Goal: Task Accomplishment & Management: Use online tool/utility

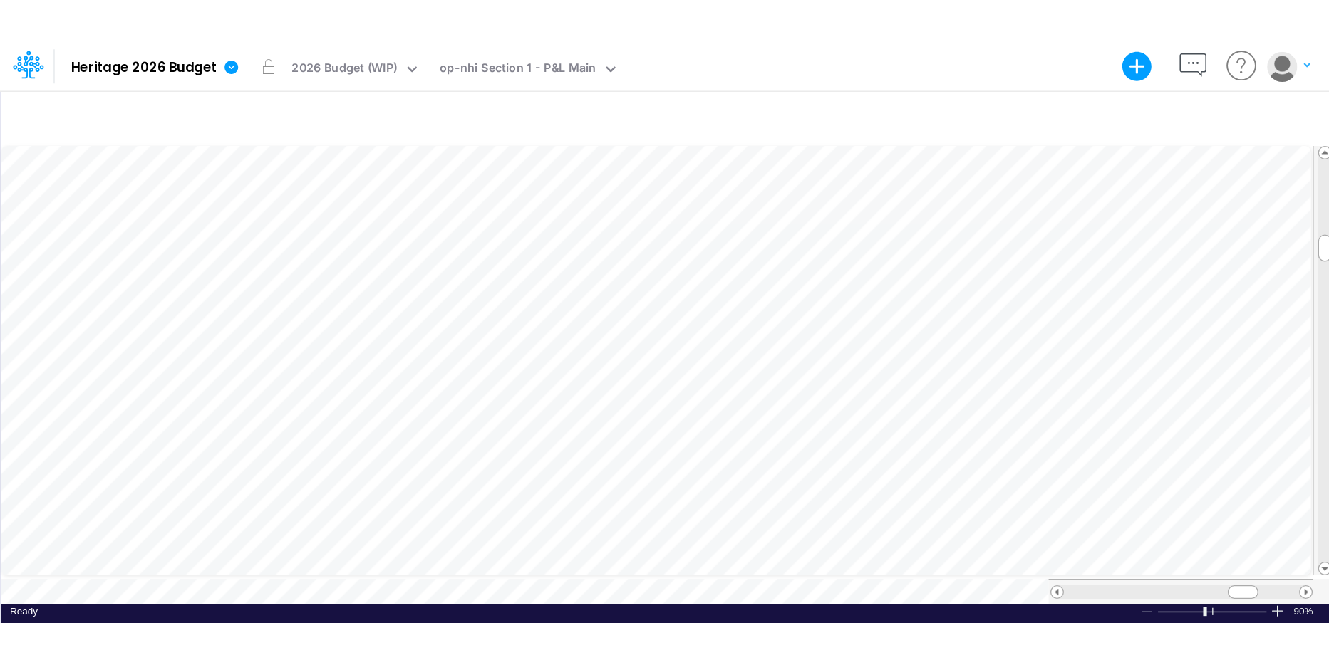
scroll to position [7, 1]
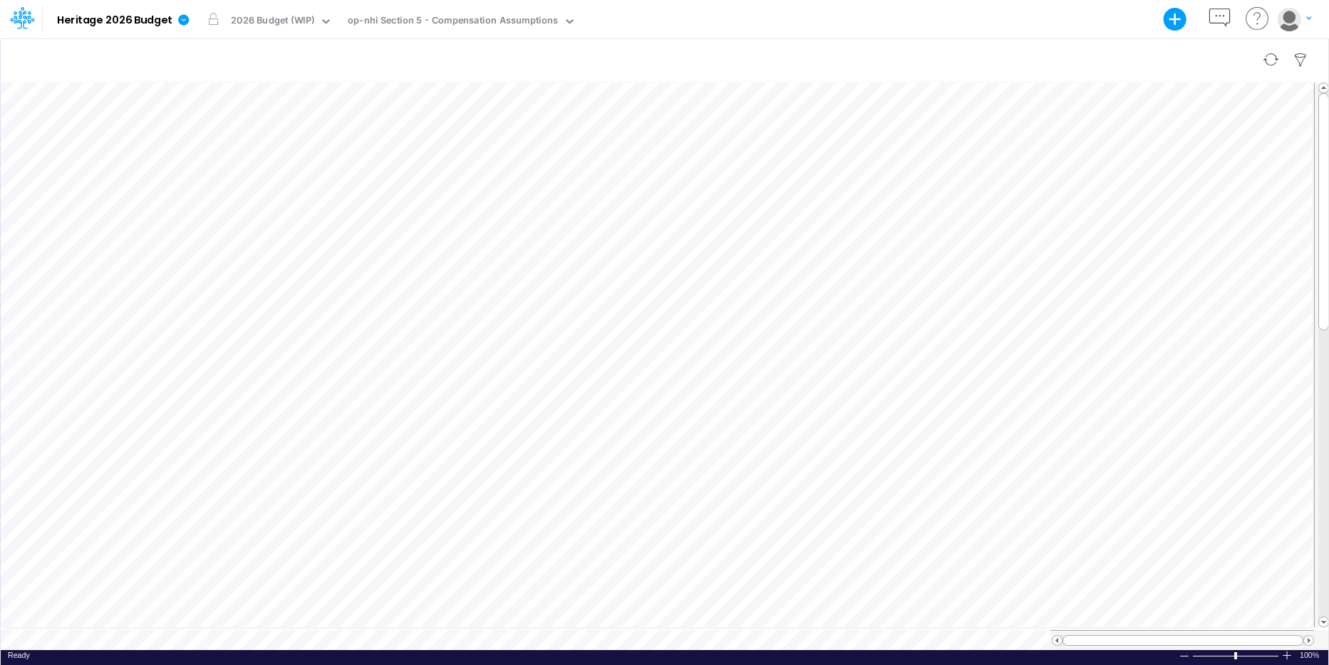
scroll to position [7, 0]
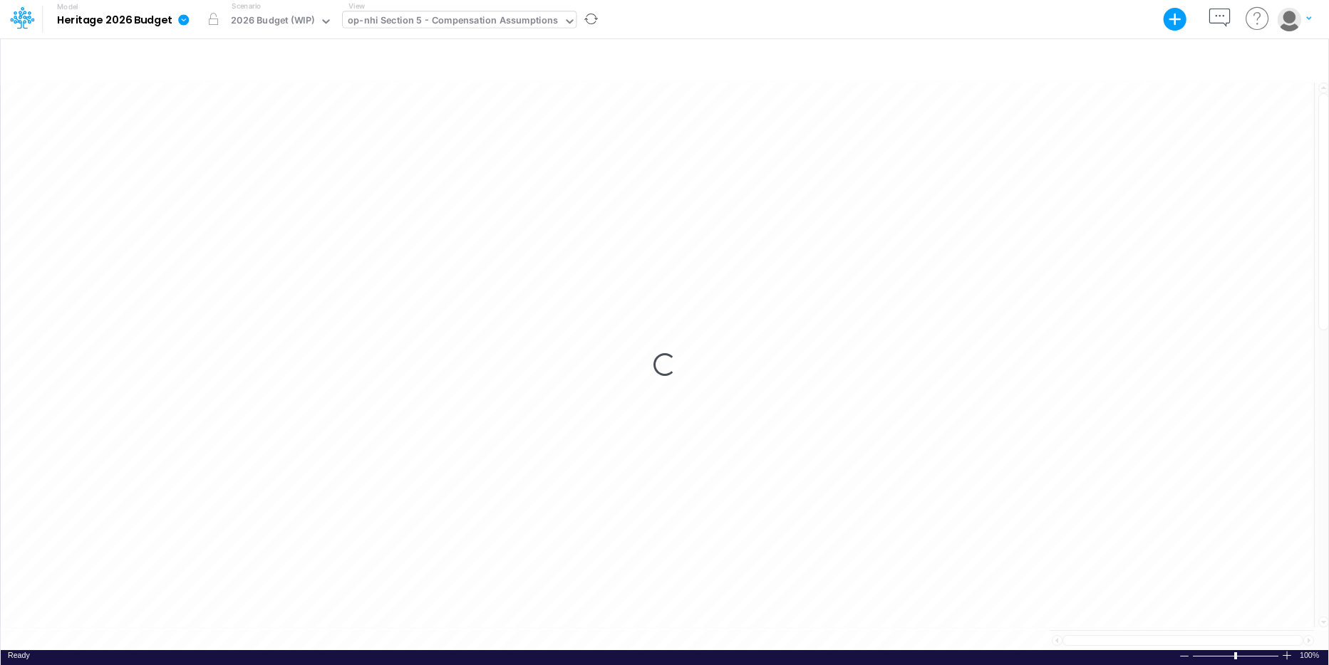
click at [564, 20] on icon at bounding box center [570, 21] width 13 height 13
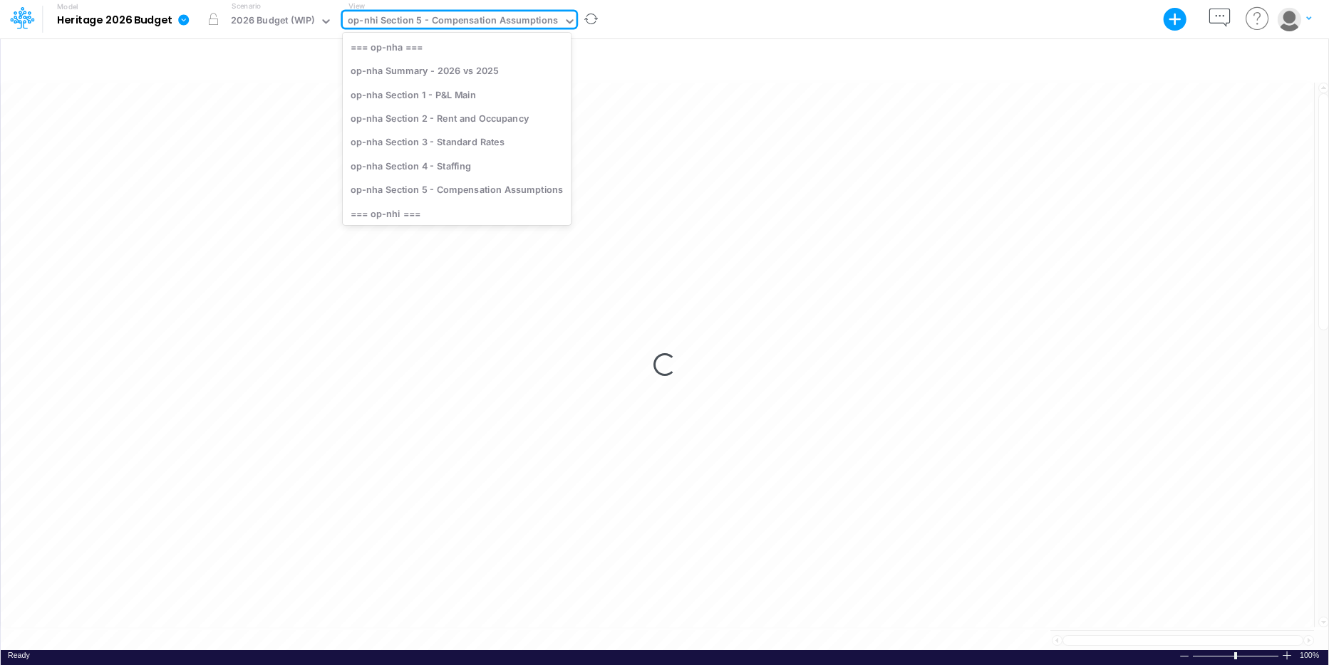
scroll to position [162, 0]
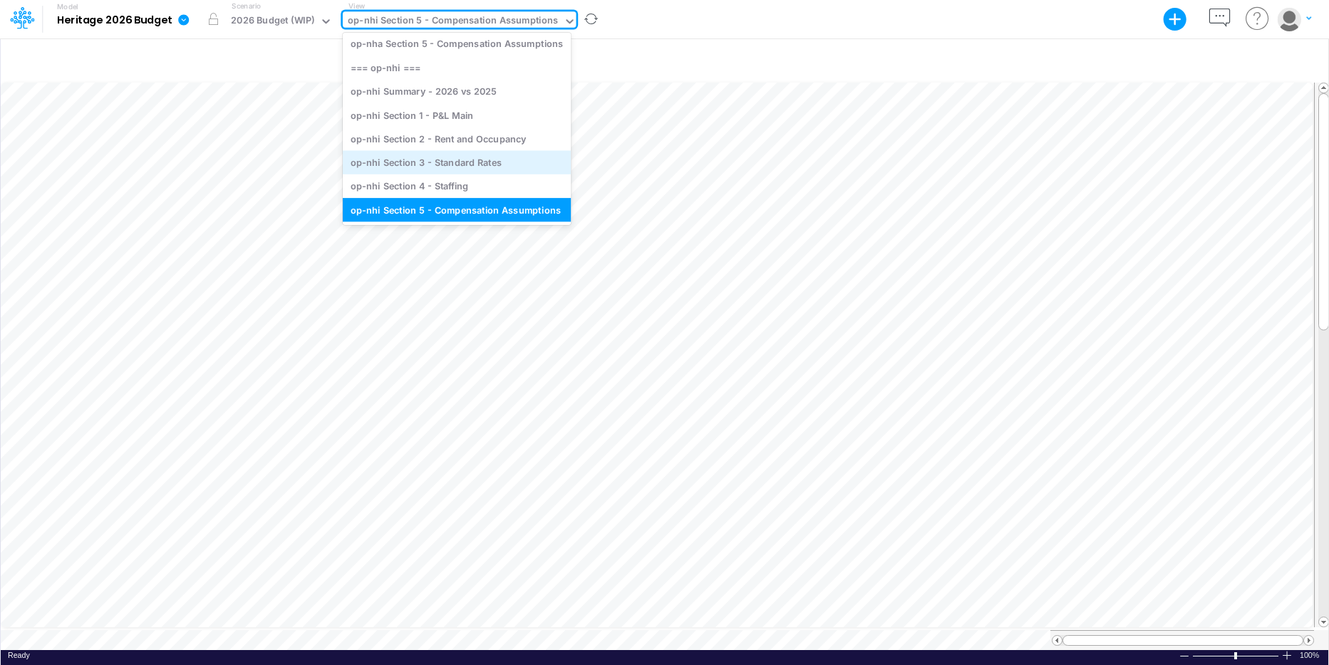
click at [460, 167] on div "op-nhi Section 3 - Standard Rates" at bounding box center [457, 162] width 228 height 24
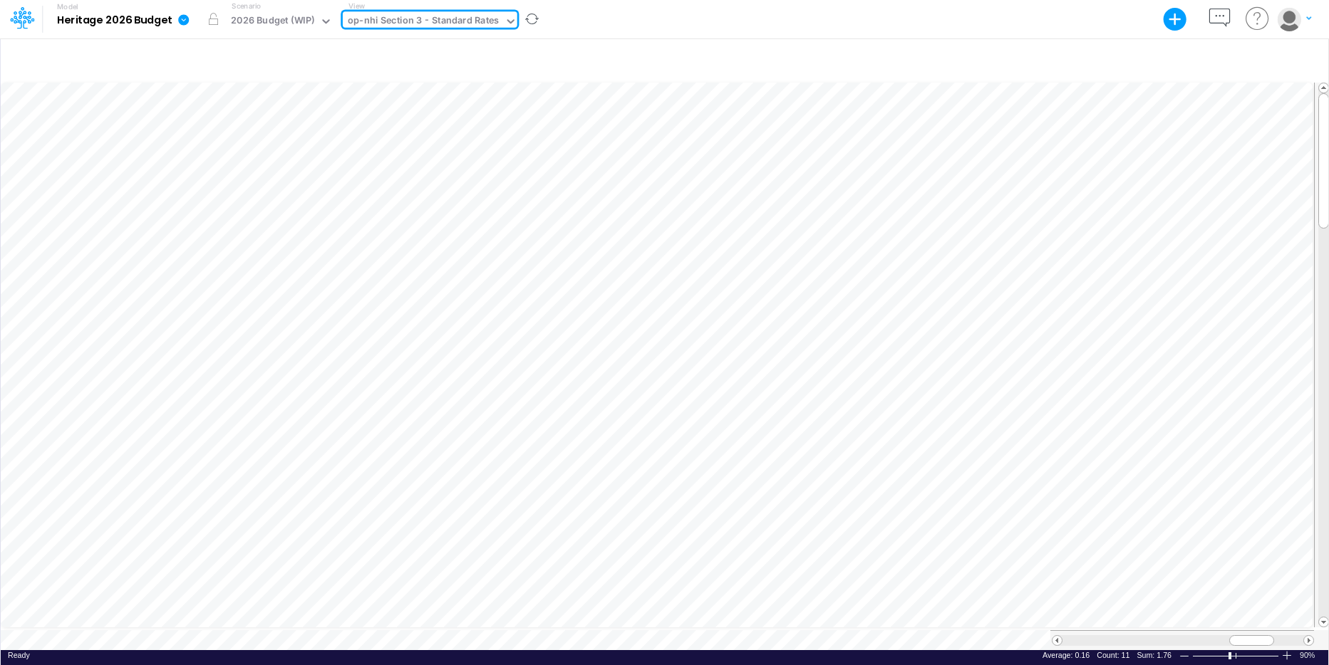
click at [504, 21] on icon at bounding box center [510, 21] width 13 height 13
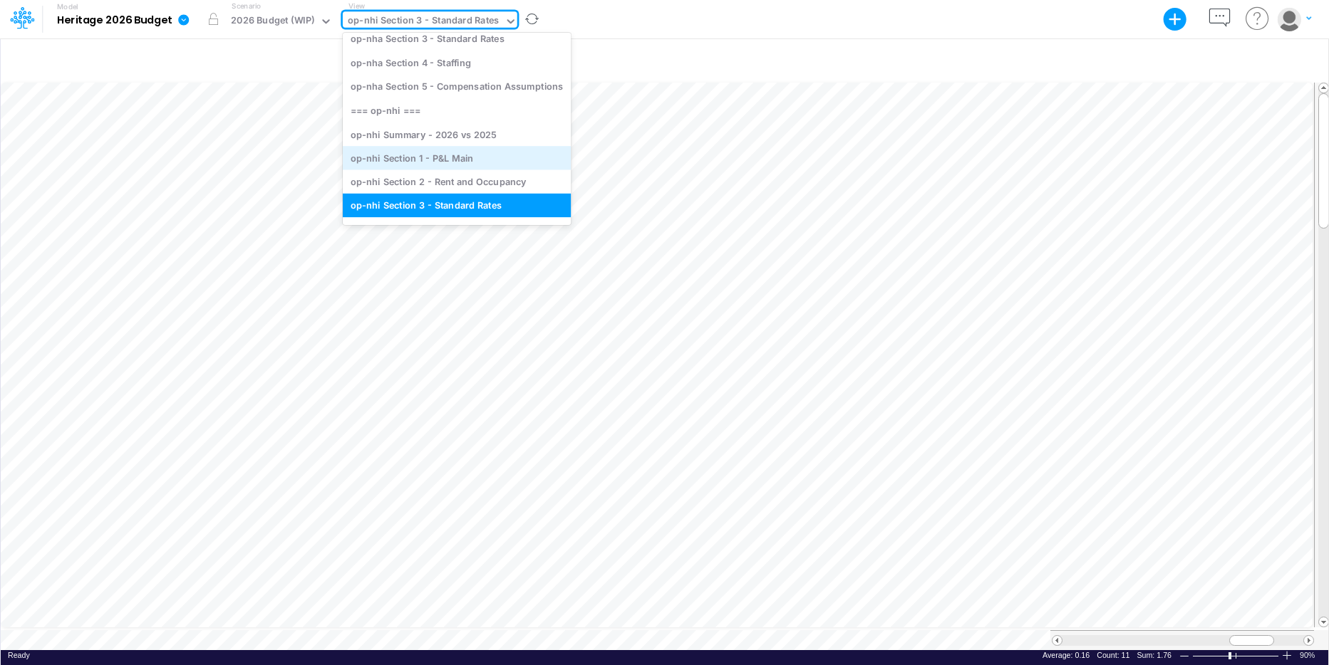
scroll to position [162, 0]
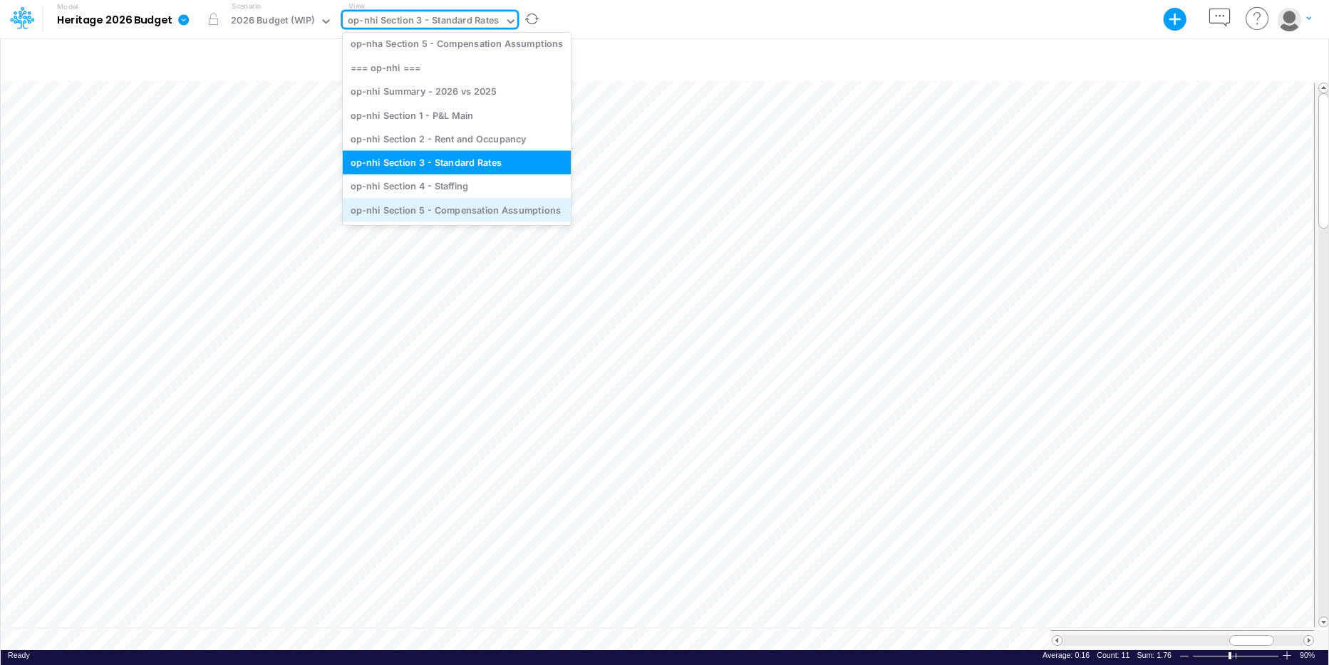
click at [462, 202] on div "op-nhi Section 5 - Compensation Assumptions" at bounding box center [457, 210] width 228 height 24
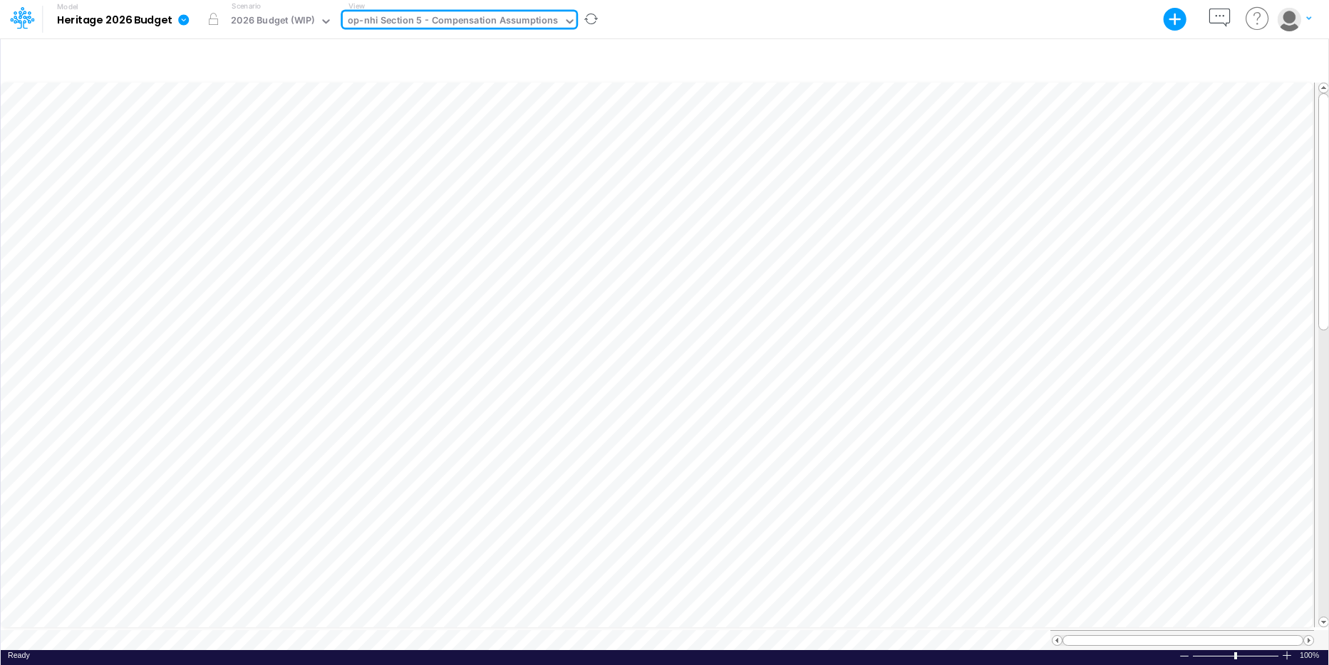
click at [547, 21] on div "op-nhi Section 5 - Compensation Assumptions" at bounding box center [453, 22] width 210 height 16
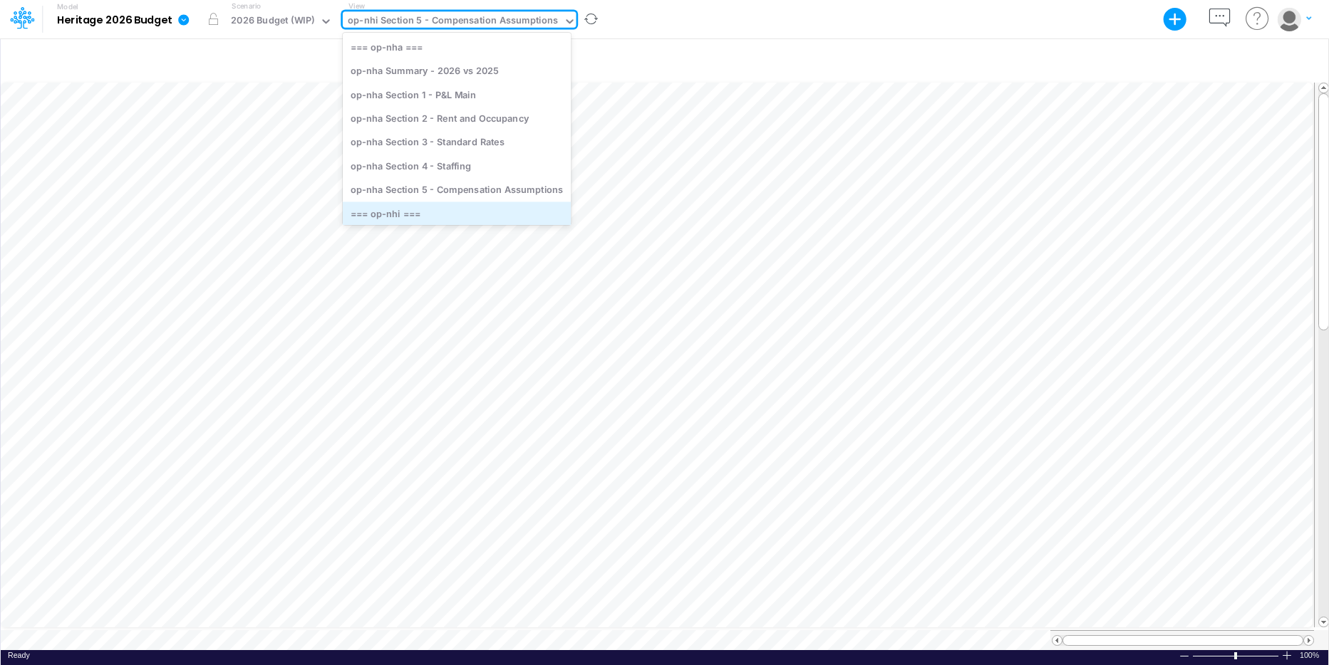
scroll to position [162, 0]
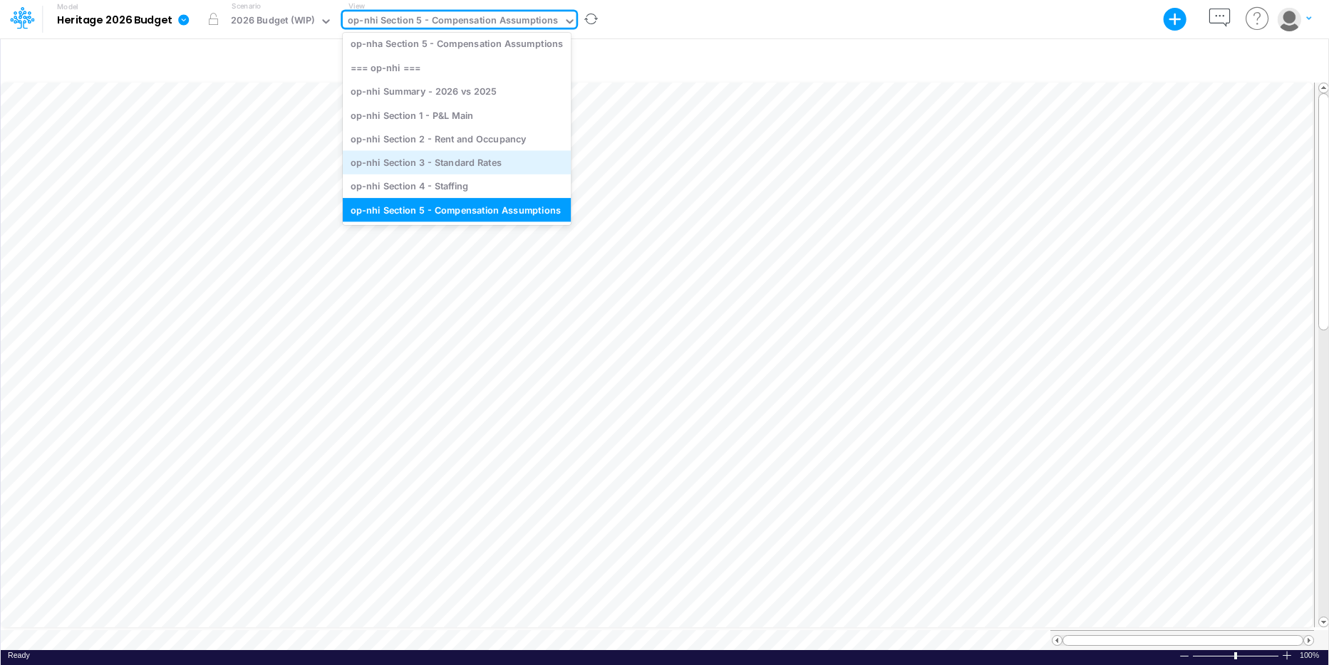
click at [490, 152] on div "op-nhi Section 3 - Standard Rates" at bounding box center [457, 162] width 228 height 24
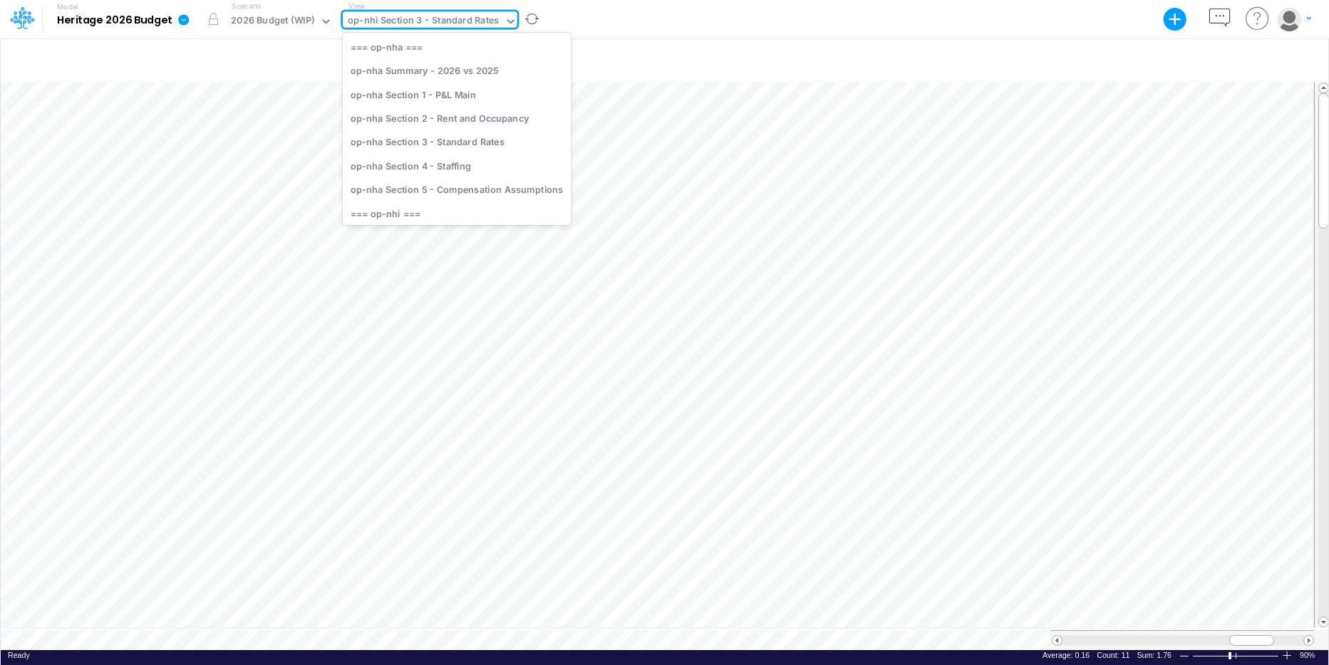
click at [510, 16] on icon at bounding box center [510, 21] width 13 height 13
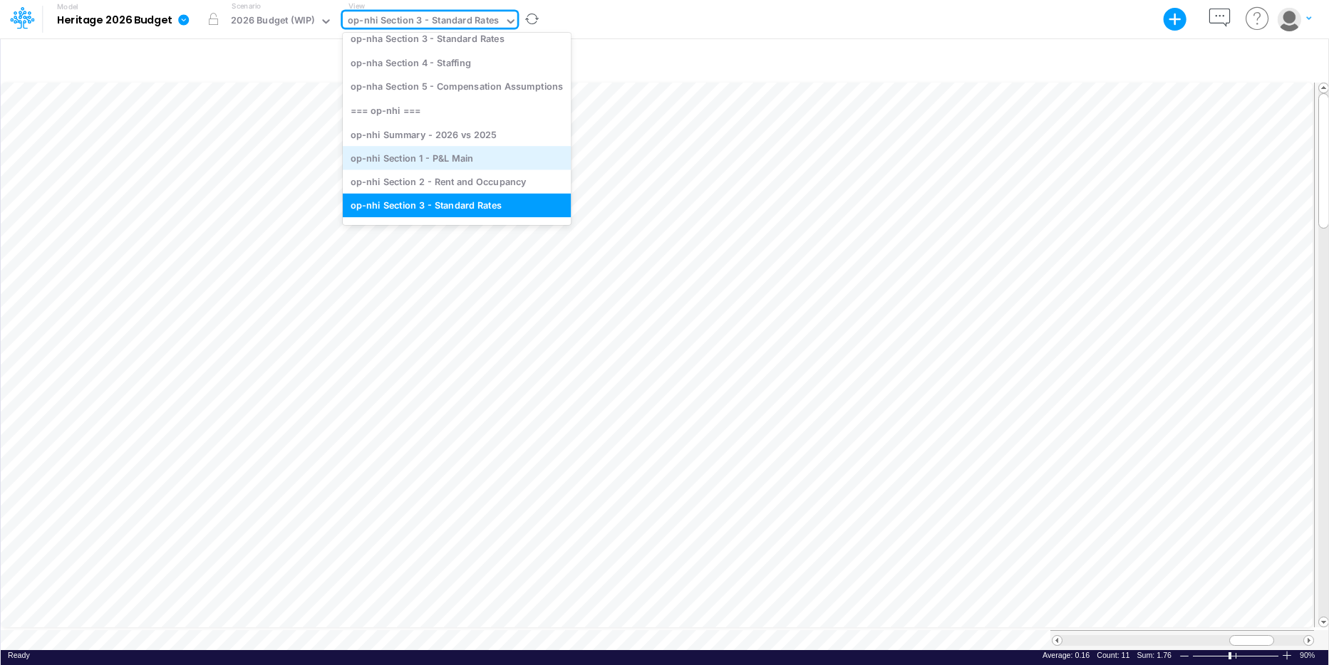
click at [450, 157] on div "op-nhi Section 1 - P&L Main" at bounding box center [457, 158] width 228 height 24
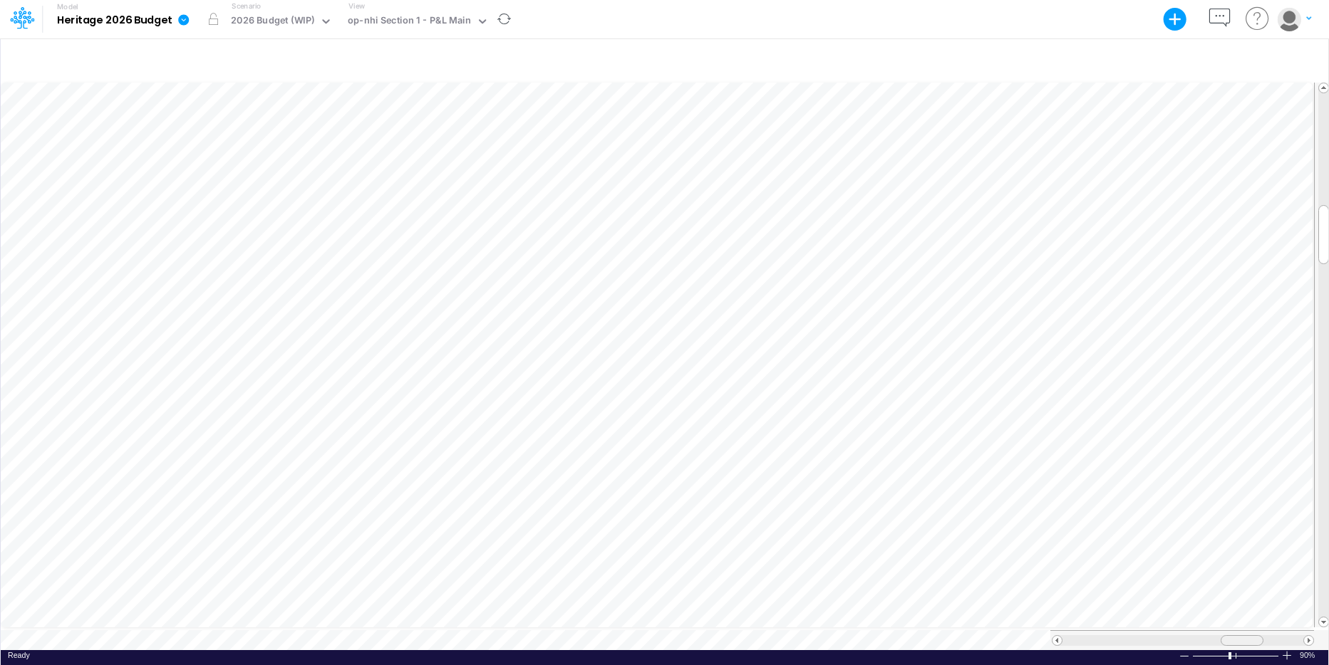
scroll to position [7, 1]
drag, startPoint x: 1235, startPoint y: 633, endPoint x: 1222, endPoint y: 638, distance: 14.7
click at [1047, 457] on div at bounding box center [1228, 641] width 43 height 11
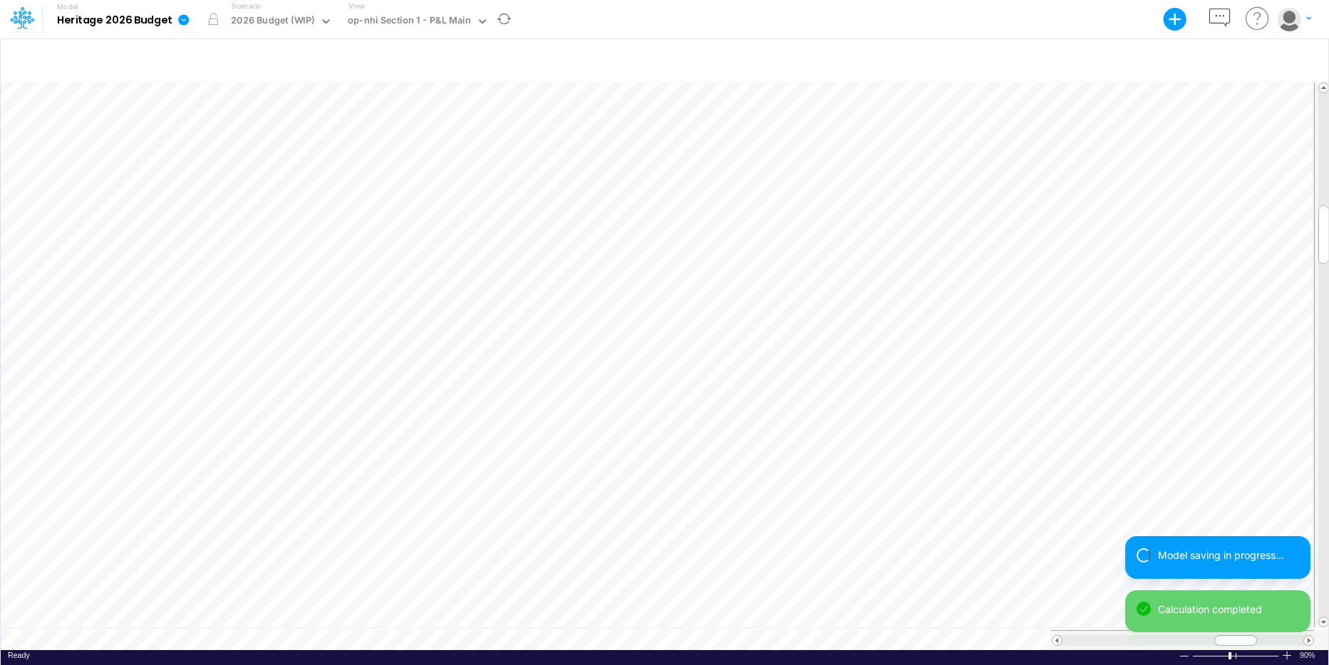
scroll to position [7, 1]
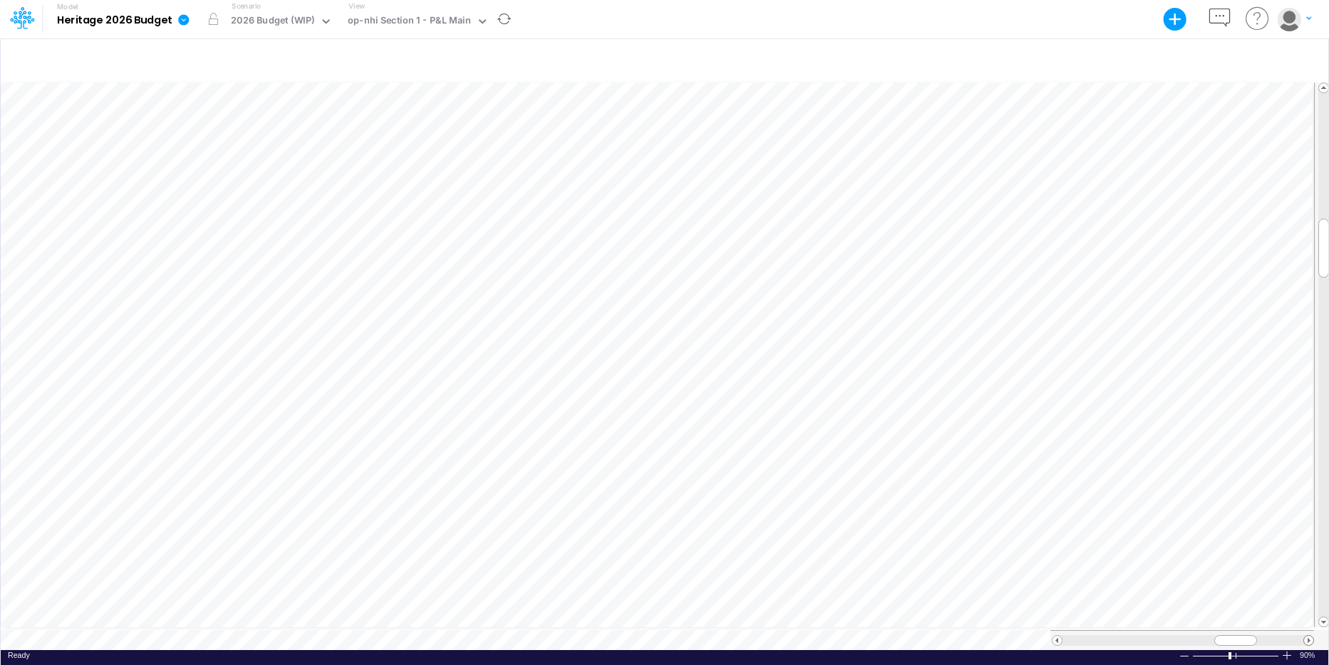
click at [1047, 457] on span at bounding box center [1308, 640] width 9 height 9
click at [1047, 457] on span at bounding box center [1056, 640] width 9 height 9
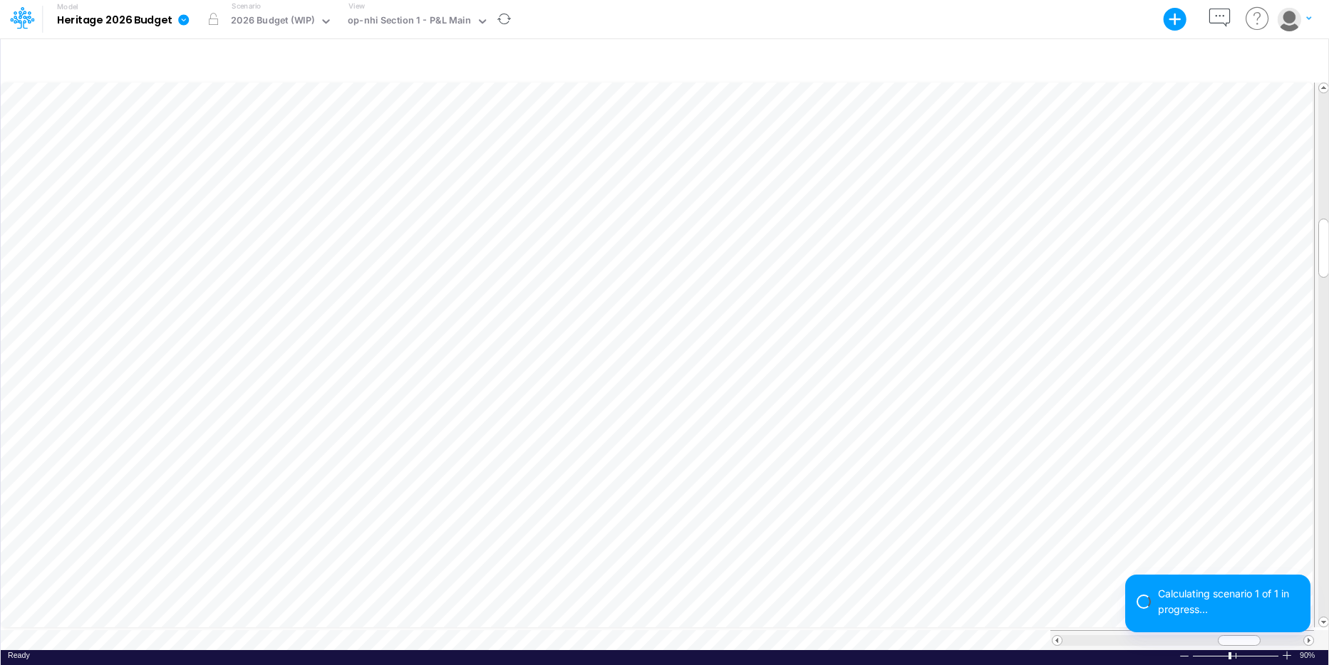
scroll to position [7, 1]
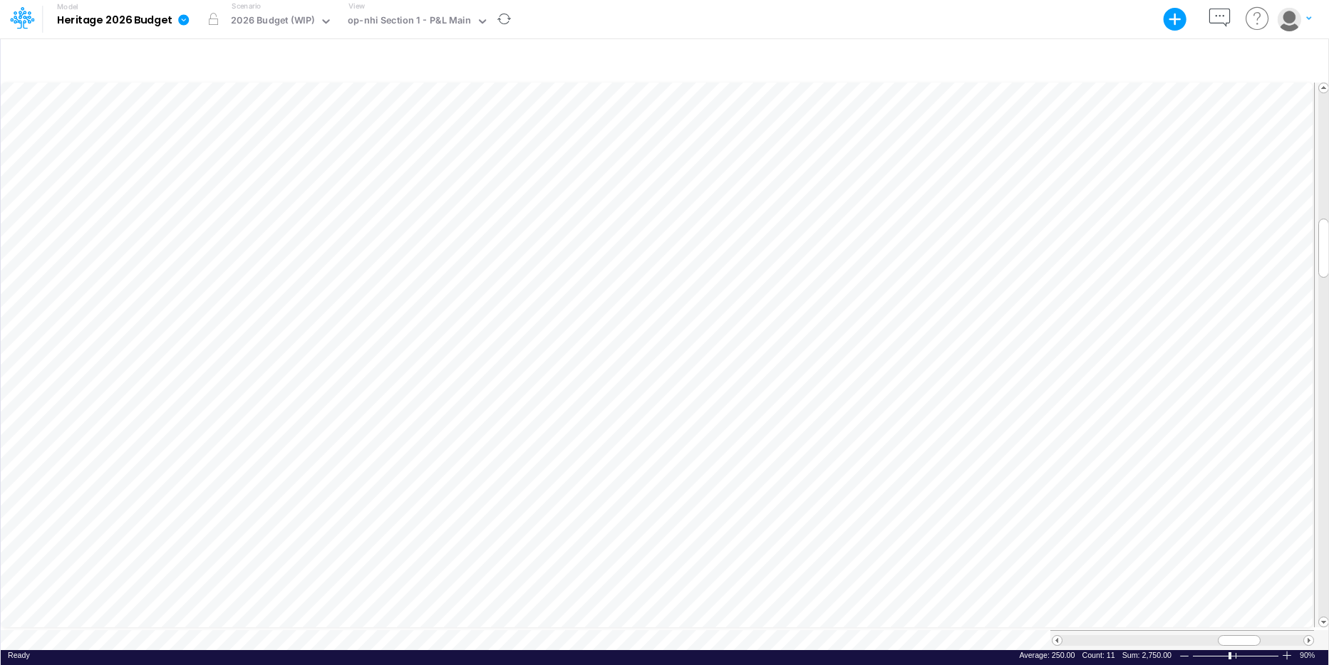
scroll to position [7, 1]
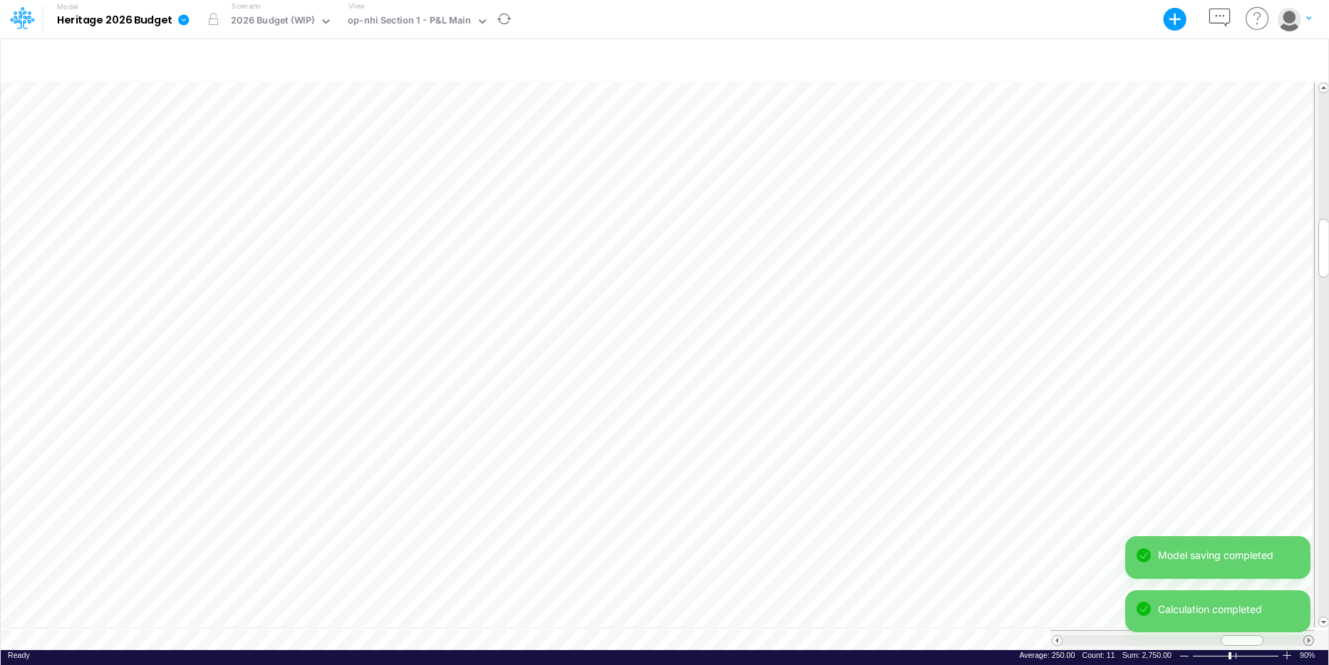
click at [1047, 457] on span at bounding box center [1308, 640] width 9 height 9
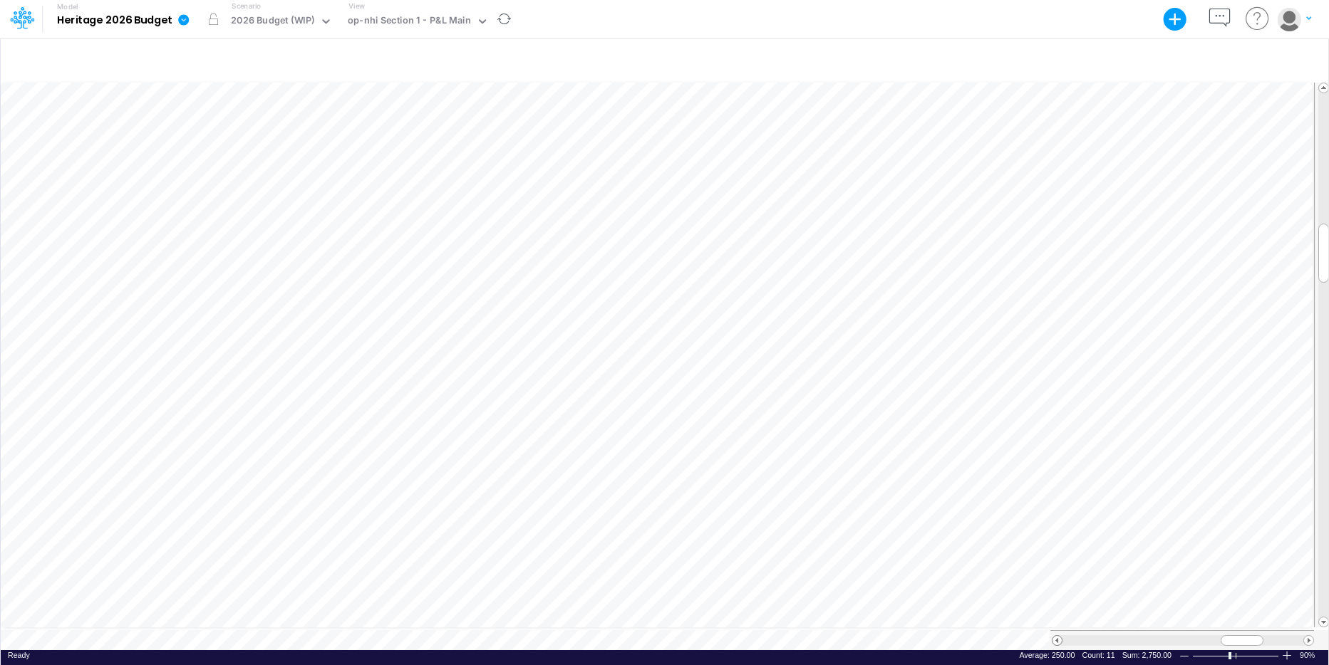
click at [1047, 457] on span at bounding box center [1056, 640] width 9 height 9
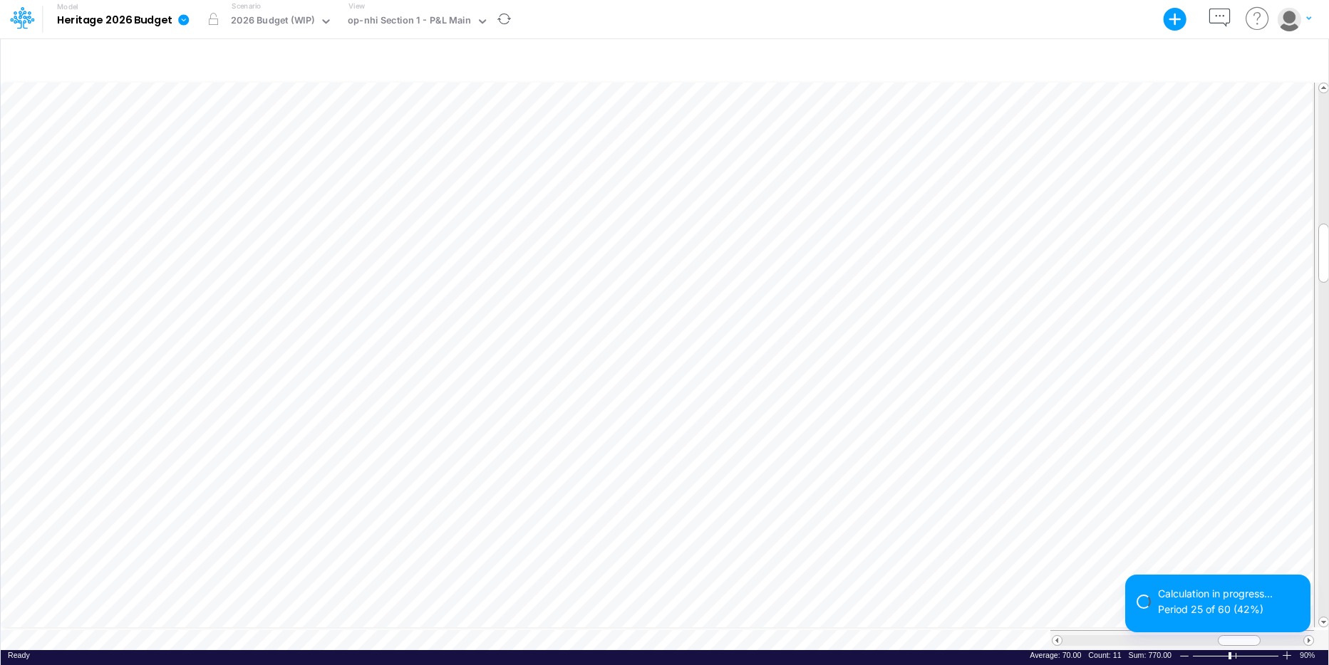
scroll to position [7, 1]
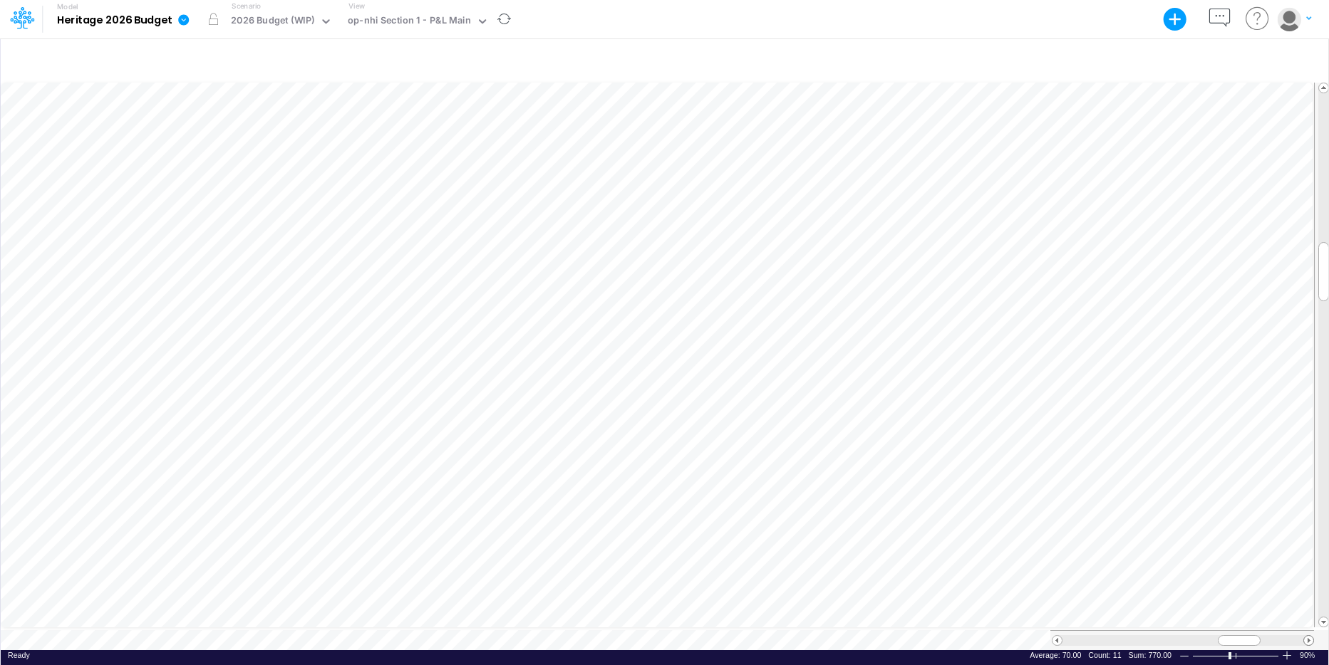
click at [1047, 457] on span at bounding box center [1308, 640] width 9 height 9
click at [1047, 457] on span at bounding box center [1056, 640] width 9 height 9
click at [1047, 457] on span at bounding box center [1308, 640] width 9 height 9
click at [1047, 457] on span at bounding box center [1056, 640] width 9 height 9
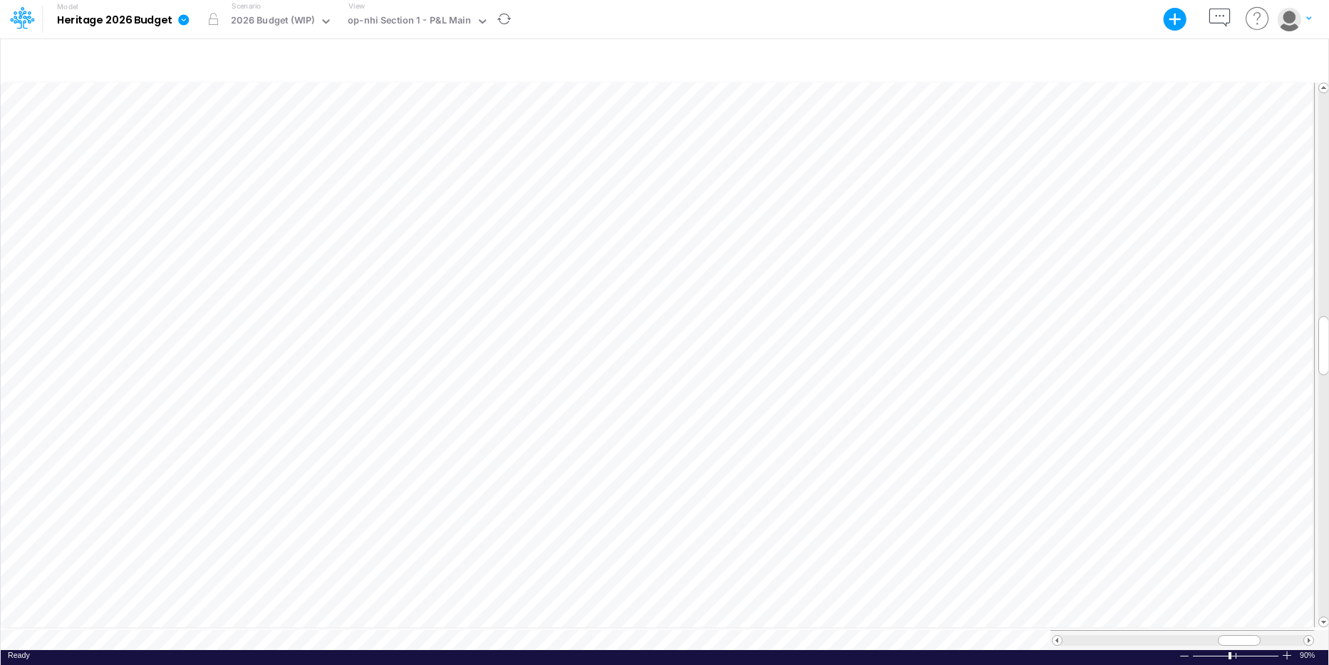
scroll to position [7, 1]
click at [1047, 457] on span at bounding box center [1308, 640] width 9 height 9
click at [1047, 457] on span at bounding box center [1056, 640] width 9 height 9
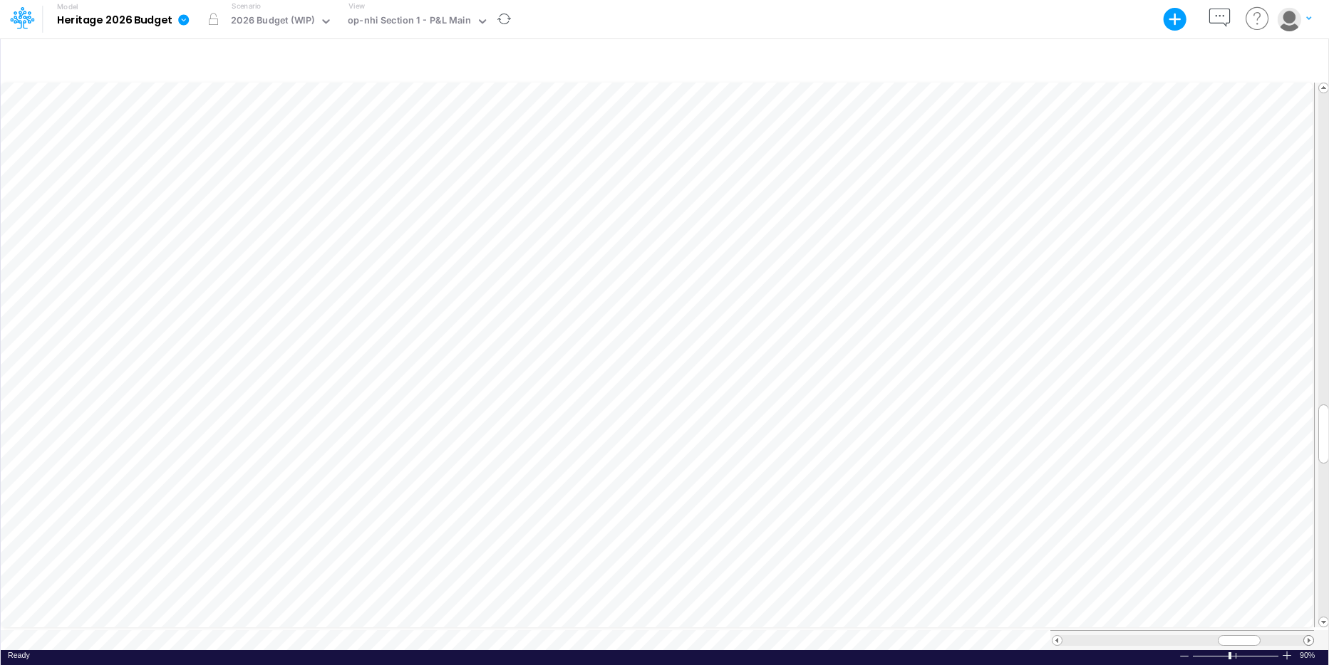
click at [1047, 457] on span at bounding box center [1308, 640] width 9 height 9
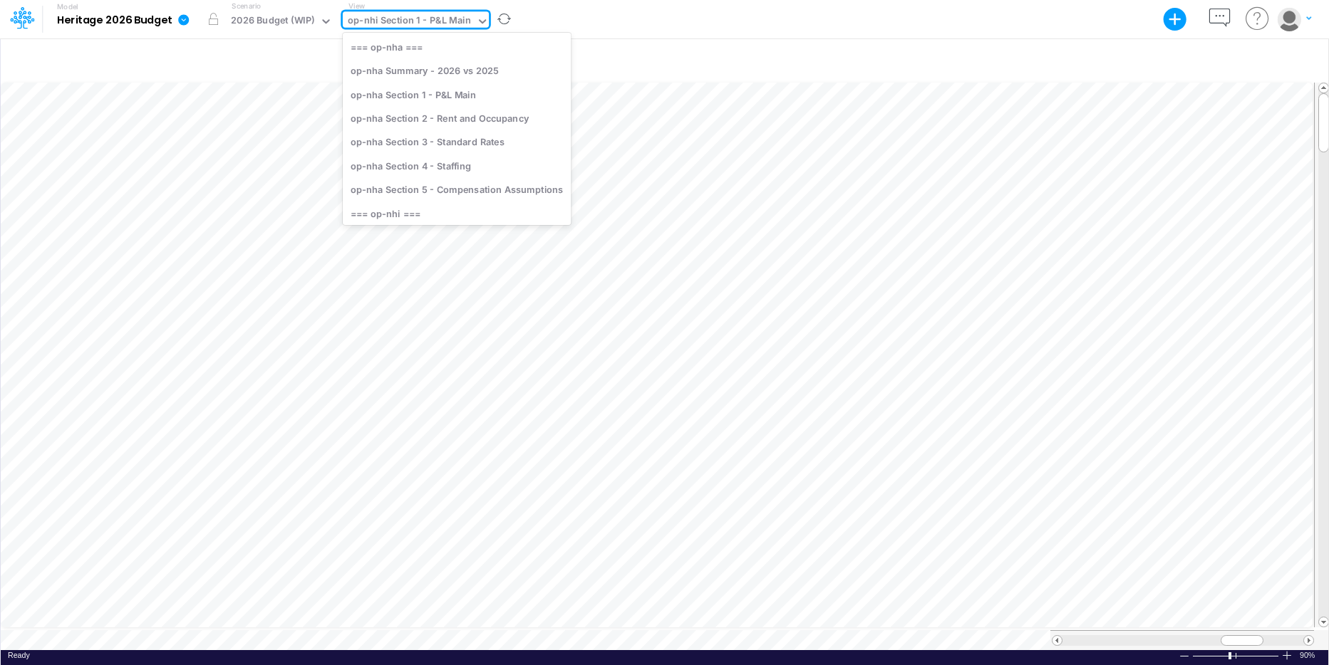
click at [479, 24] on icon at bounding box center [482, 21] width 7 height 4
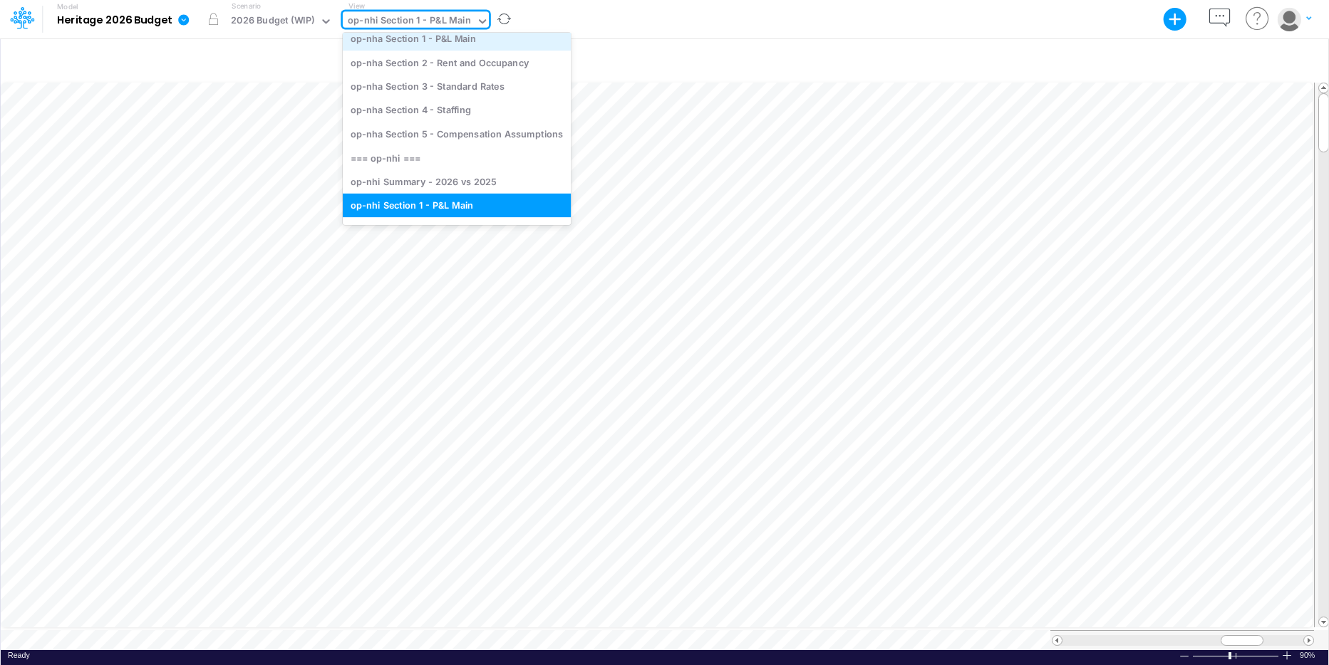
click at [478, 38] on div "op-nha Section 1 - P&L Main" at bounding box center [457, 39] width 228 height 24
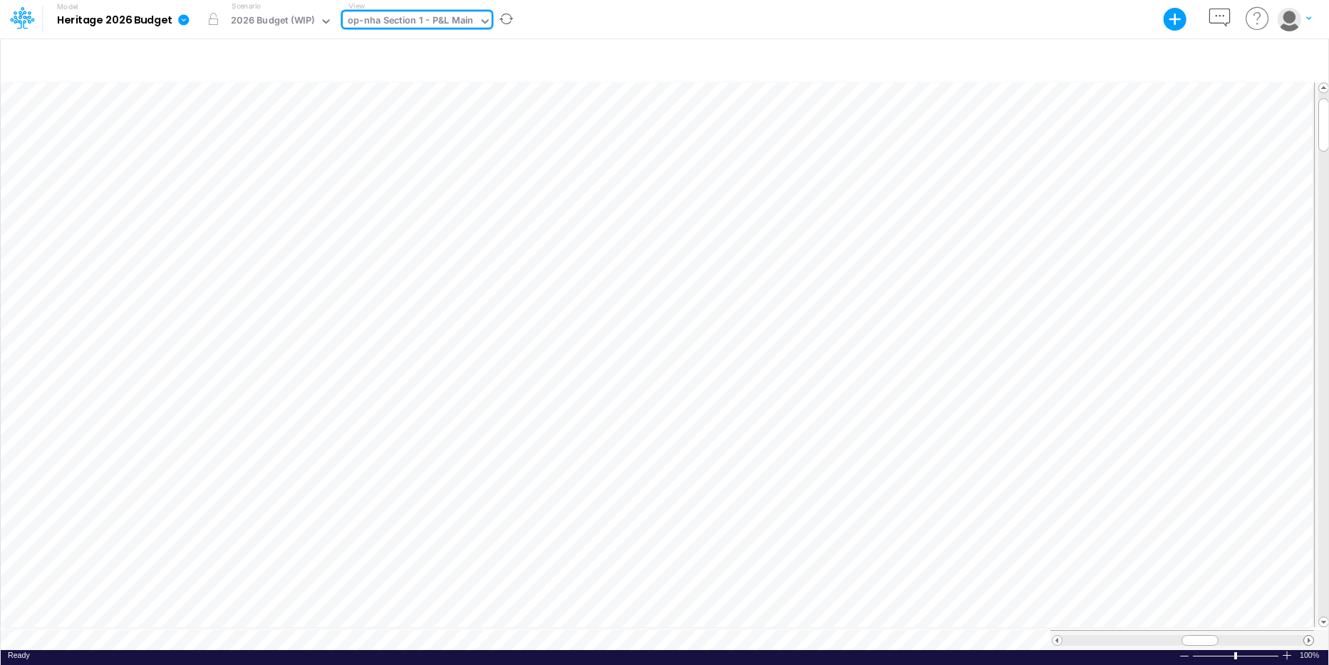
click at [1047, 457] on span at bounding box center [1308, 640] width 9 height 9
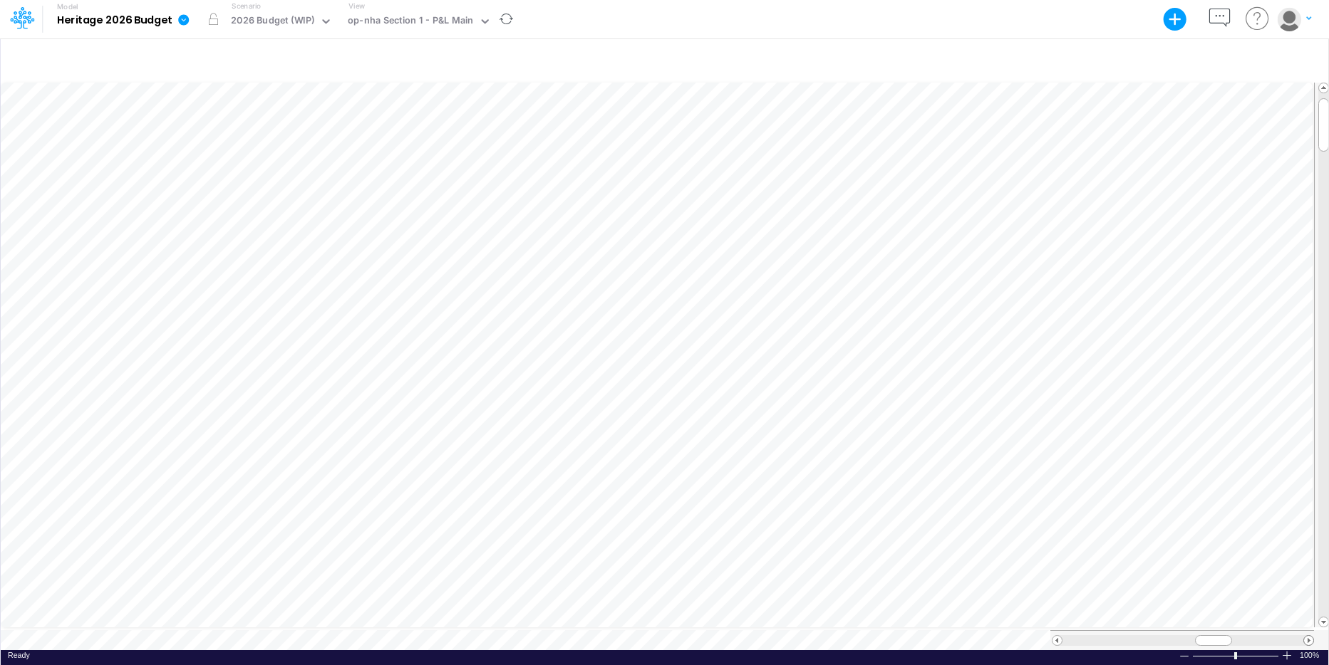
click at [1047, 457] on span at bounding box center [1308, 640] width 9 height 9
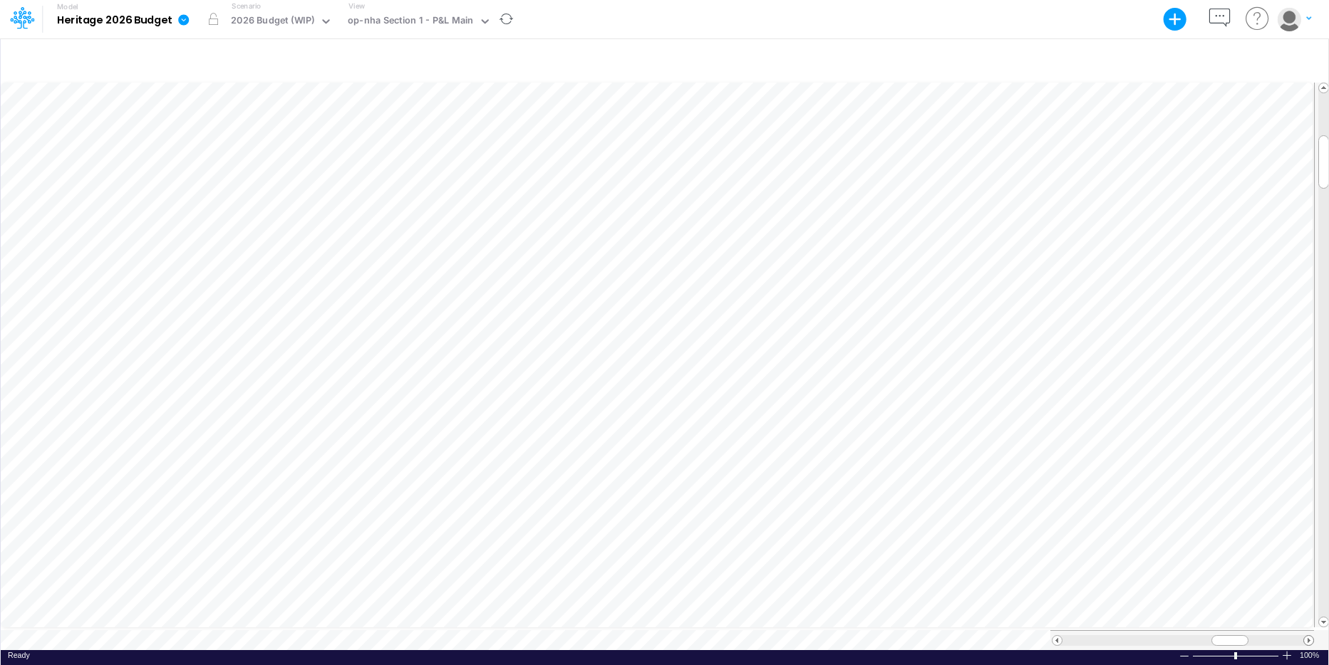
click at [1047, 457] on span at bounding box center [1308, 640] width 9 height 9
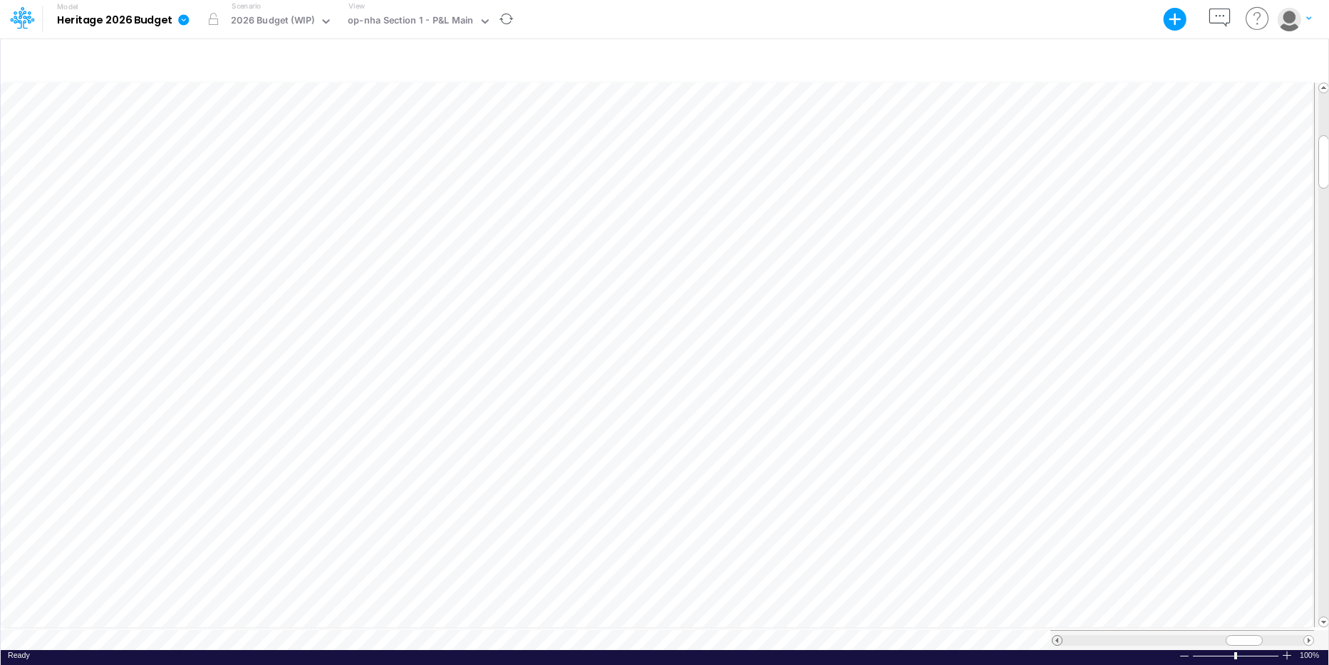
click at [1047, 457] on span at bounding box center [1056, 640] width 9 height 9
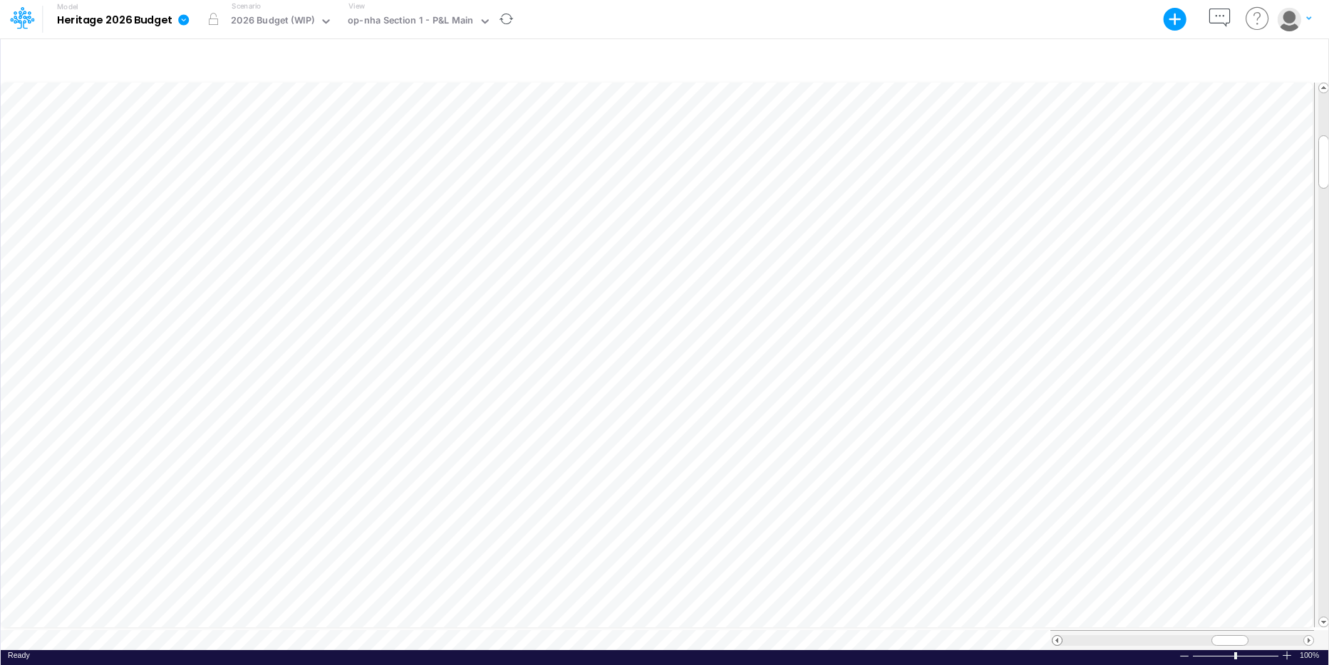
click at [1047, 457] on span at bounding box center [1056, 640] width 9 height 9
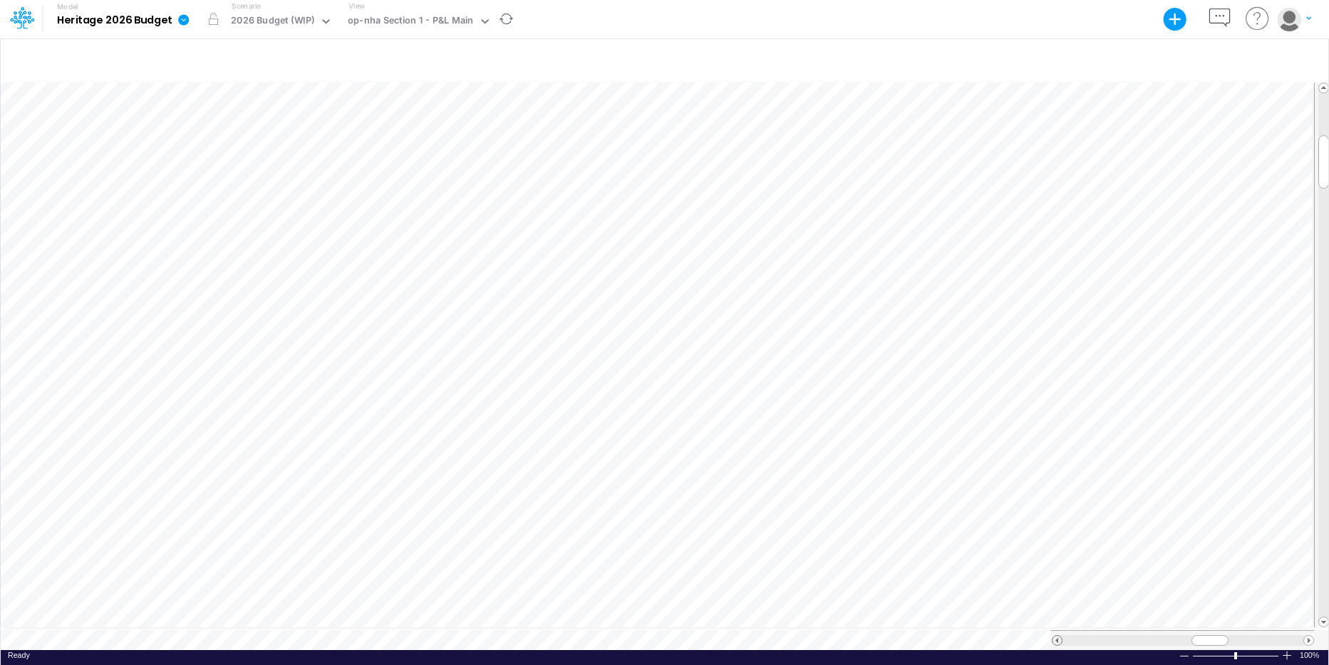
click at [1047, 457] on span at bounding box center [1056, 640] width 9 height 9
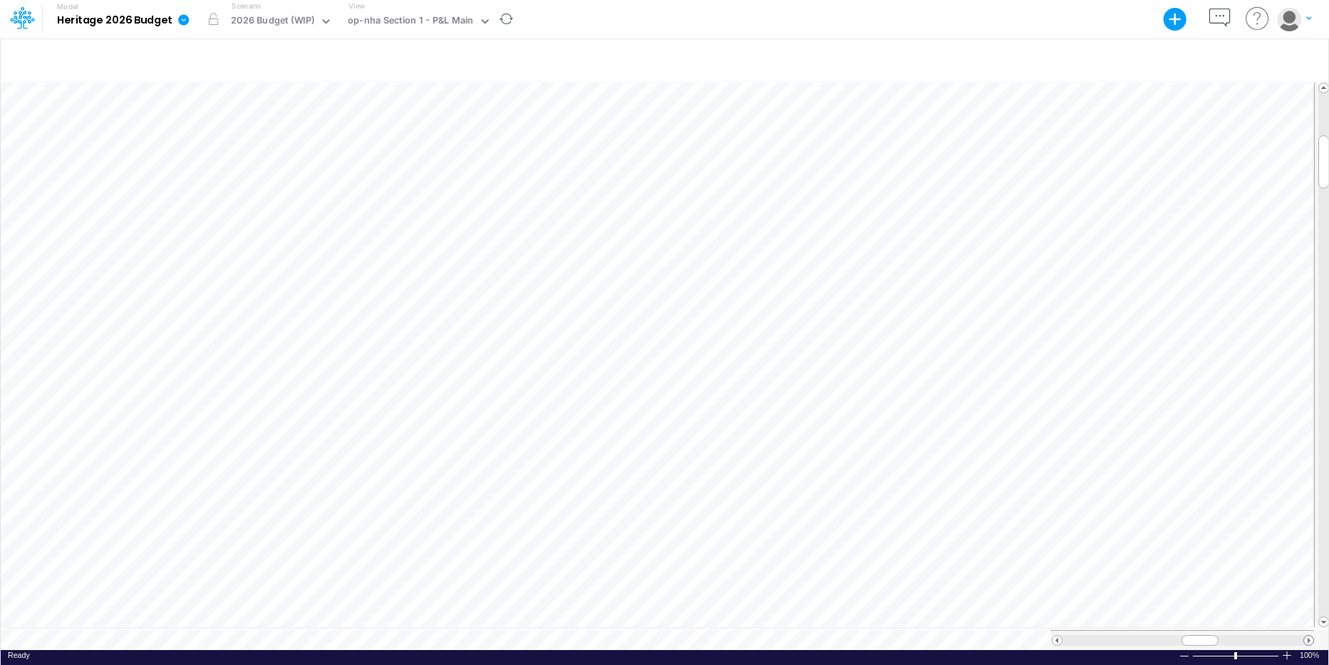
click at [1047, 457] on span at bounding box center [1308, 640] width 9 height 9
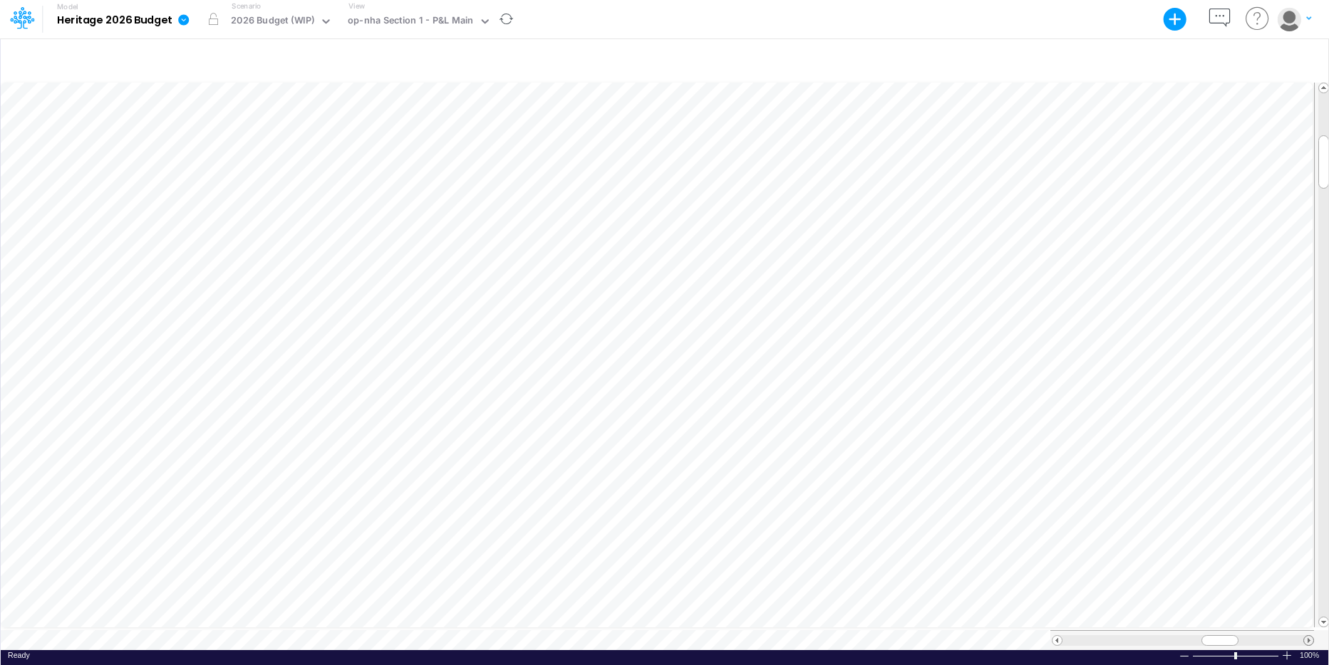
click at [1047, 457] on span at bounding box center [1308, 640] width 9 height 9
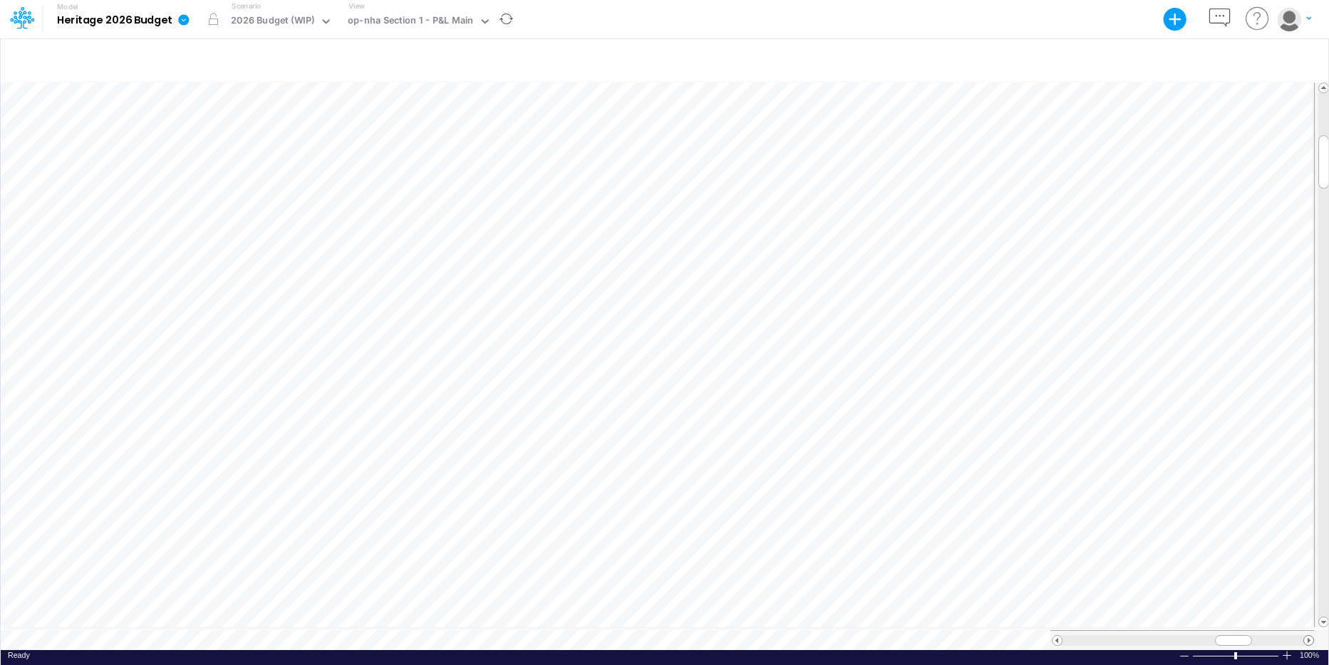
click at [1047, 457] on span at bounding box center [1308, 640] width 9 height 9
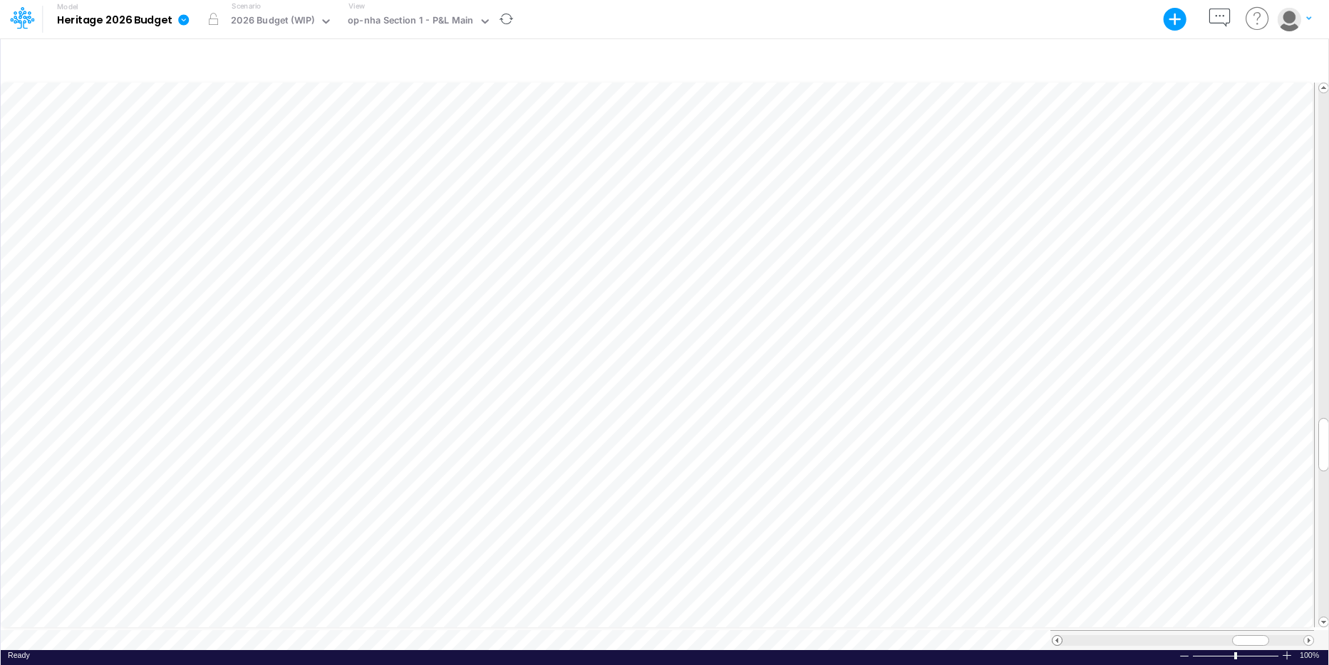
click at [1047, 457] on span at bounding box center [1056, 640] width 9 height 9
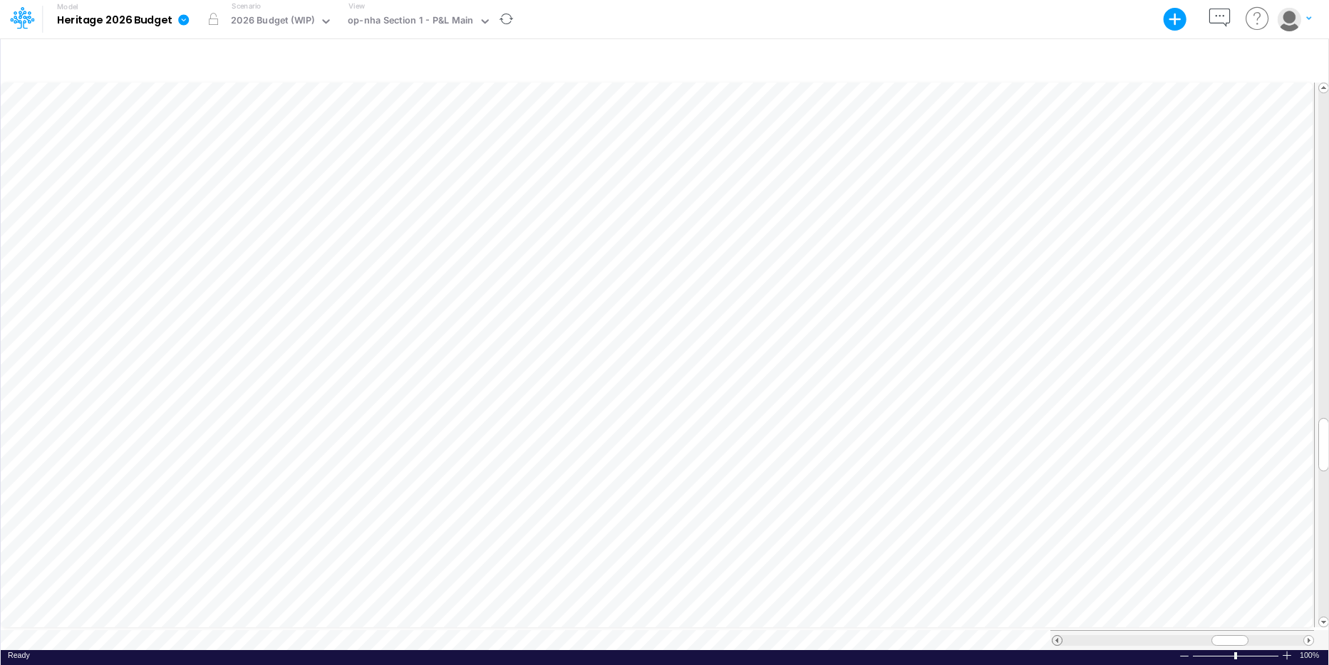
click at [1047, 457] on span at bounding box center [1056, 640] width 9 height 9
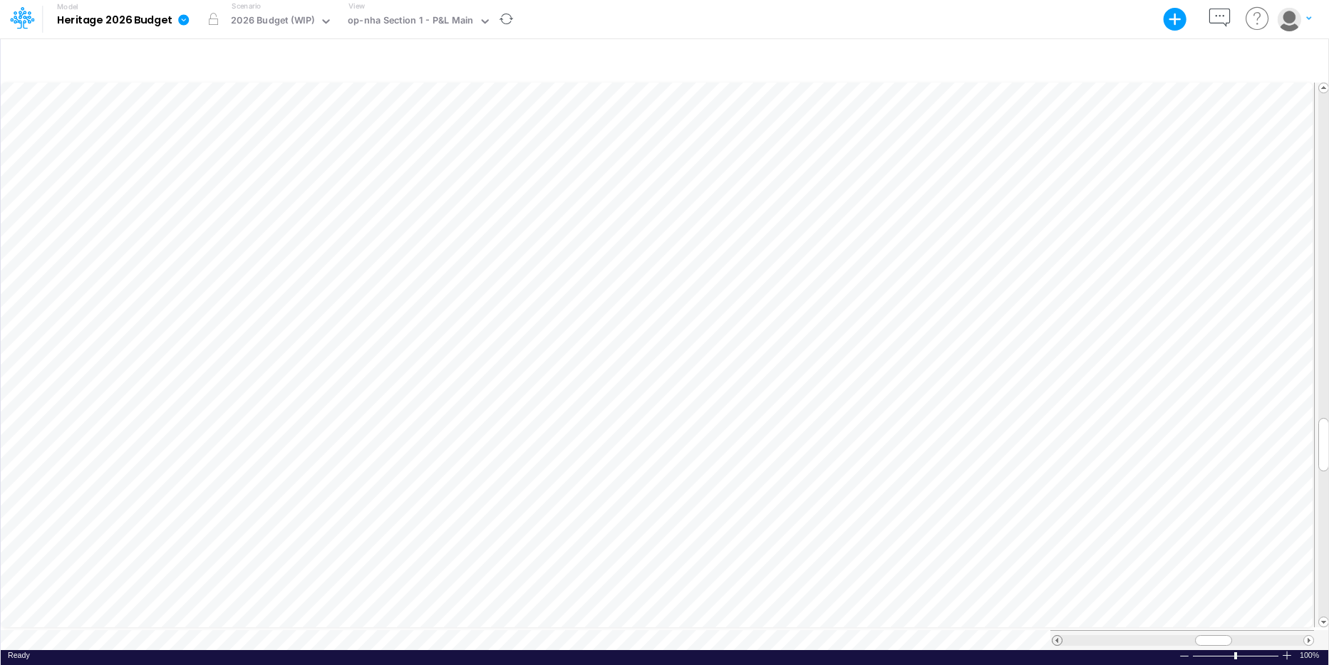
click at [1047, 457] on span at bounding box center [1056, 640] width 9 height 9
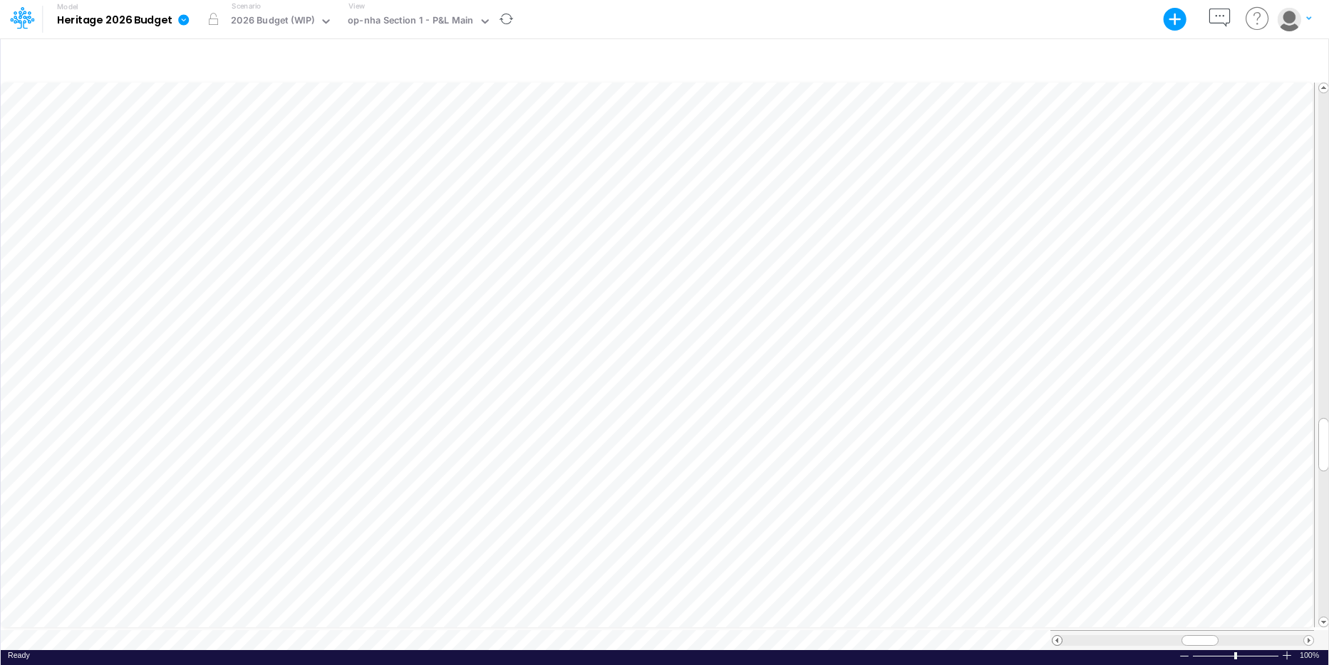
click at [1047, 457] on span at bounding box center [1056, 640] width 9 height 9
click at [1047, 457] on span at bounding box center [1308, 640] width 9 height 9
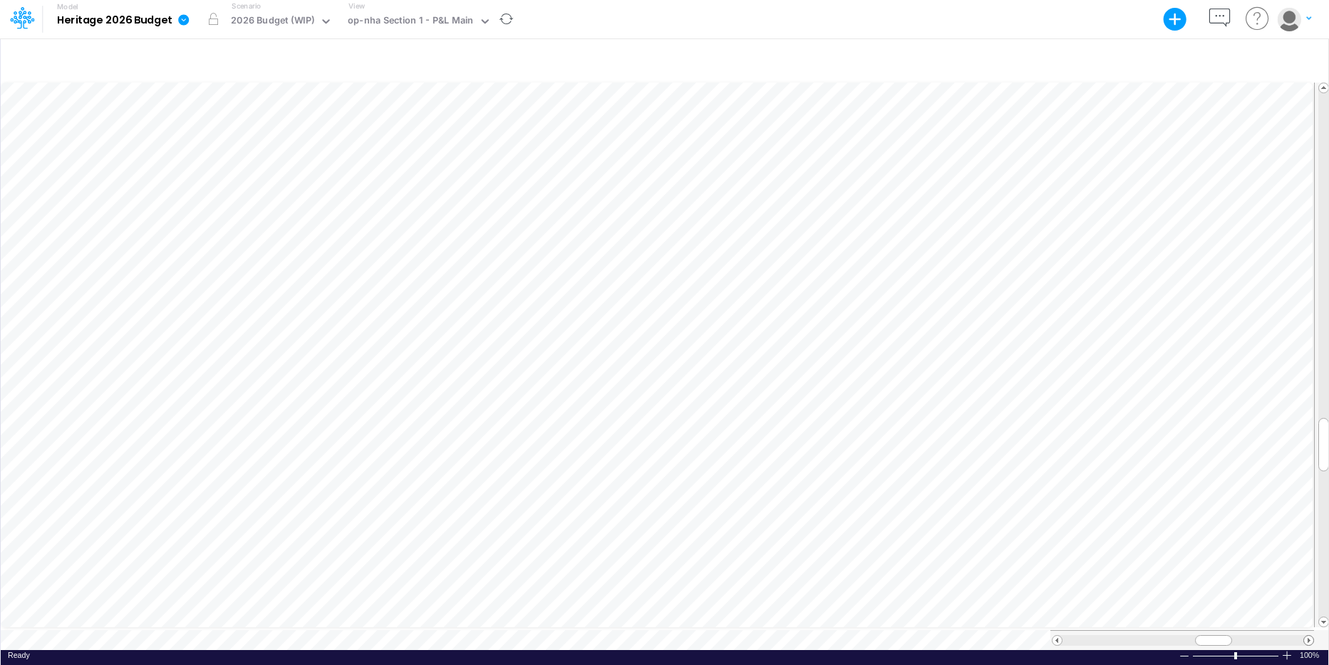
click at [1047, 457] on span at bounding box center [1308, 640] width 9 height 9
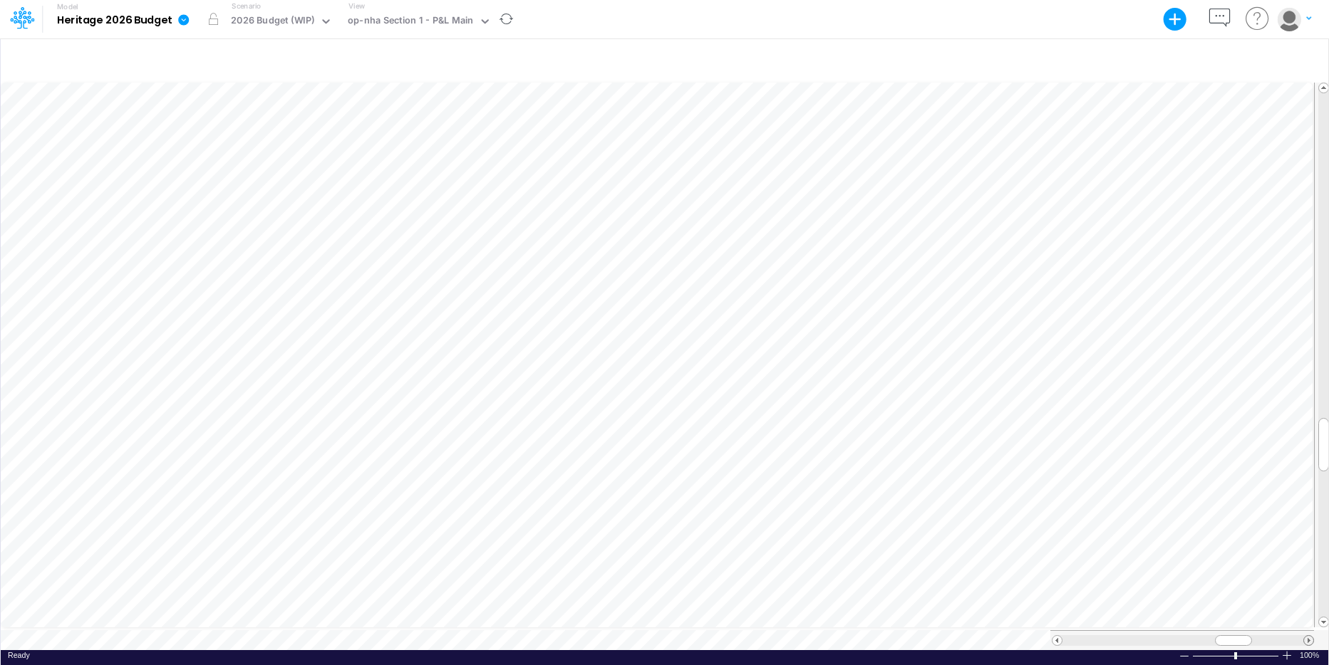
click at [1047, 457] on span at bounding box center [1308, 640] width 9 height 9
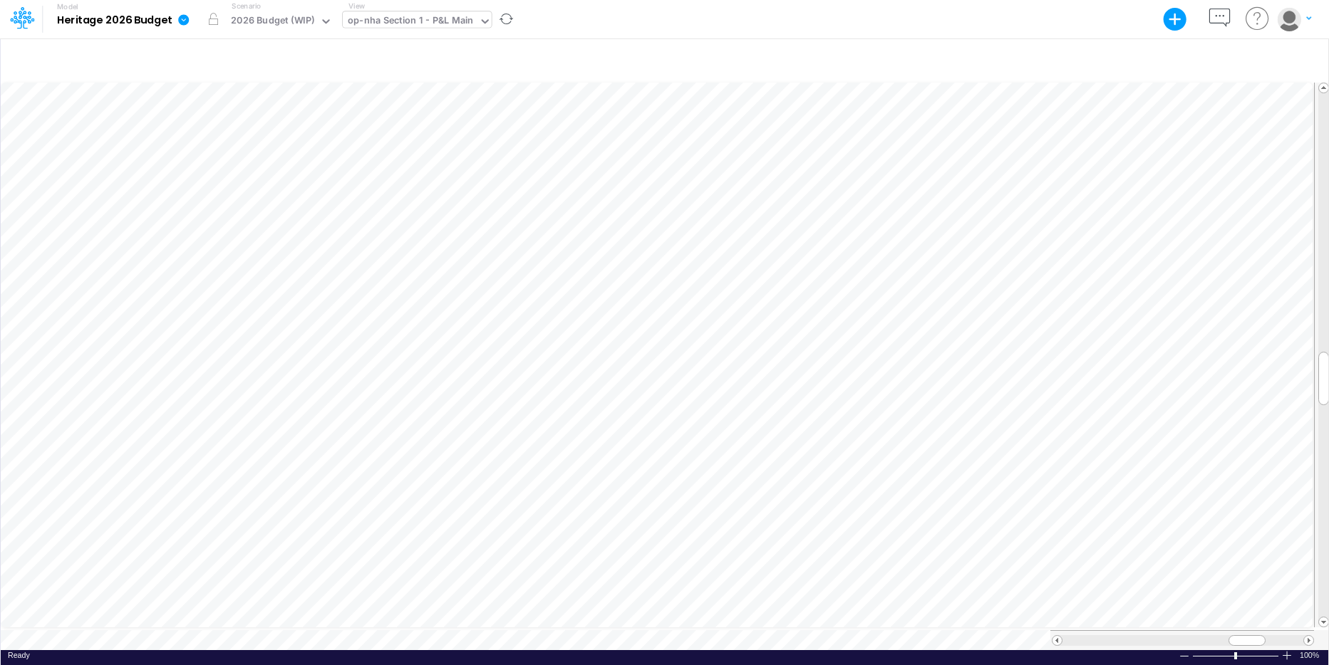
click at [481, 19] on icon at bounding box center [485, 21] width 13 height 13
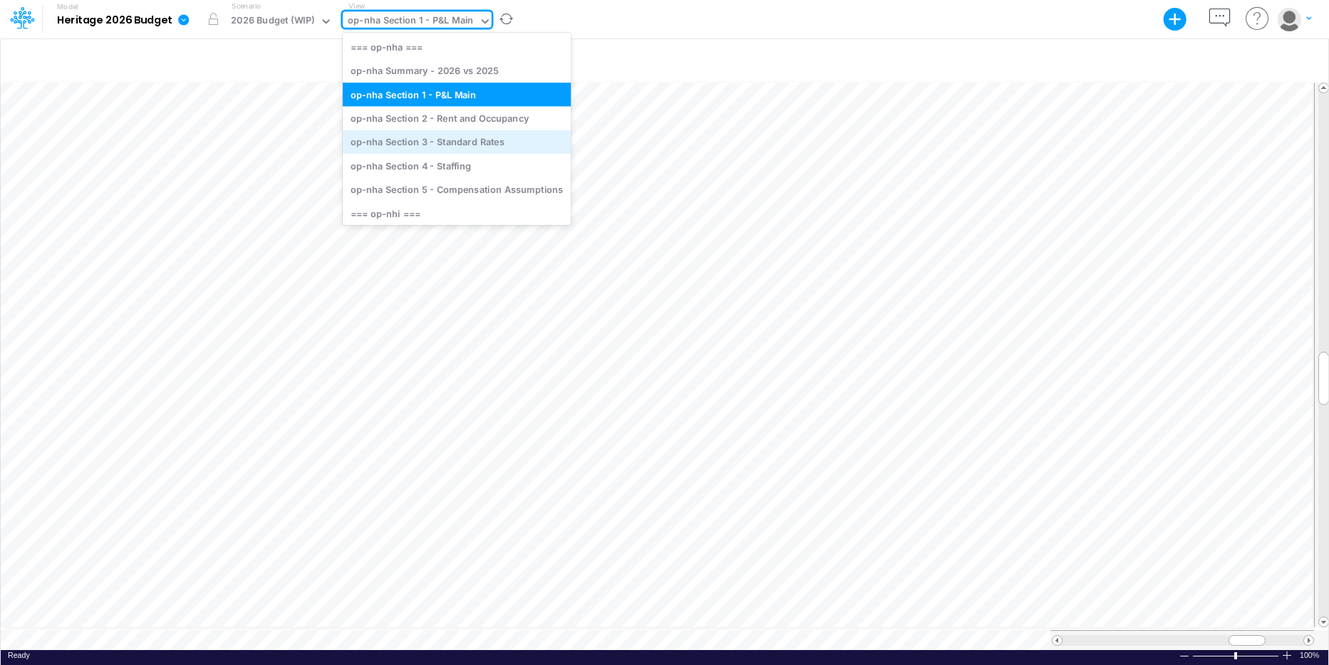
click at [435, 143] on div "op-nha Section 3 - Standard Rates" at bounding box center [457, 142] width 228 height 24
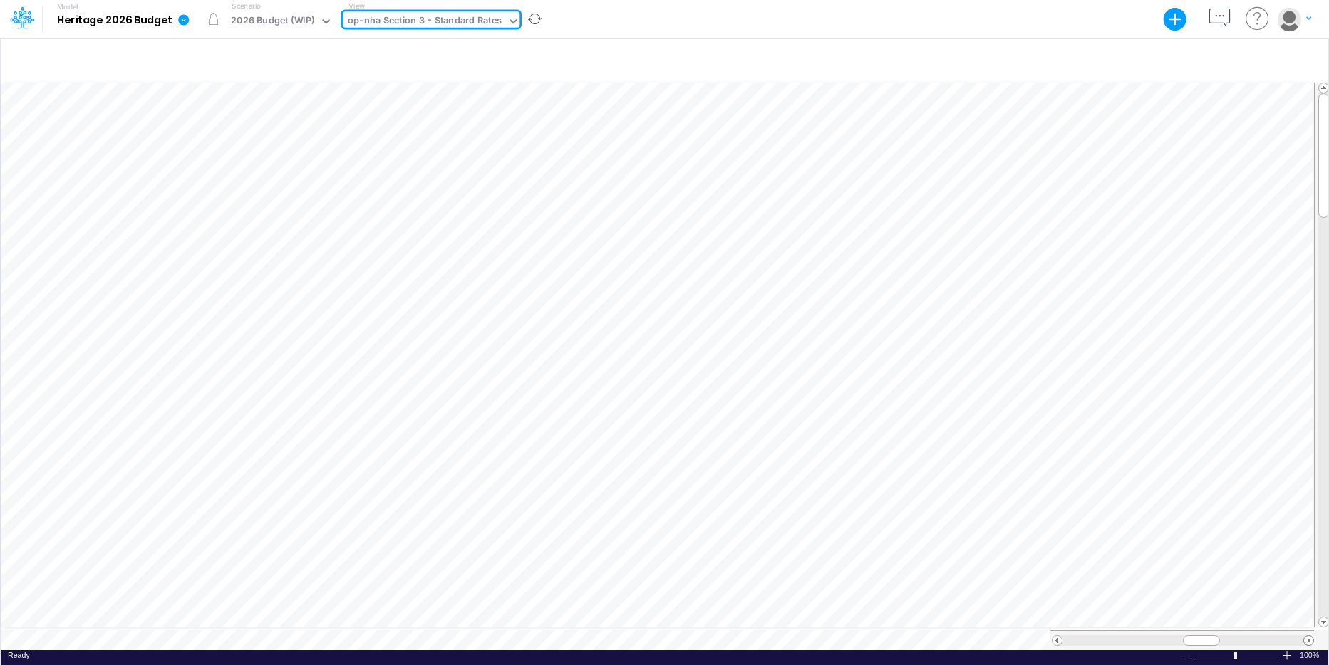
click at [1047, 457] on span at bounding box center [1308, 640] width 9 height 9
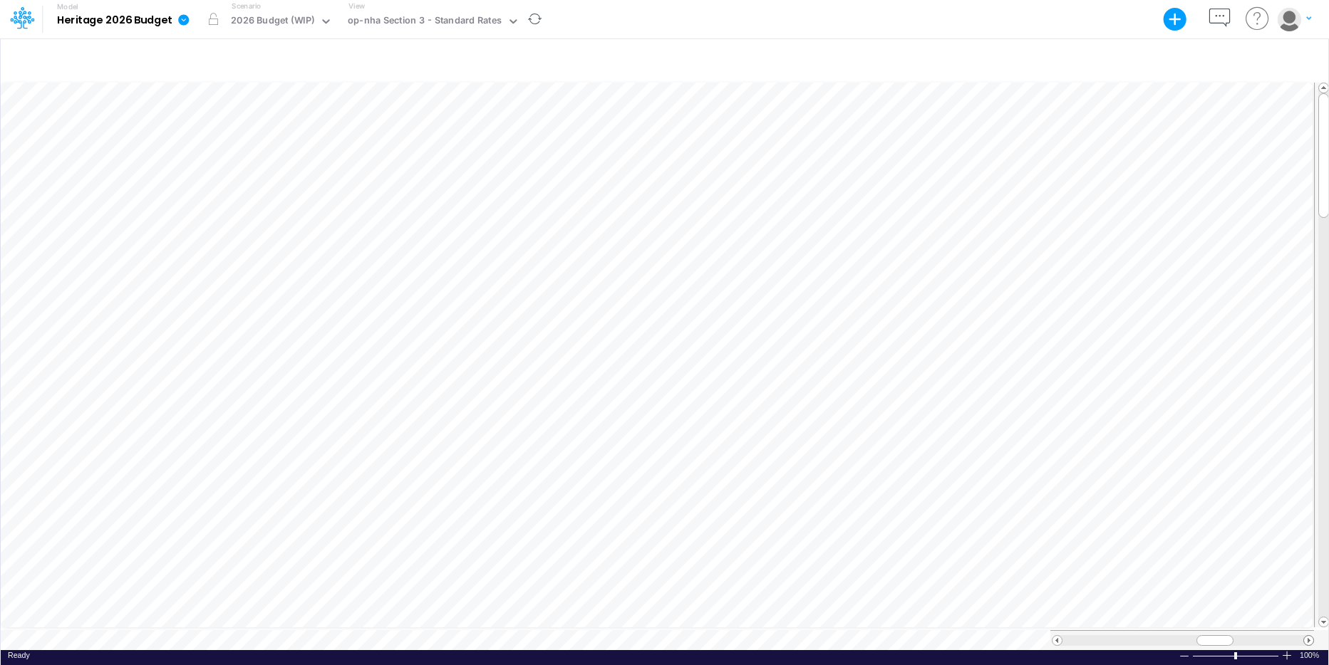
click at [1047, 457] on span at bounding box center [1308, 640] width 9 height 9
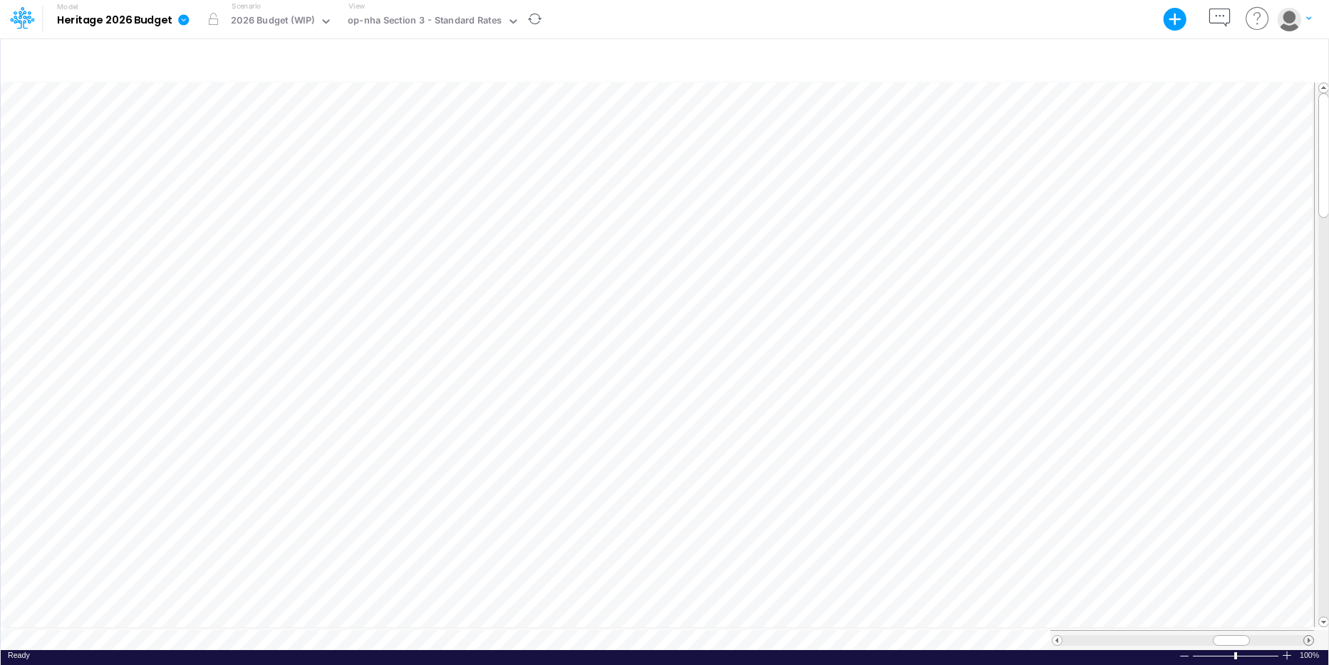
click at [1047, 457] on span at bounding box center [1308, 640] width 9 height 9
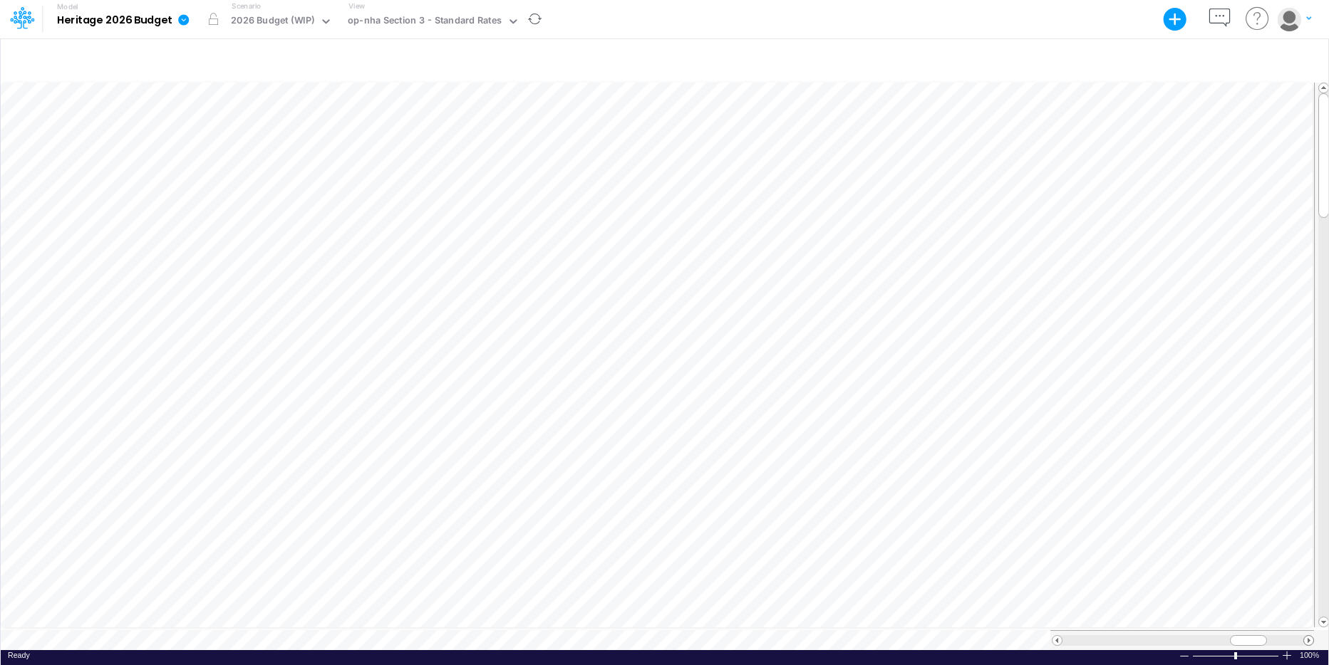
click at [1047, 457] on span at bounding box center [1308, 640] width 9 height 9
click at [1047, 457] on span at bounding box center [1056, 640] width 9 height 9
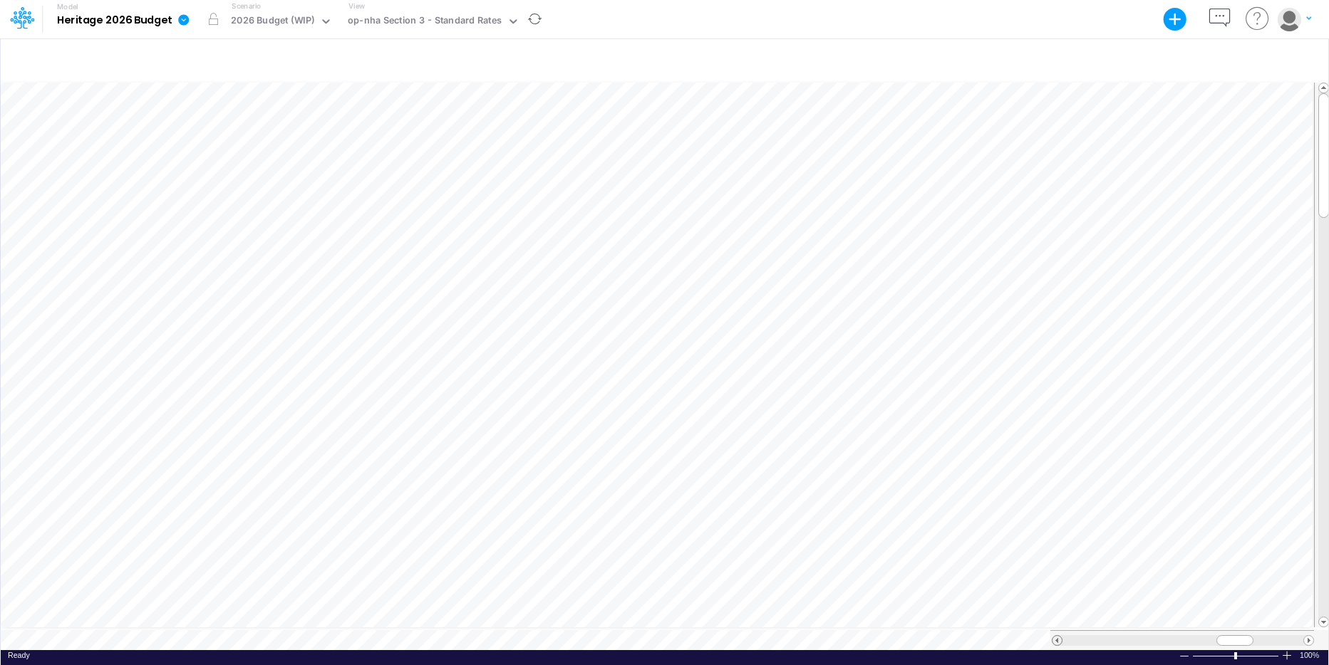
click at [1047, 457] on span at bounding box center [1056, 640] width 9 height 9
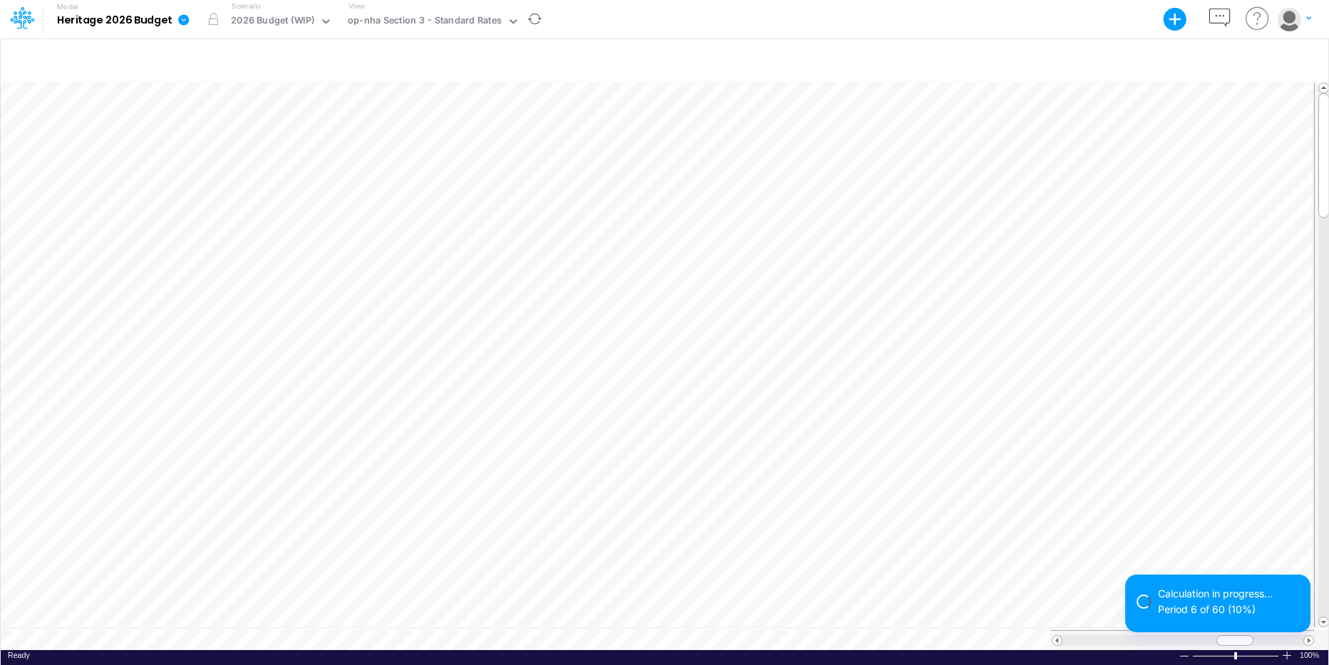
scroll to position [7, 1]
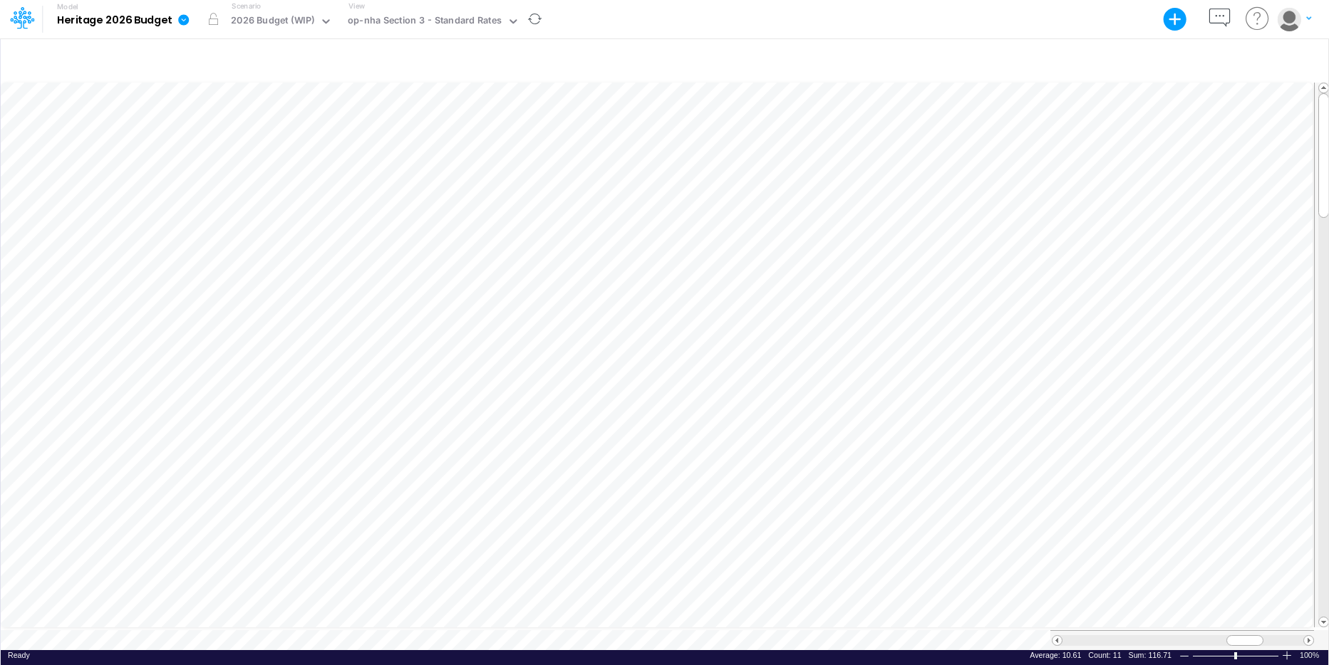
scroll to position [7, 1]
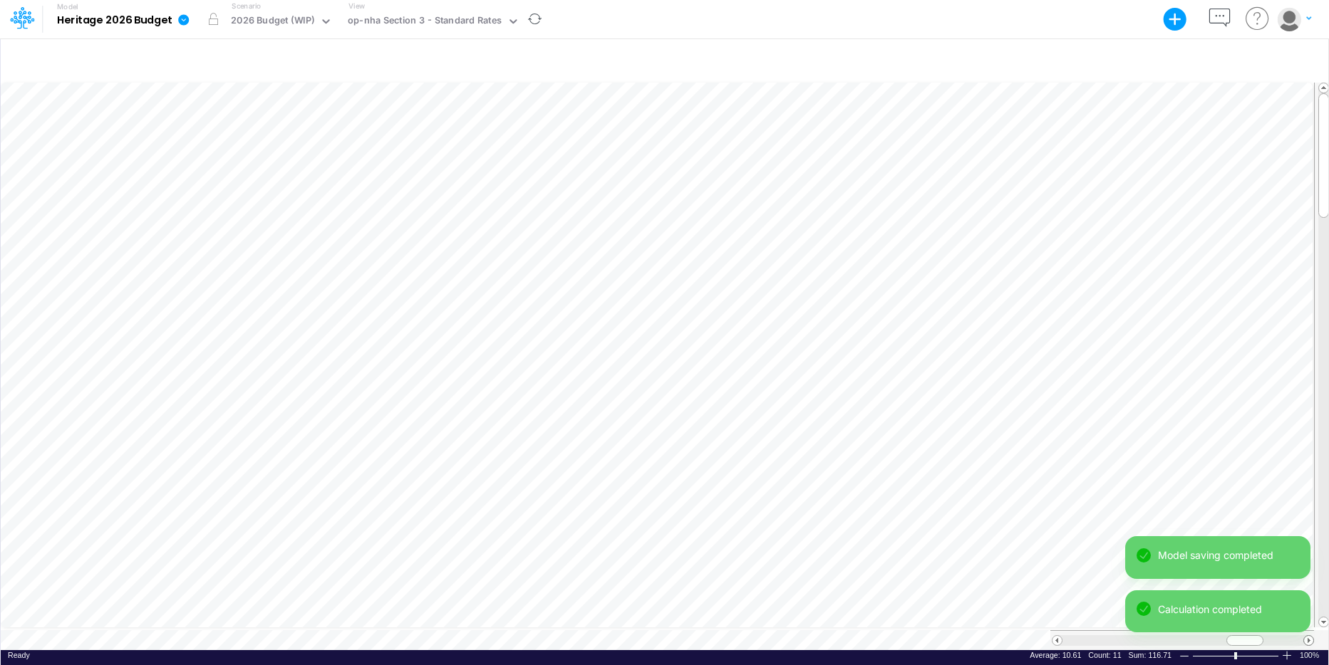
click at [1047, 457] on span at bounding box center [1308, 640] width 9 height 9
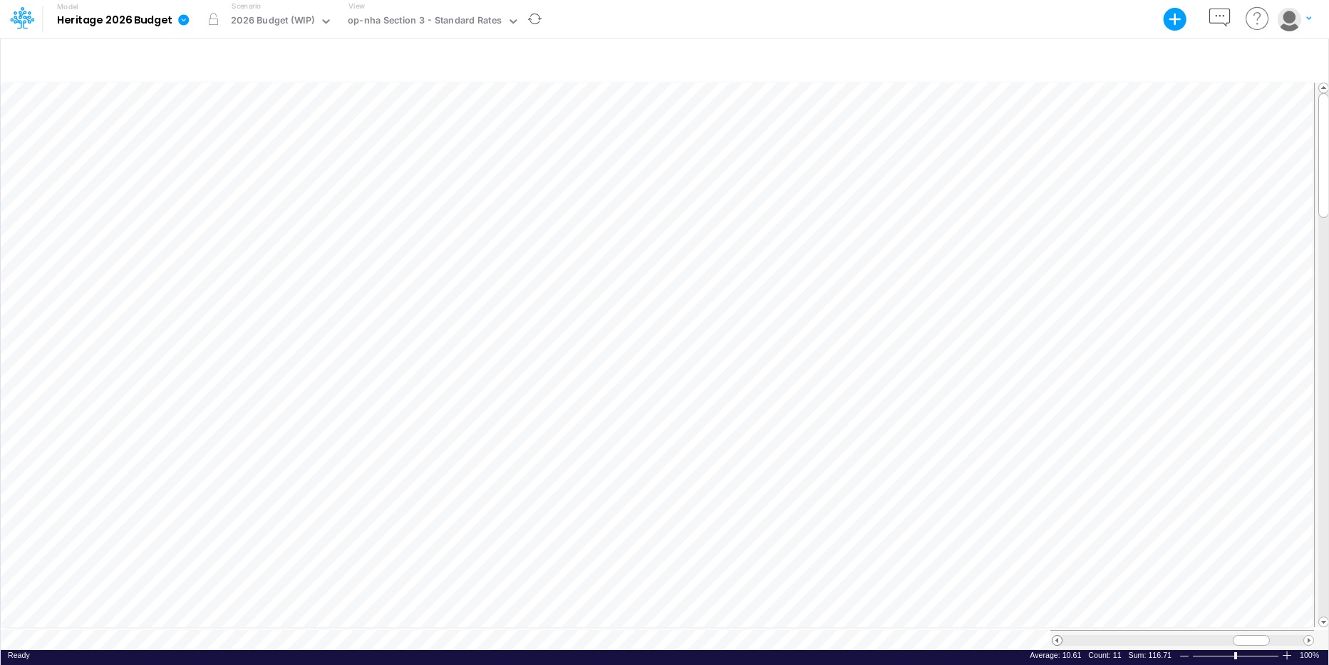
click at [1047, 457] on span at bounding box center [1056, 640] width 9 height 9
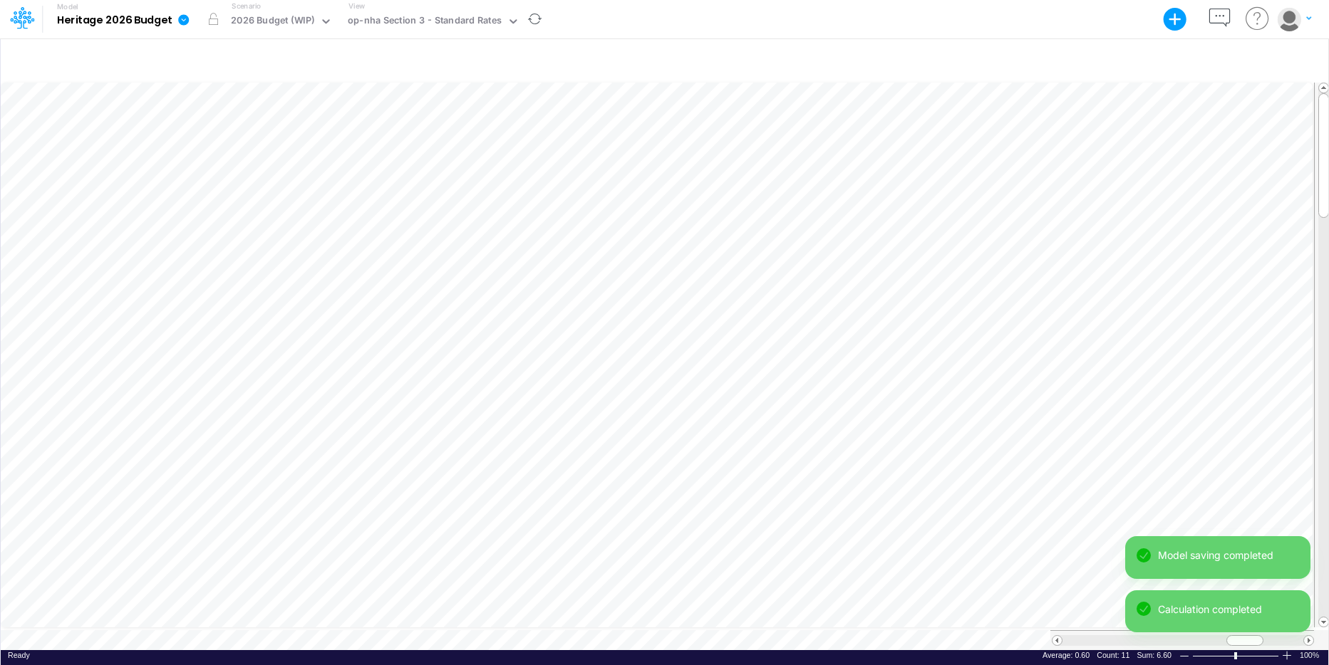
click at [1047, 457] on div "Model saving completed Calculation completed" at bounding box center [1217, 590] width 185 height 108
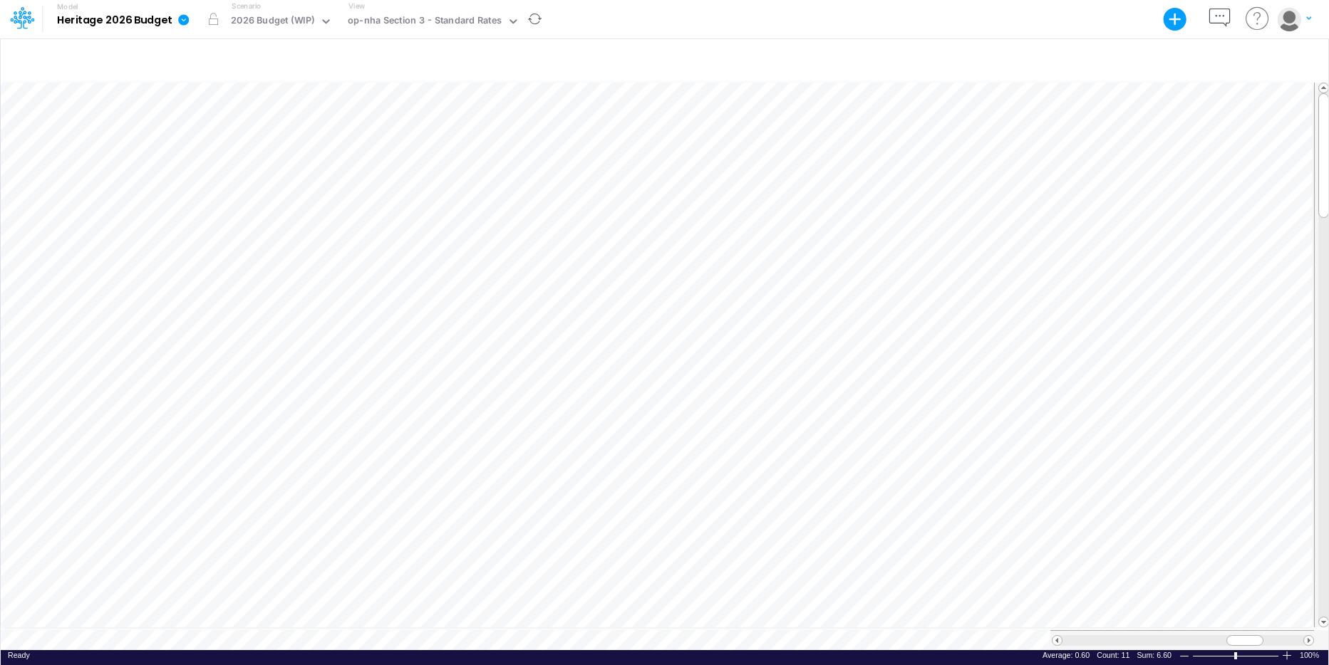
click at [1047, 457] on div "Model saving completed Calculation completed" at bounding box center [1217, 618] width 185 height 54
click at [1047, 457] on span at bounding box center [1308, 640] width 9 height 9
click at [1047, 457] on span at bounding box center [1056, 640] width 9 height 9
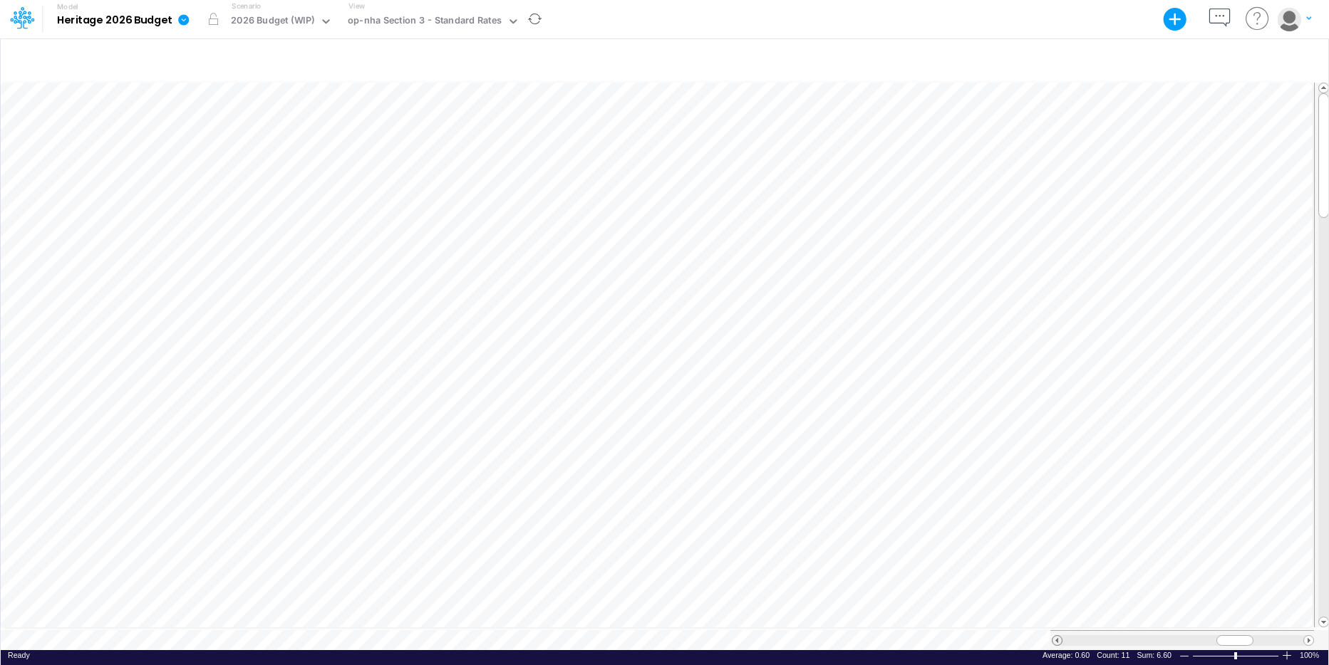
click at [1047, 457] on span at bounding box center [1056, 640] width 9 height 9
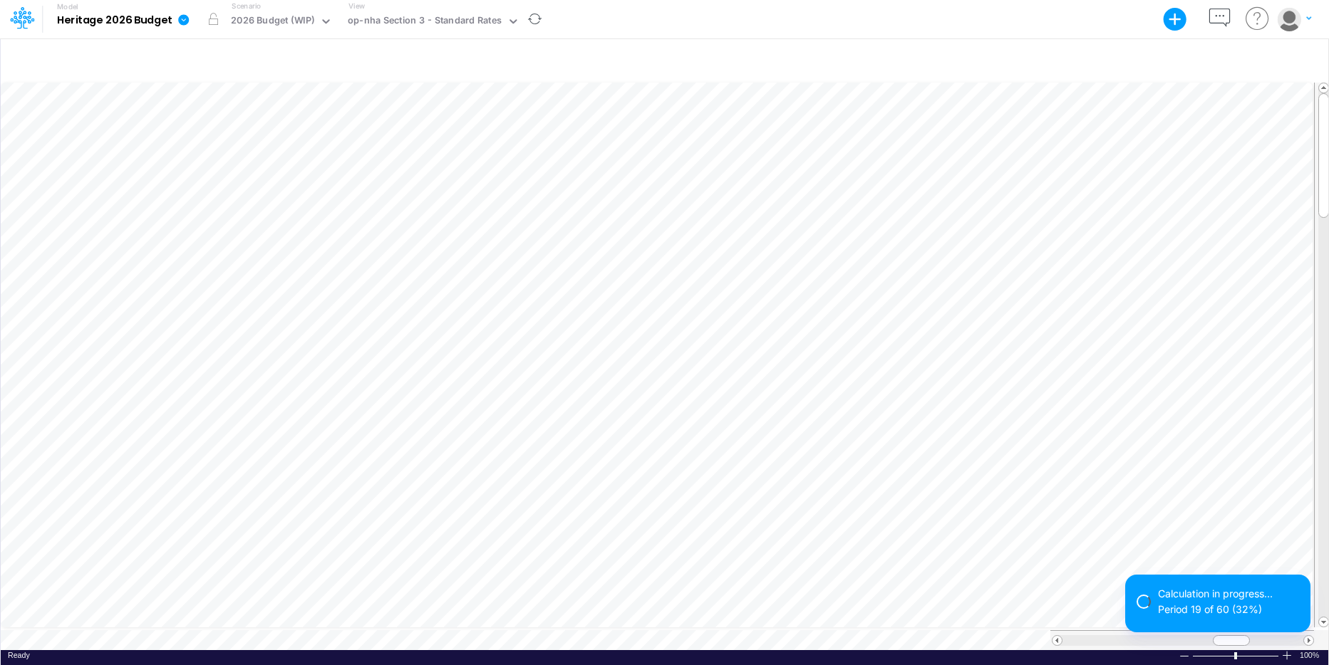
scroll to position [7, 1]
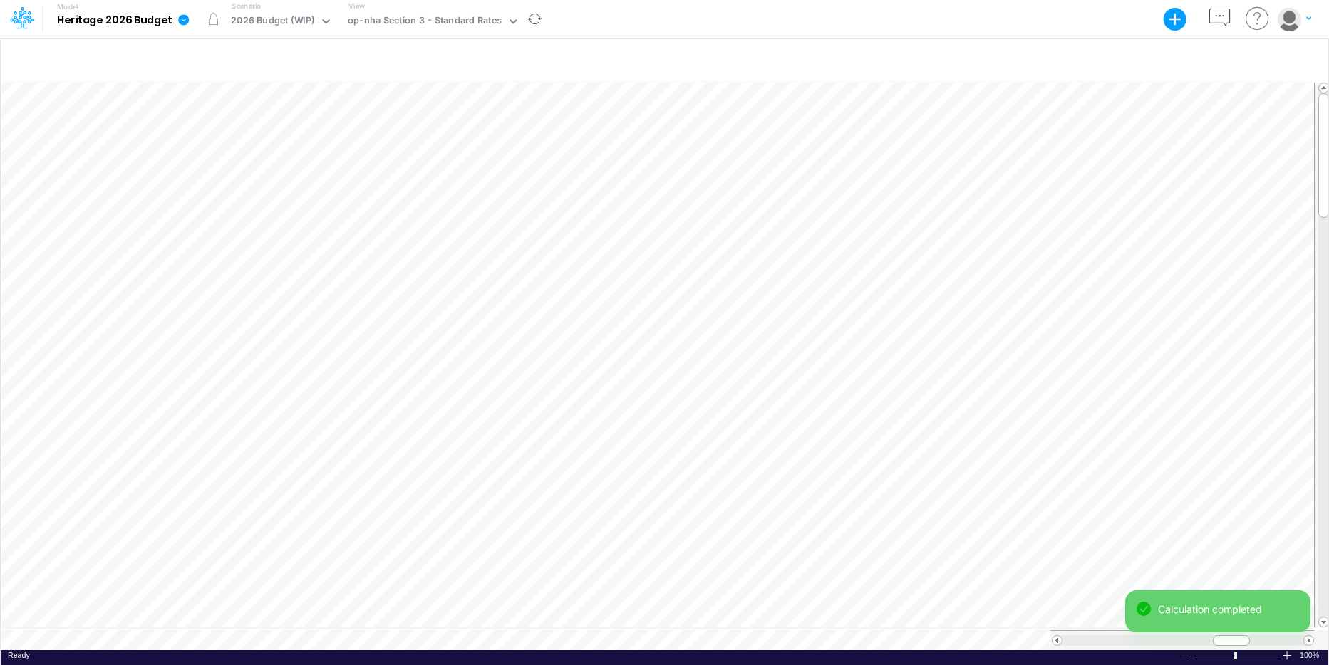
scroll to position [7, 1]
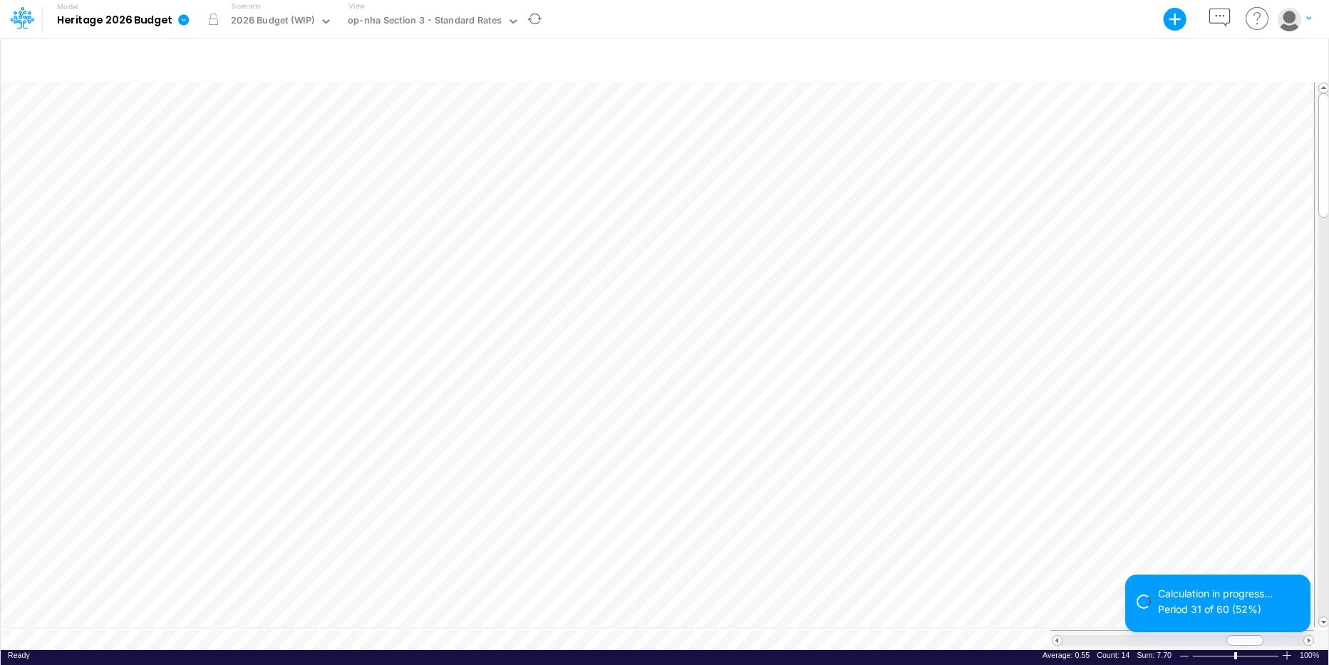
scroll to position [7, 1]
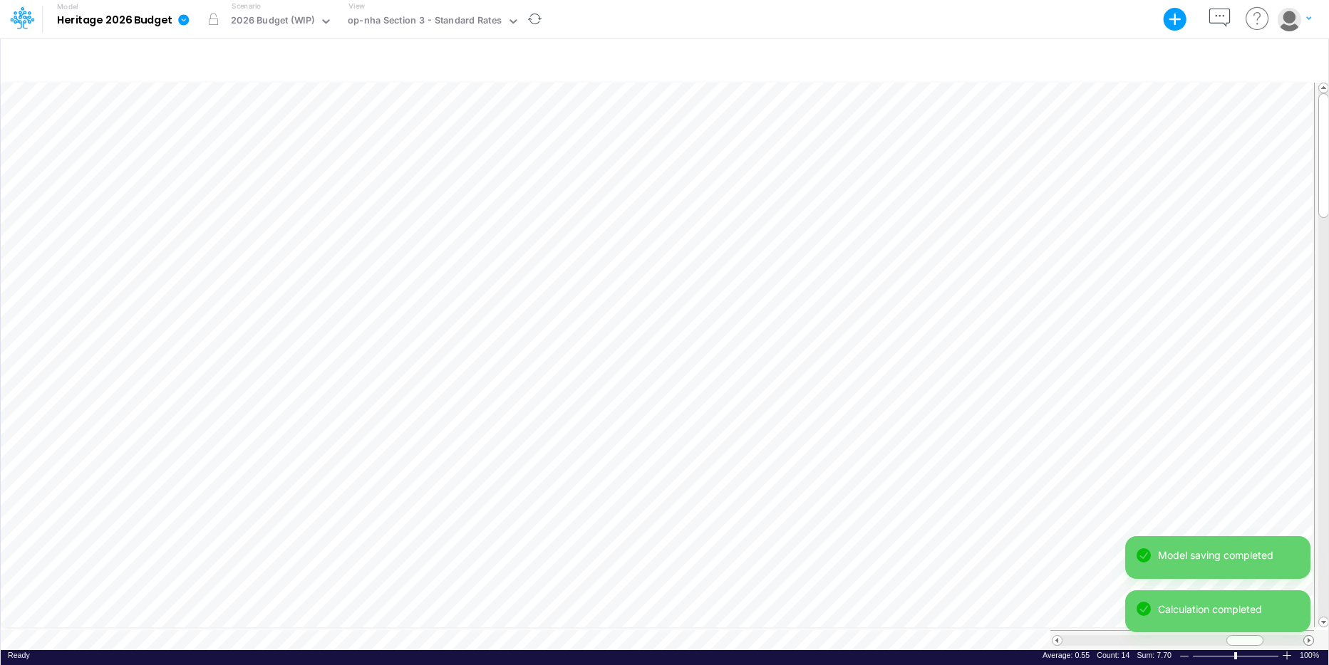
click at [1047, 457] on span at bounding box center [1308, 640] width 9 height 9
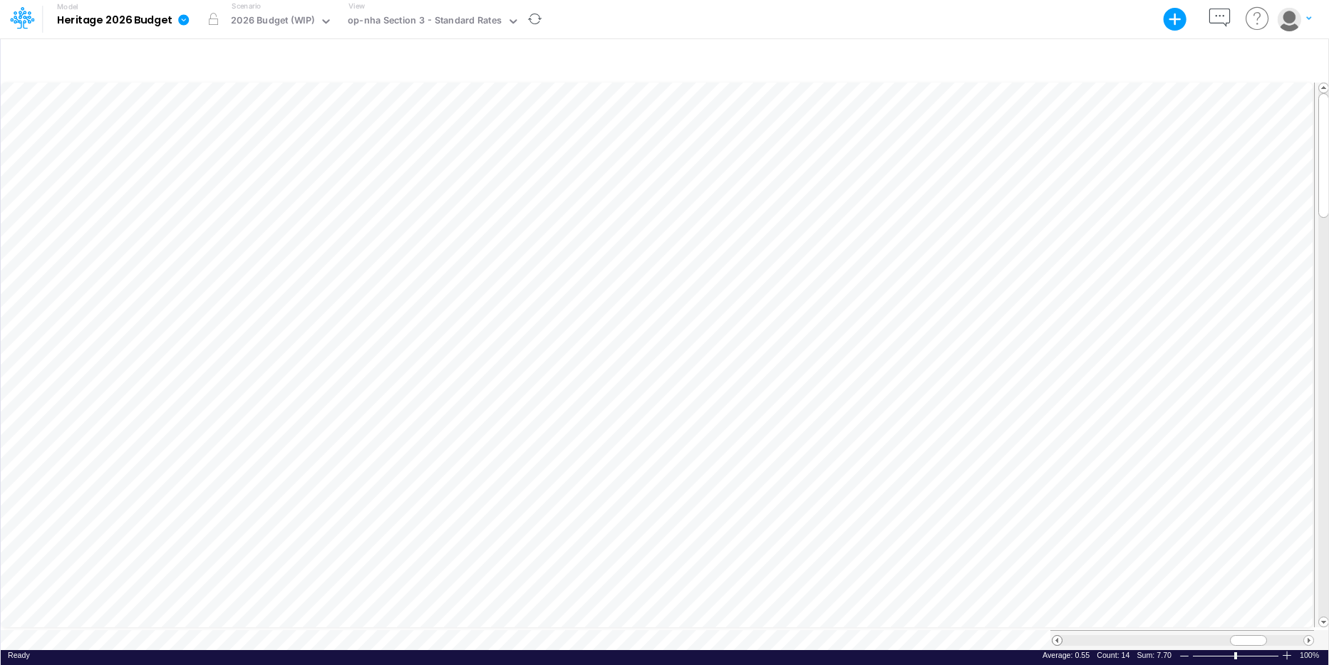
click at [1047, 457] on span at bounding box center [1056, 640] width 9 height 9
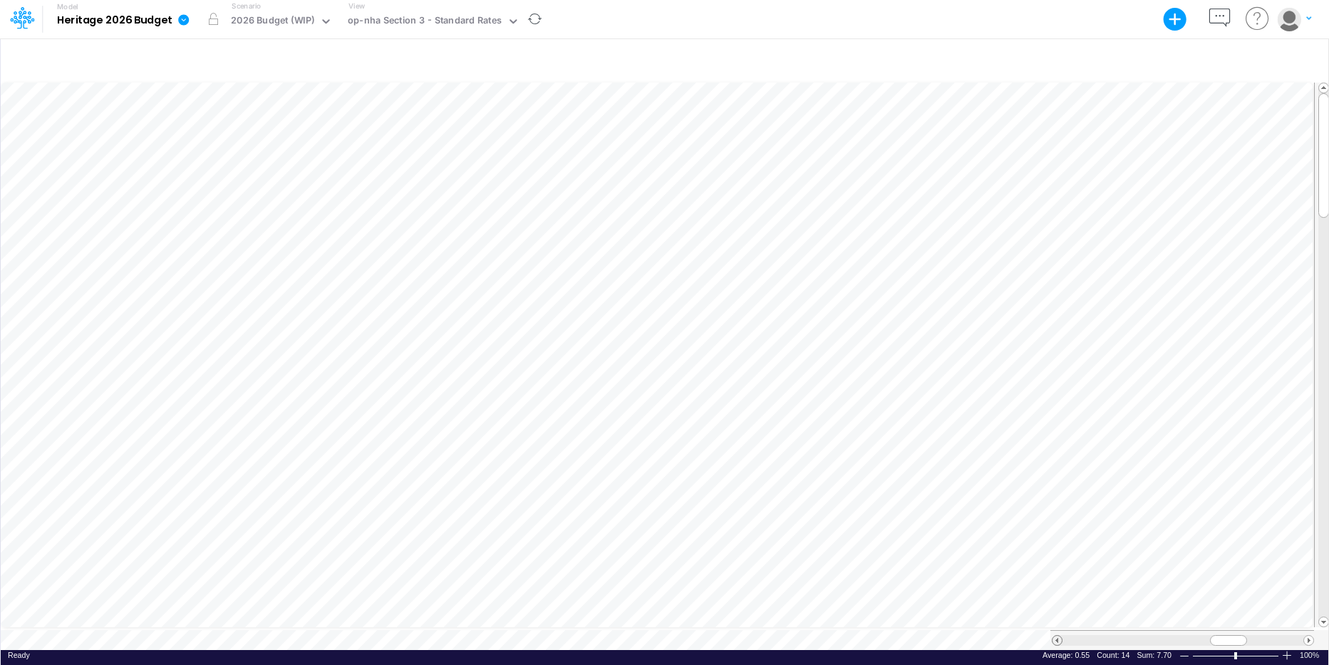
click at [1047, 457] on span at bounding box center [1056, 640] width 9 height 9
click at [1047, 457] on div "Model saving completed Calculation completed" at bounding box center [1217, 590] width 185 height 108
click at [1047, 457] on span at bounding box center [1308, 640] width 9 height 9
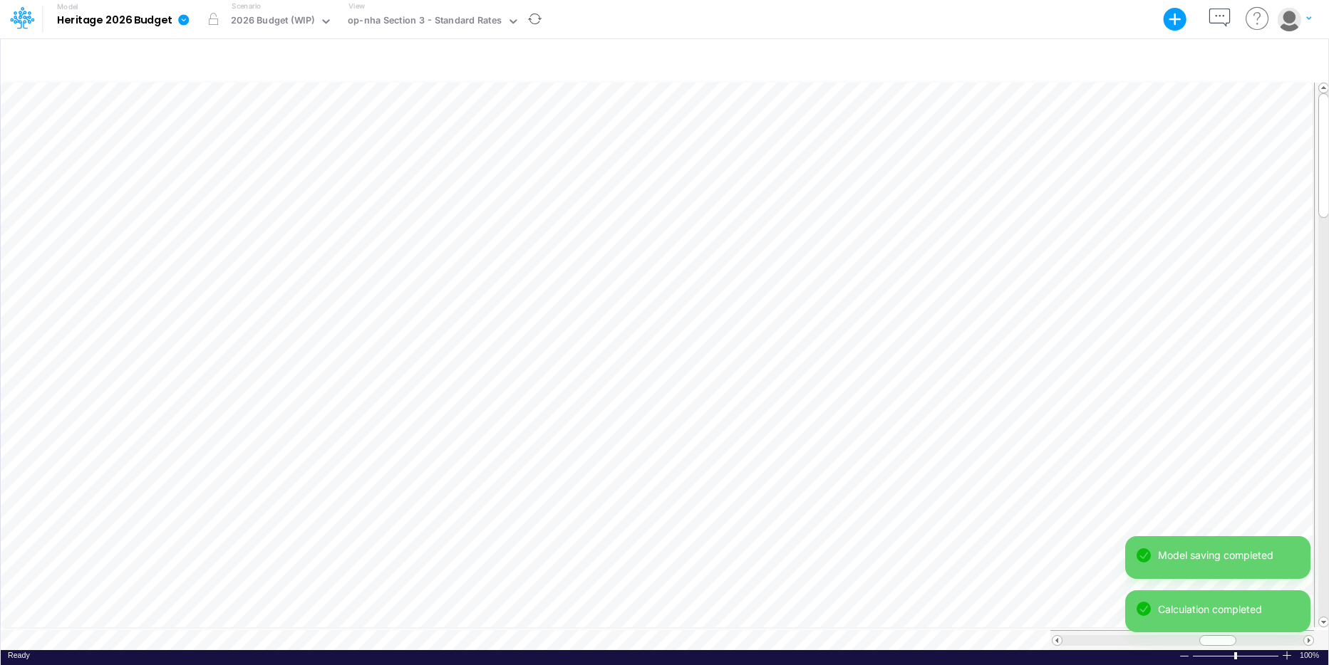
scroll to position [7, 1]
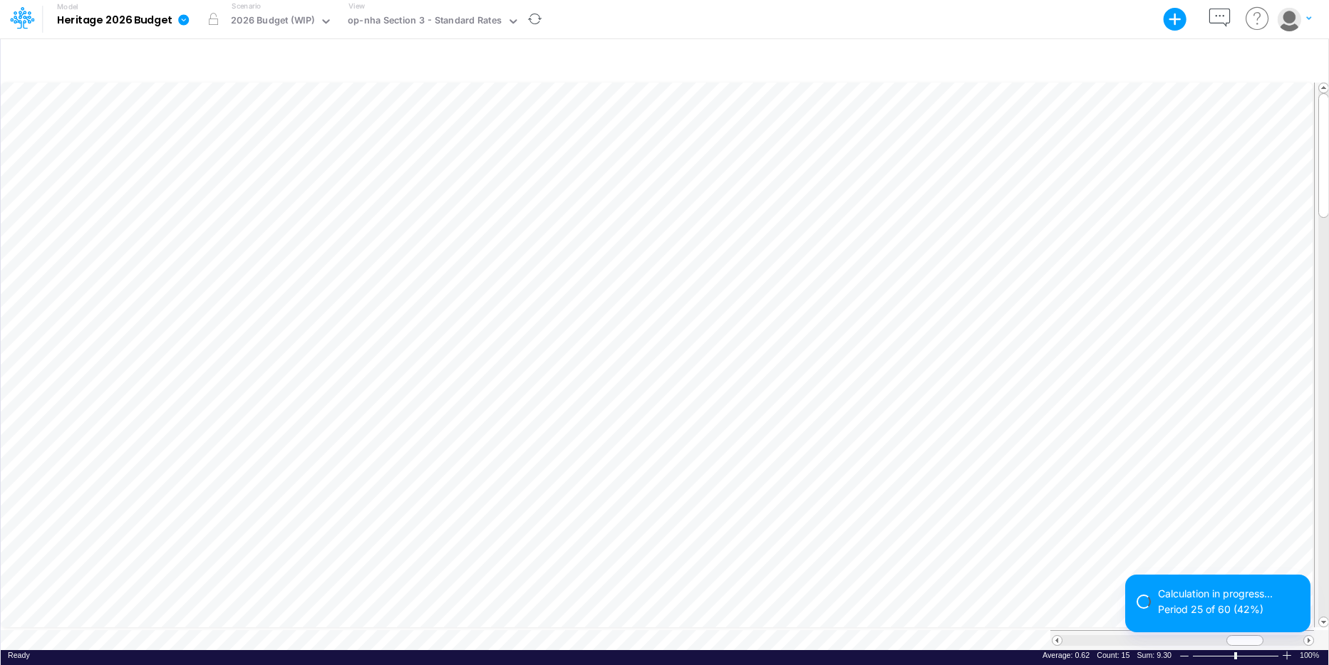
scroll to position [7, 1]
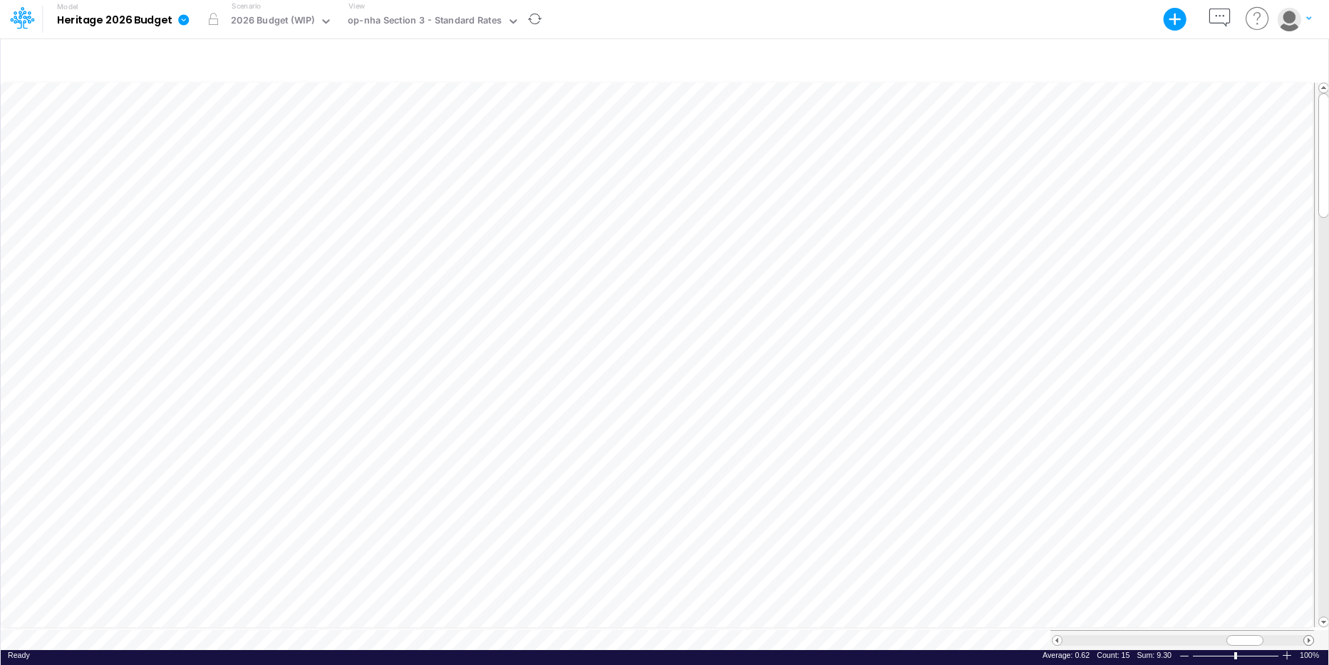
click at [1047, 457] on span at bounding box center [1308, 640] width 9 height 9
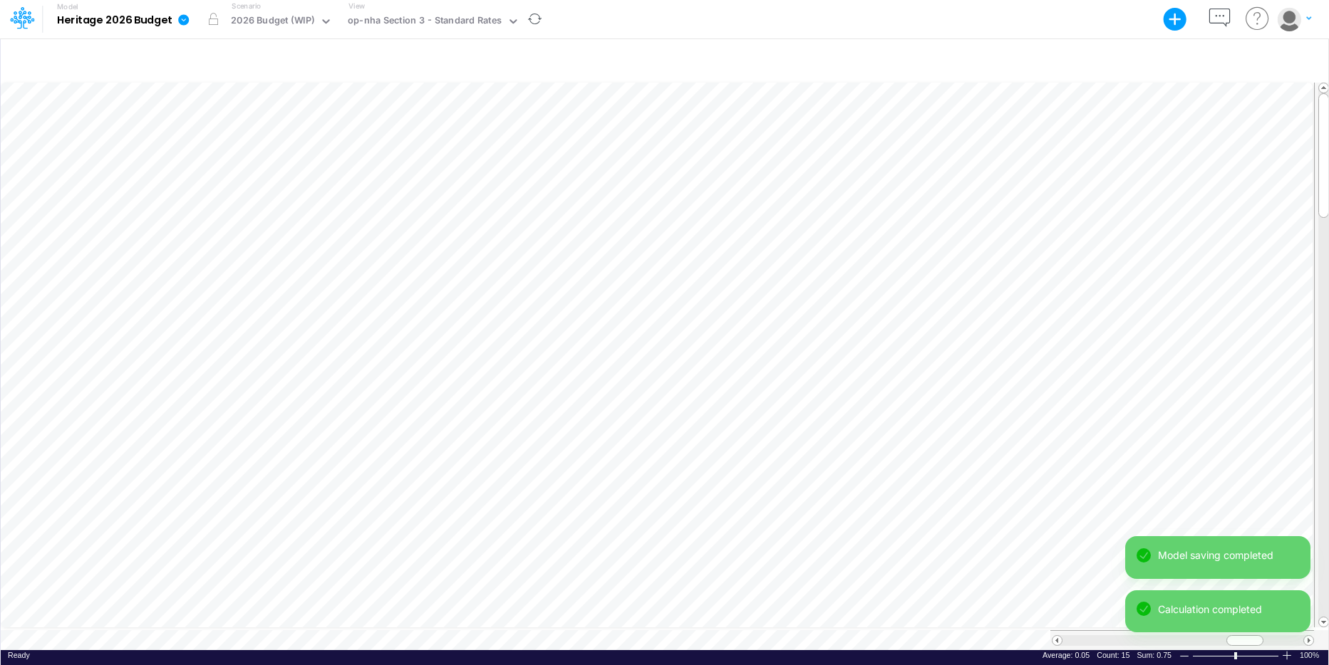
click at [1047, 457] on div "Model saving completed Calculation completed" at bounding box center [1217, 590] width 185 height 108
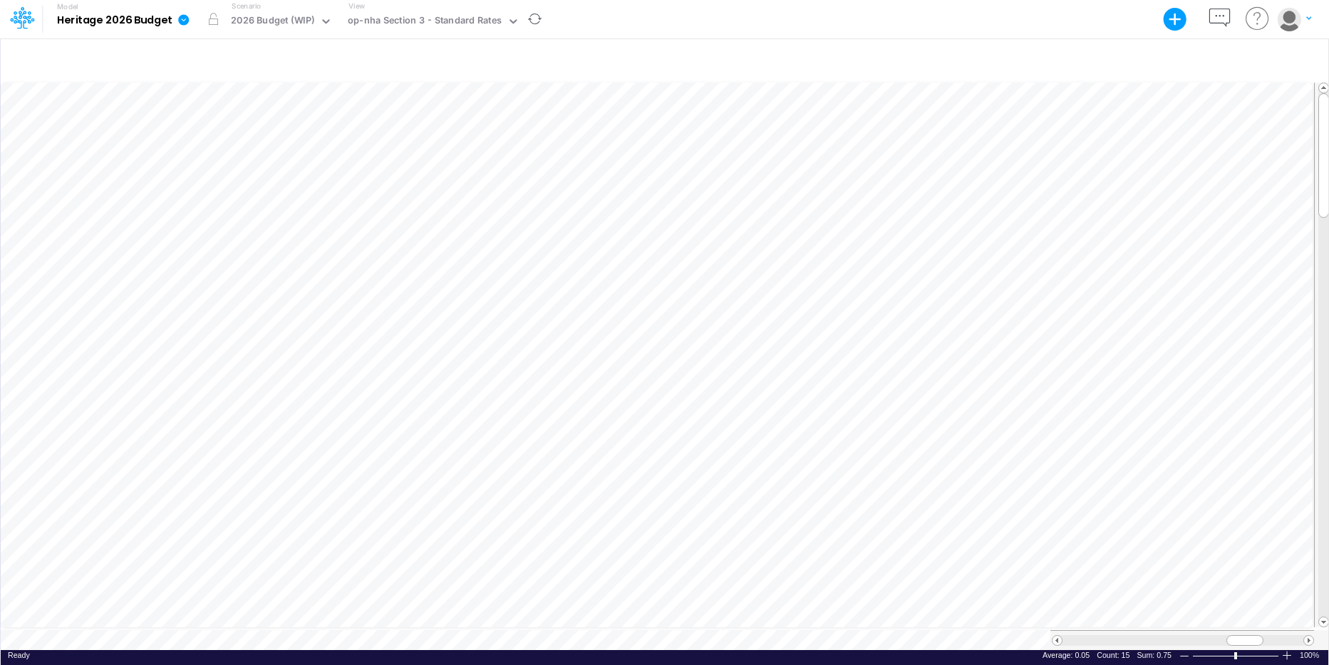
click at [1047, 457] on span at bounding box center [1308, 640] width 9 height 9
click at [1047, 457] on span at bounding box center [1056, 640] width 9 height 9
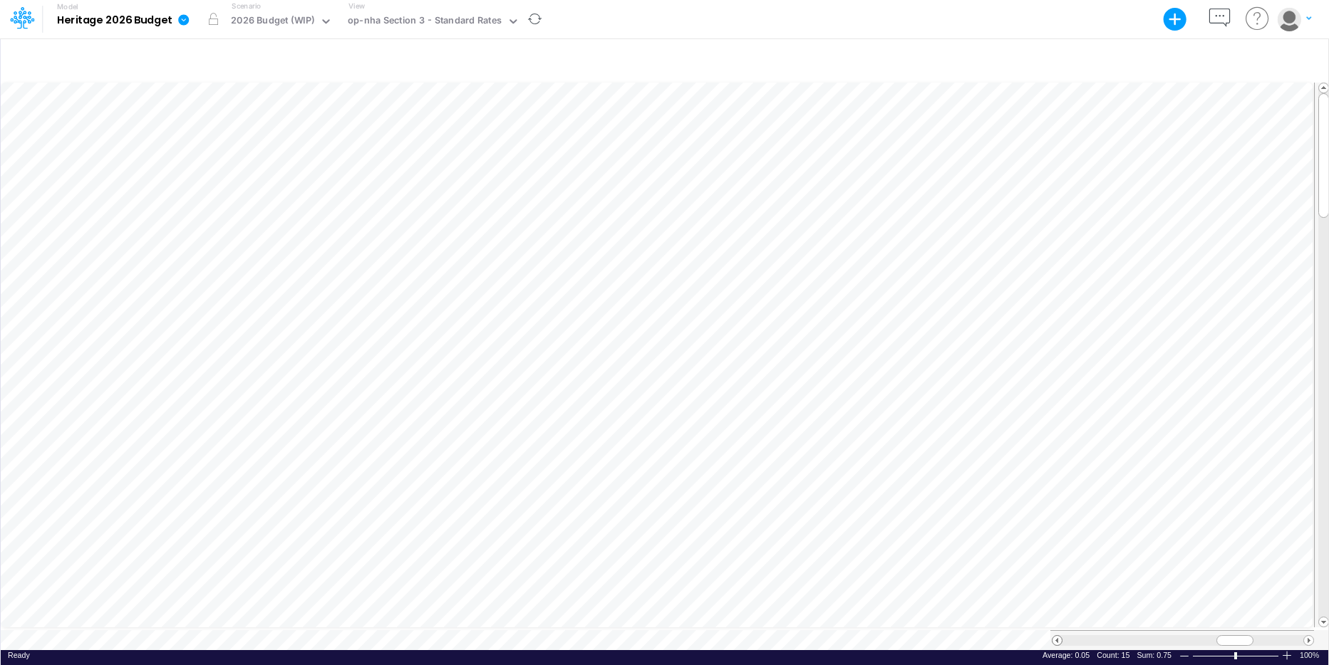
click at [1047, 457] on span at bounding box center [1056, 640] width 9 height 9
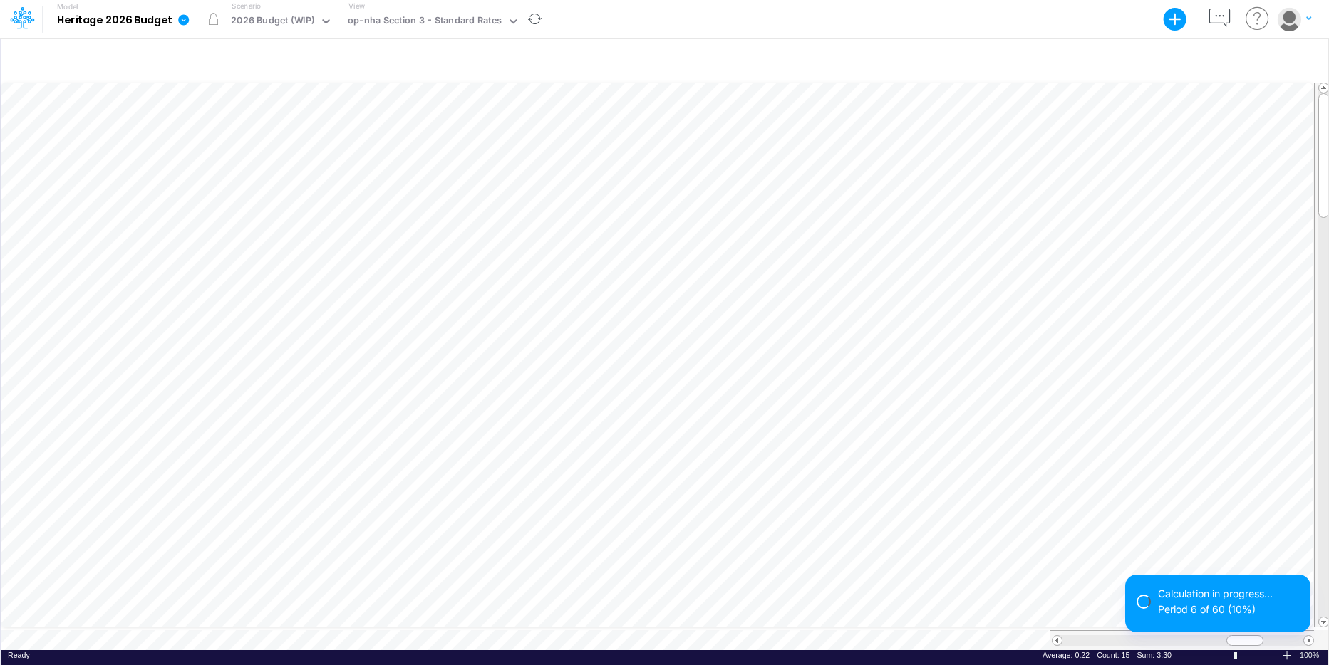
scroll to position [7, 1]
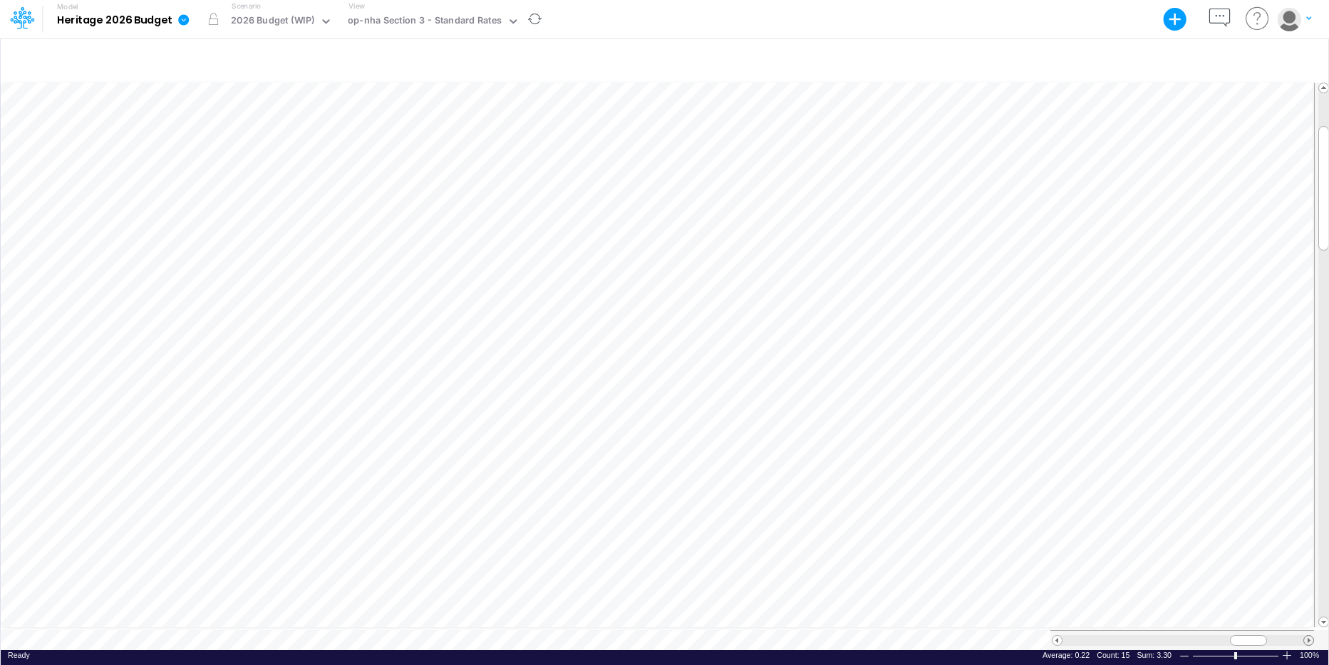
click at [1047, 457] on span at bounding box center [1308, 640] width 9 height 9
click at [509, 20] on icon at bounding box center [512, 21] width 7 height 4
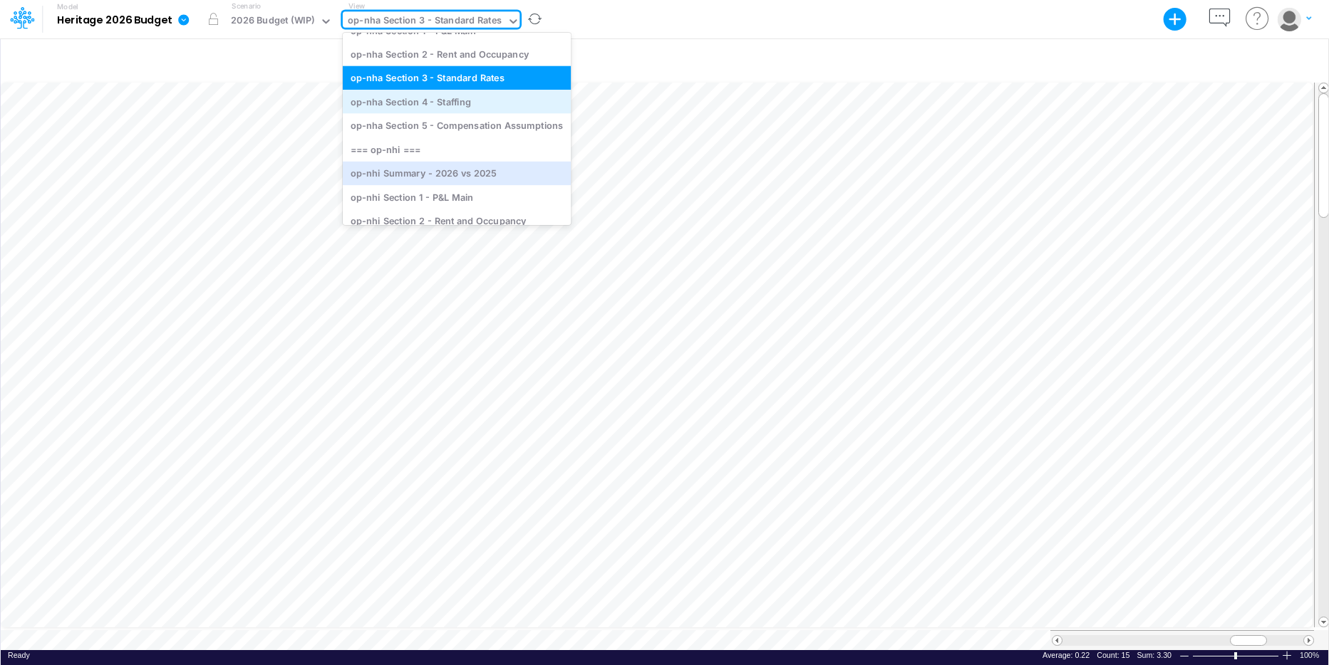
scroll to position [162, 0]
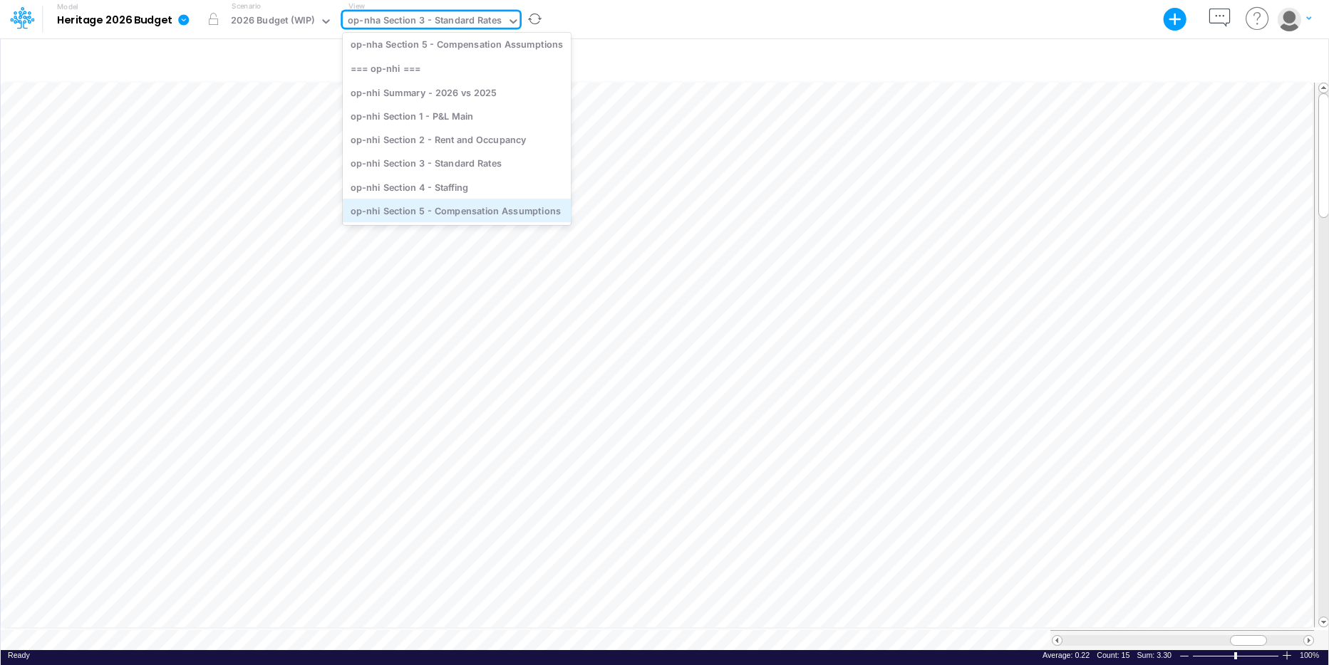
click at [459, 211] on div "op-nhi Section 5 - Compensation Assumptions" at bounding box center [457, 211] width 228 height 24
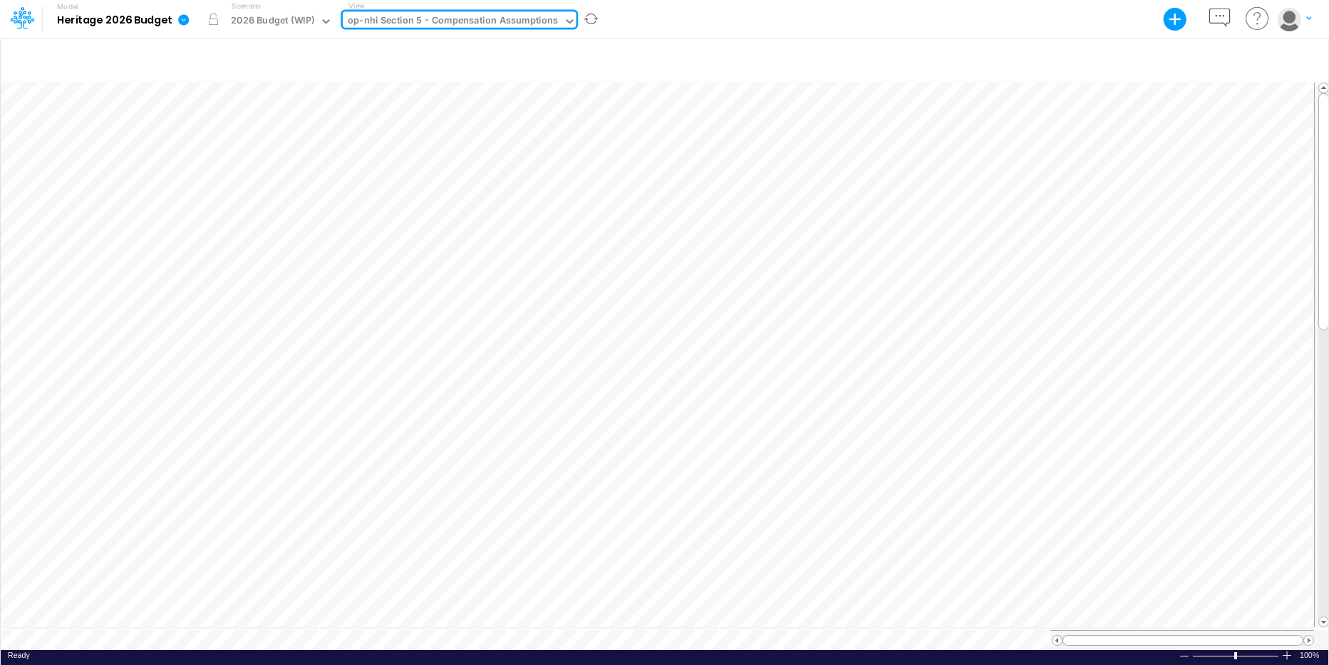
click at [566, 21] on icon at bounding box center [569, 21] width 7 height 4
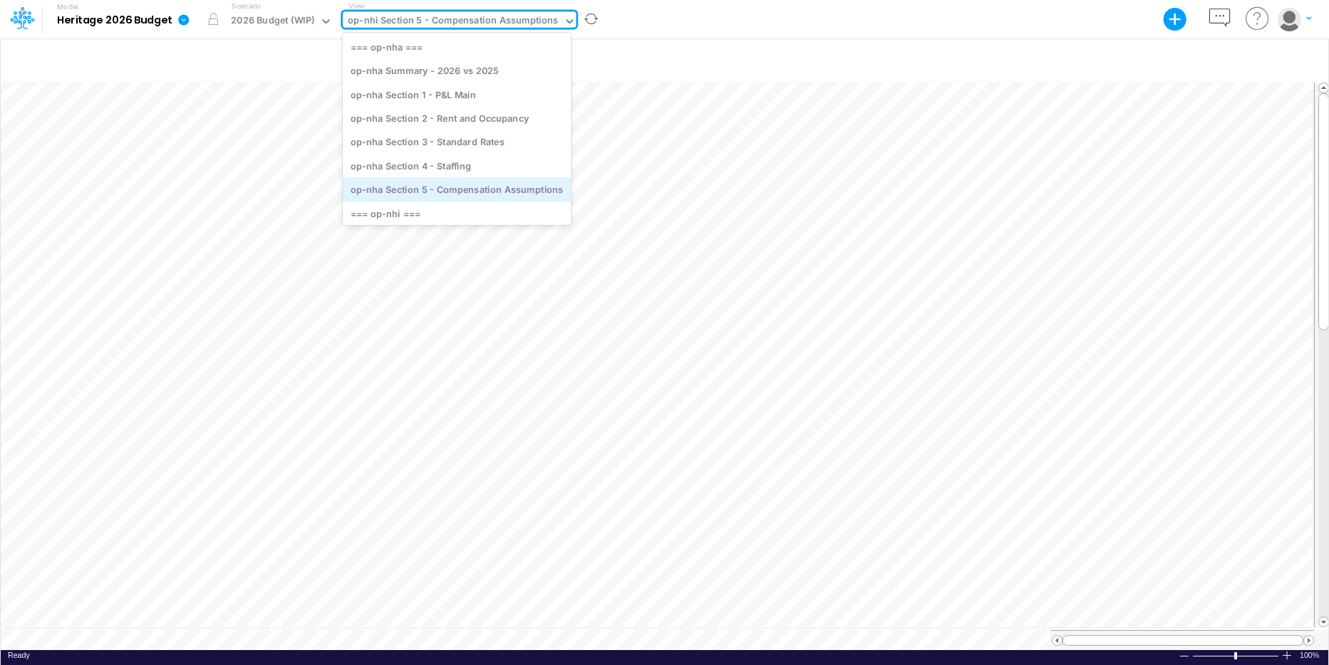
click at [457, 182] on div "op-nha Section 5 - Compensation Assumptions" at bounding box center [457, 190] width 228 height 24
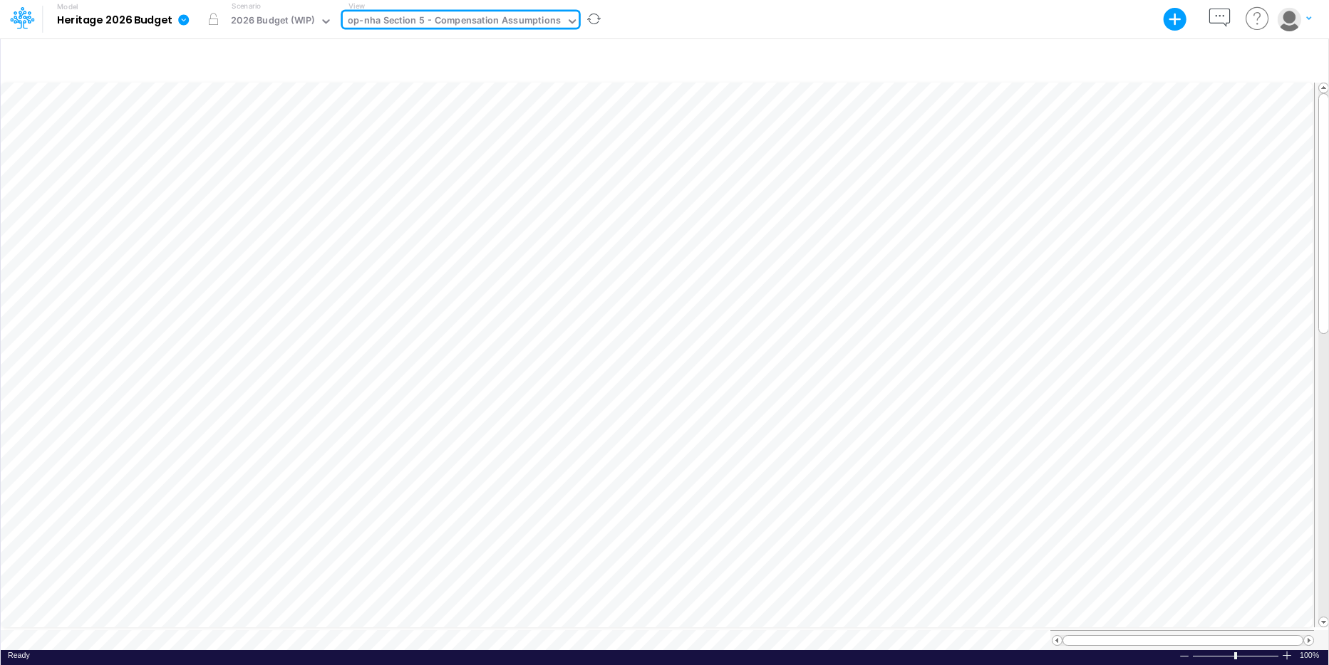
click at [566, 20] on icon at bounding box center [572, 21] width 13 height 13
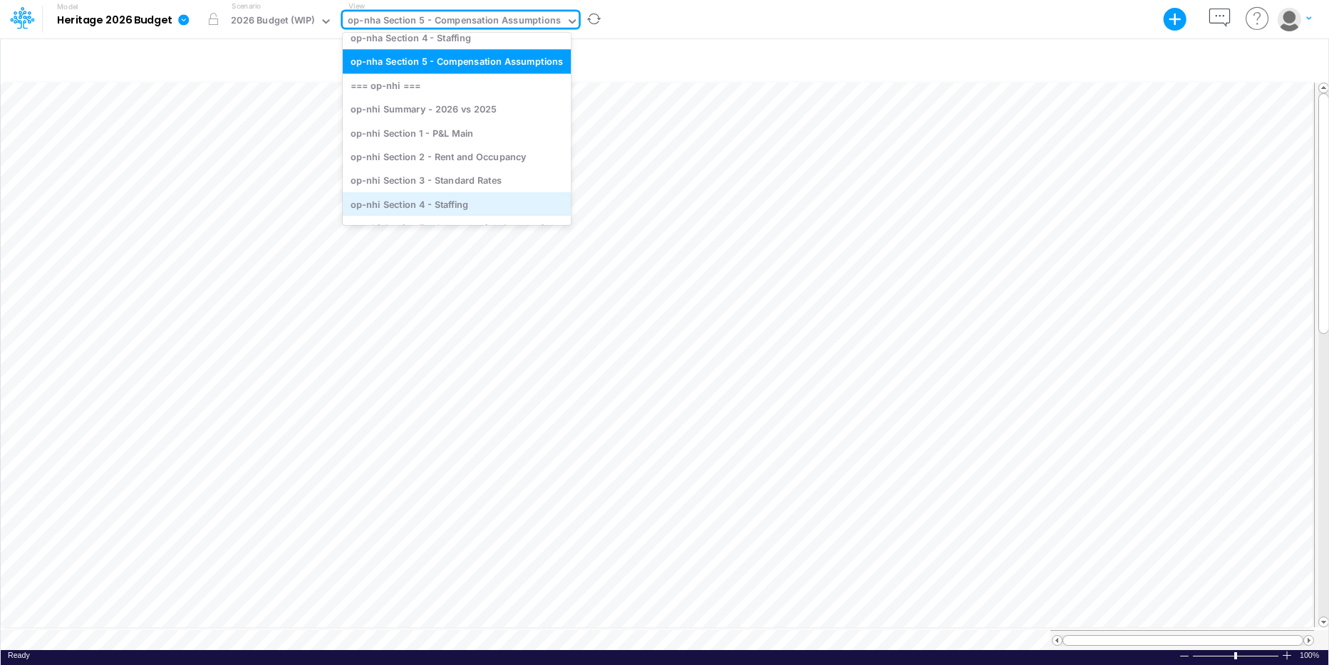
scroll to position [162, 0]
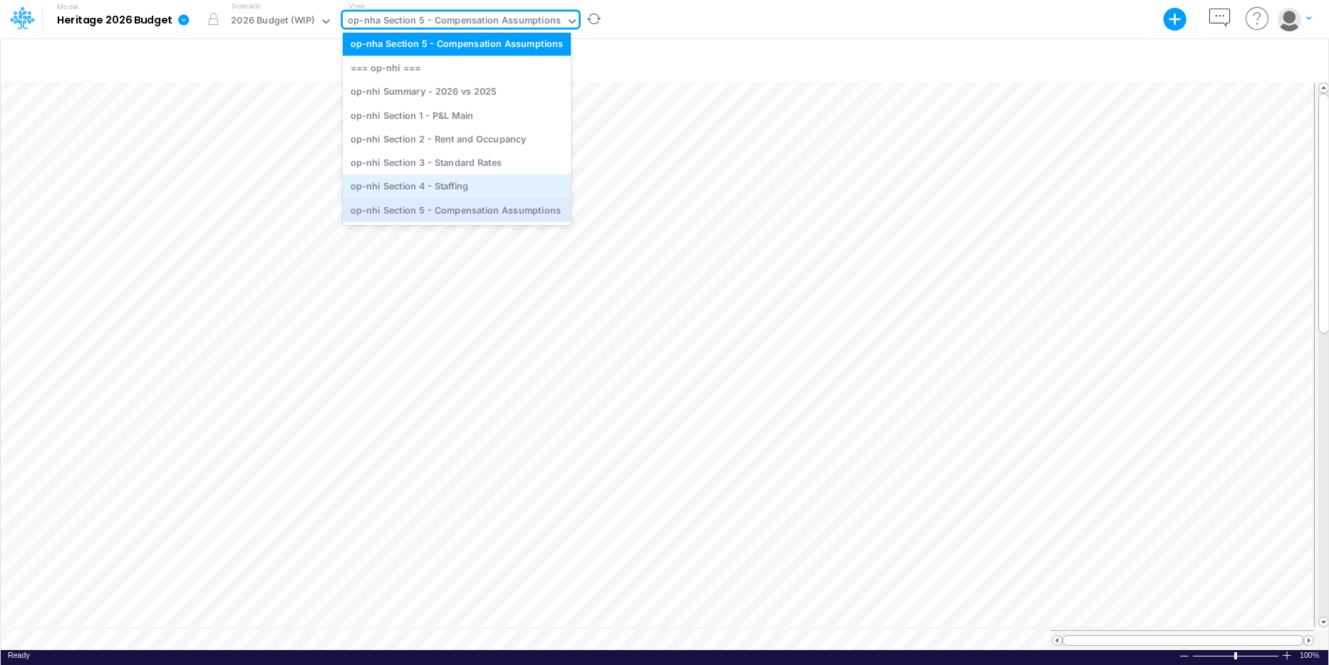
click at [471, 203] on div "op-nhi Section 5 - Compensation Assumptions" at bounding box center [457, 210] width 228 height 24
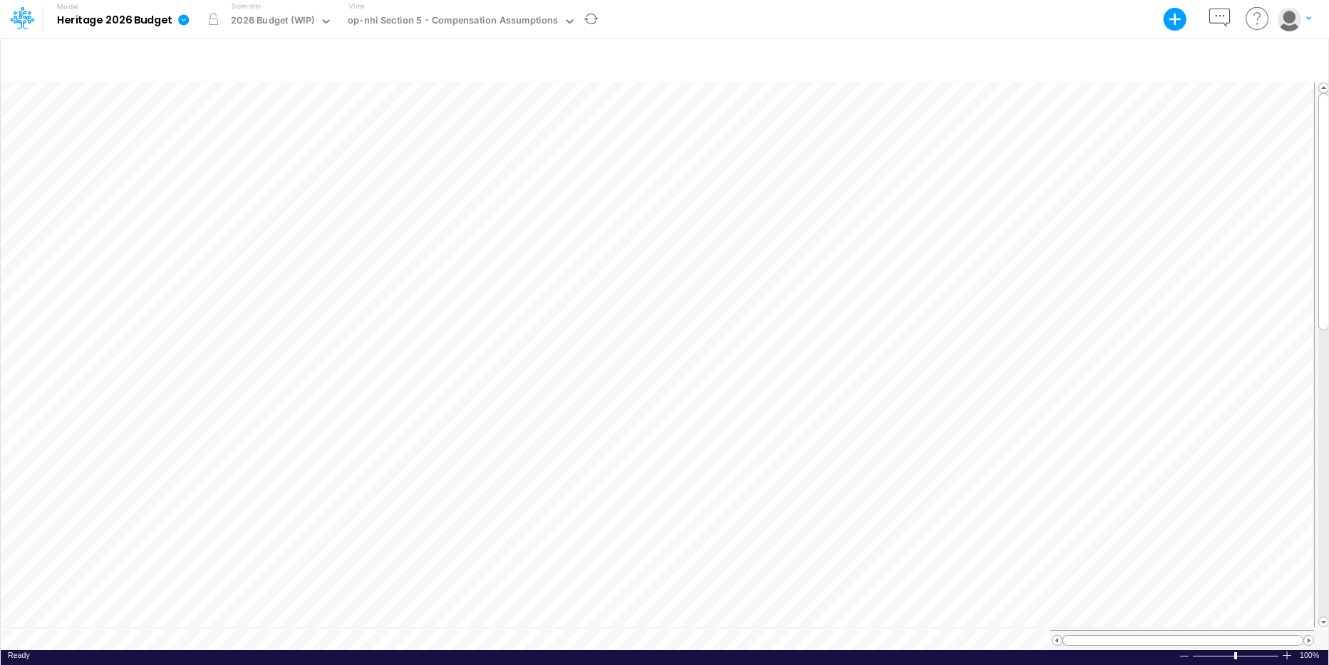
scroll to position [7, 1]
click at [564, 28] on div at bounding box center [570, 22] width 13 height 17
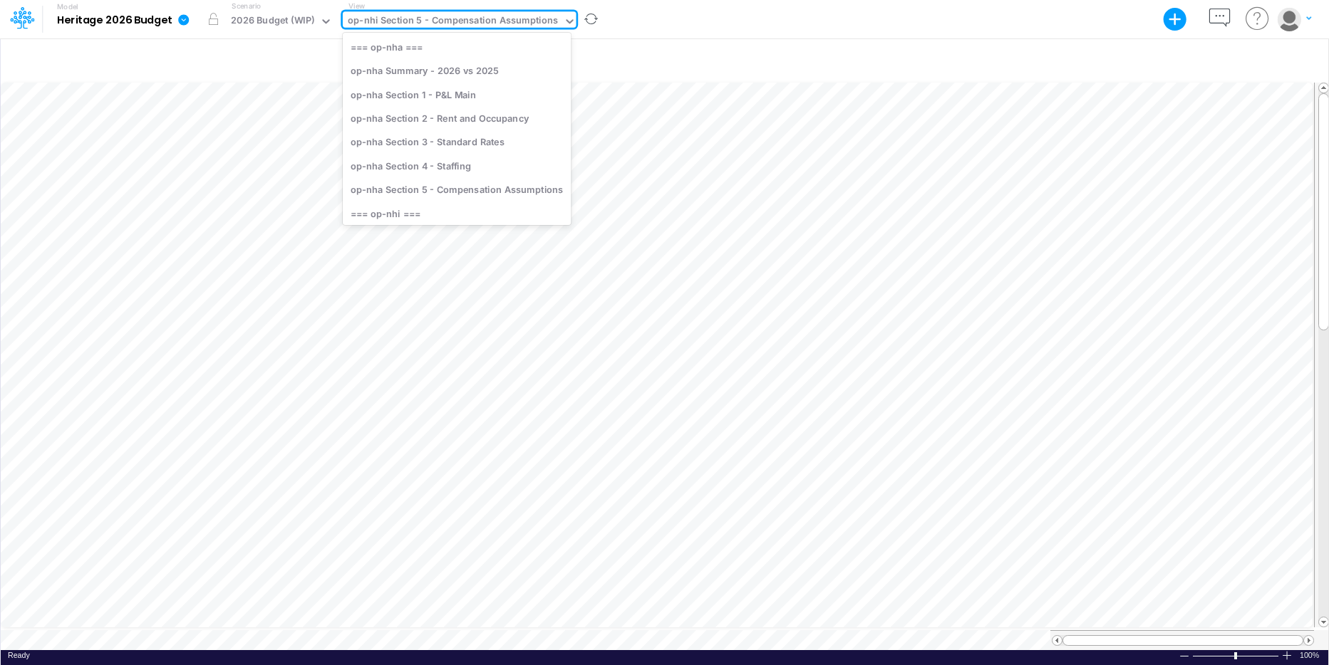
scroll to position [162, 0]
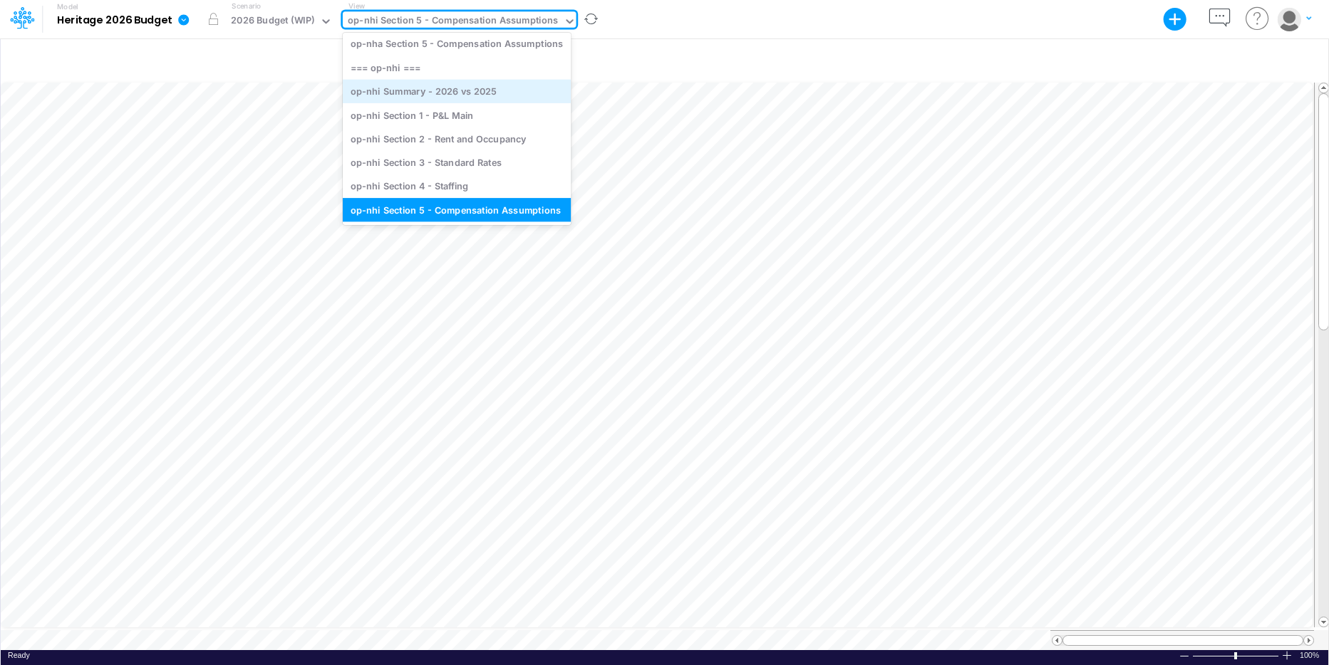
click at [493, 102] on div "op-nhi Summary - 2026 vs 2025" at bounding box center [457, 91] width 228 height 24
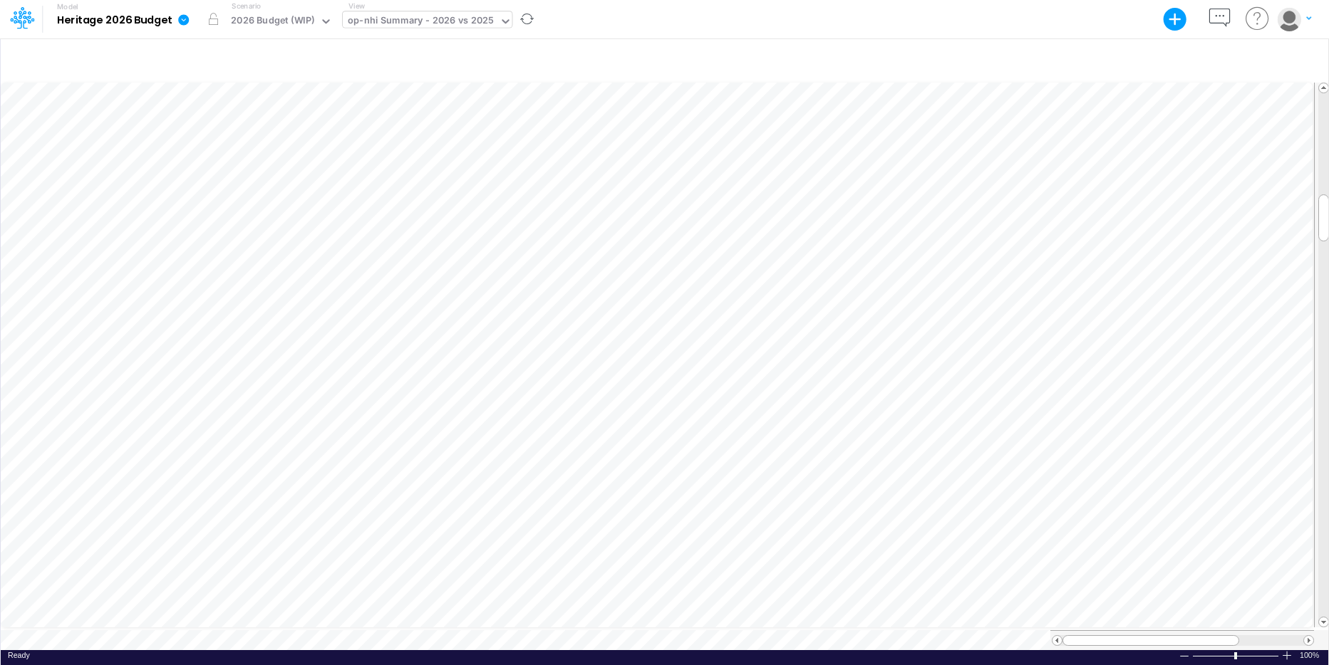
click at [502, 21] on icon at bounding box center [505, 21] width 7 height 4
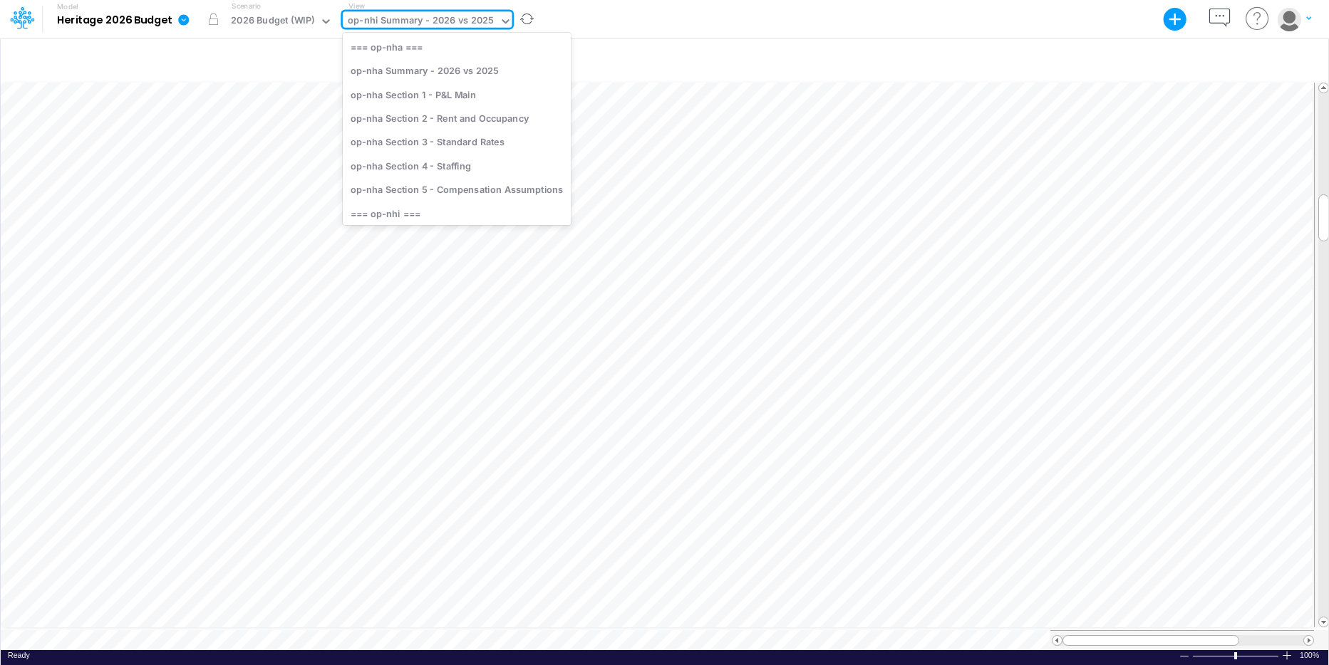
click at [501, 21] on icon at bounding box center [505, 21] width 13 height 13
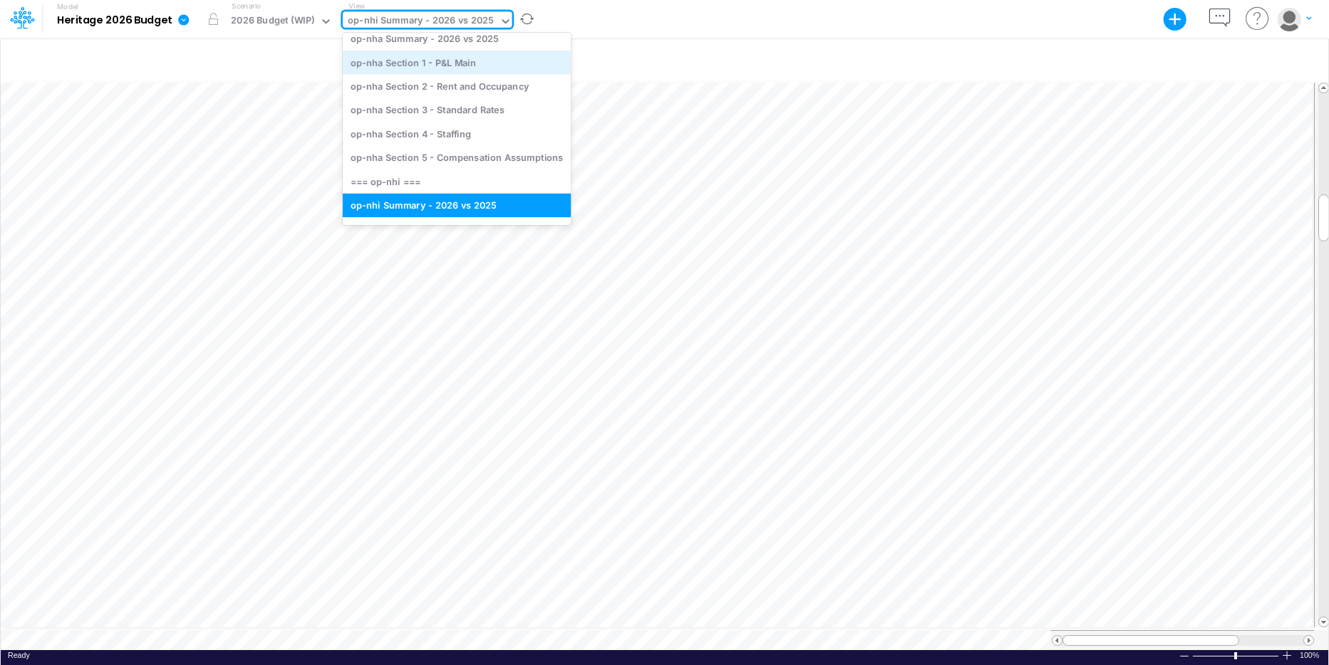
click at [477, 65] on div "op-nha Section 1 - P&L Main" at bounding box center [457, 63] width 228 height 24
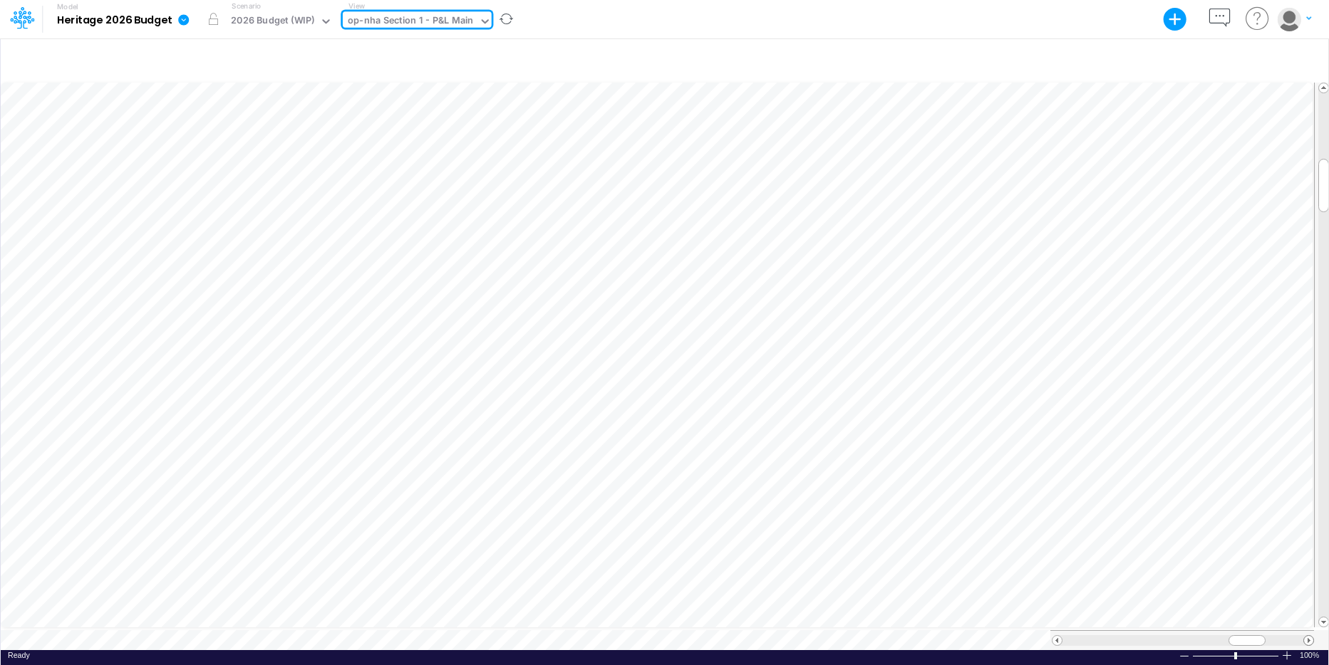
click at [1047, 457] on span at bounding box center [1308, 640] width 9 height 9
click at [479, 27] on icon at bounding box center [485, 21] width 13 height 13
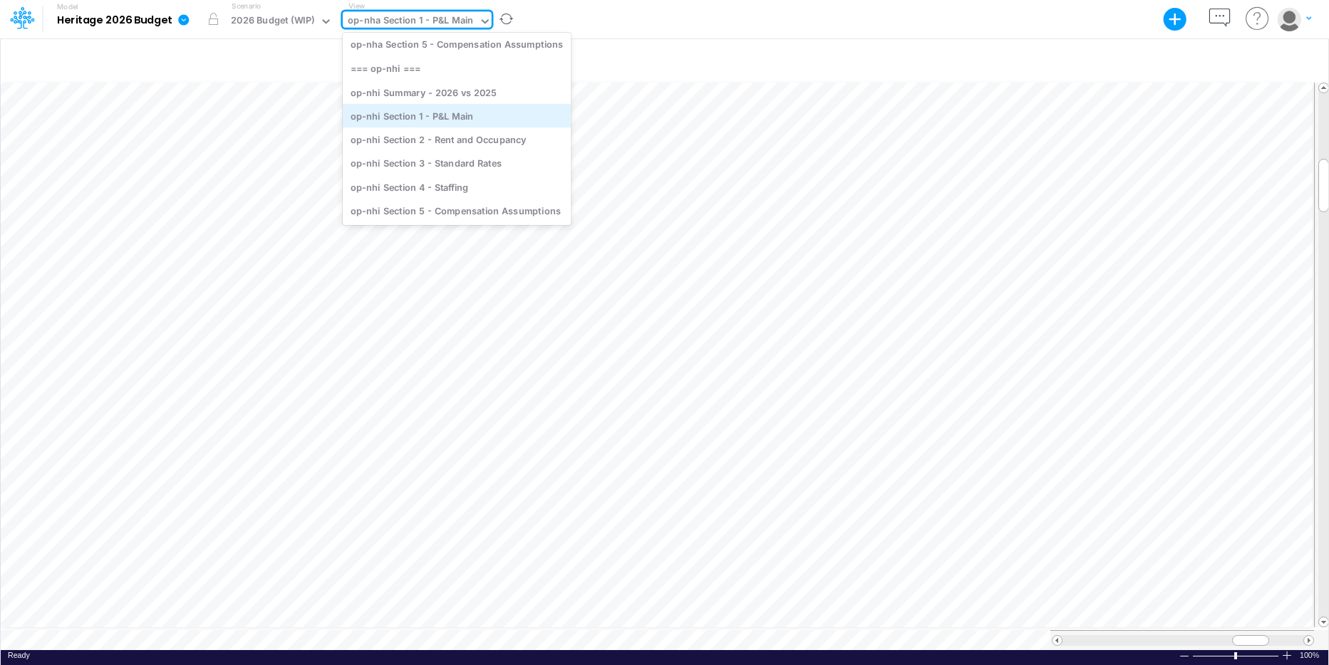
click at [447, 110] on div "op-nhi Section 1 - P&L Main" at bounding box center [457, 116] width 228 height 24
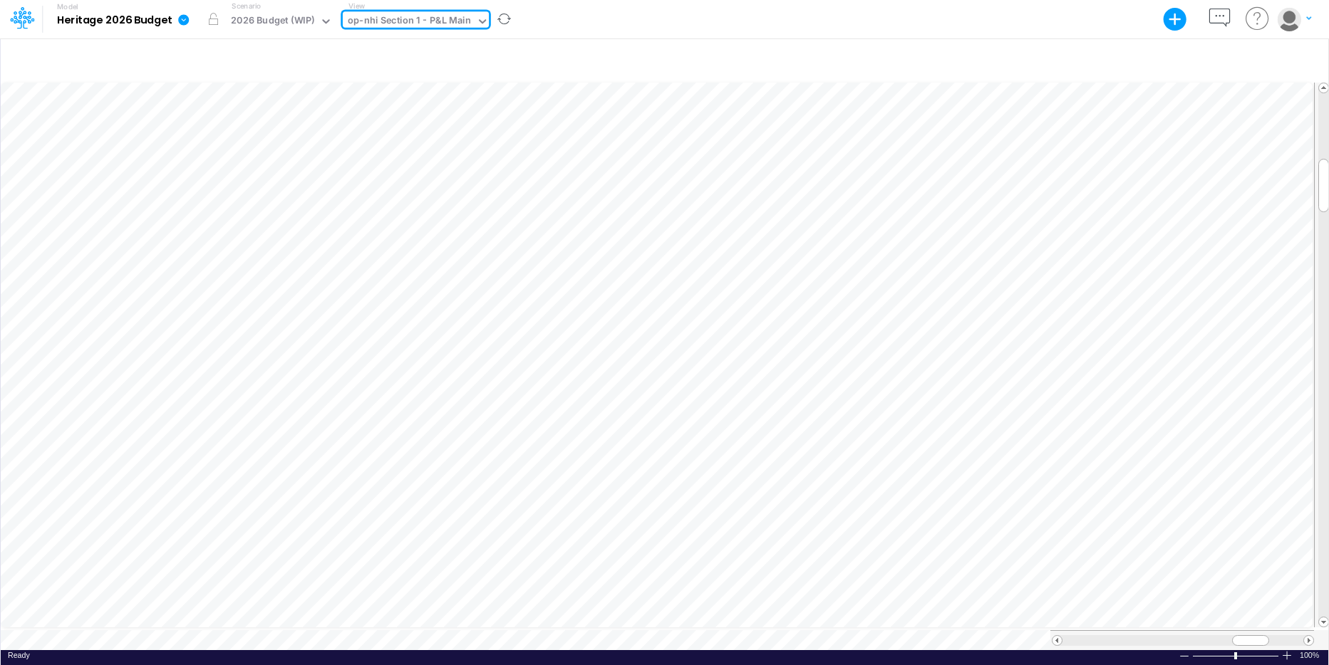
click at [476, 21] on icon at bounding box center [482, 21] width 13 height 13
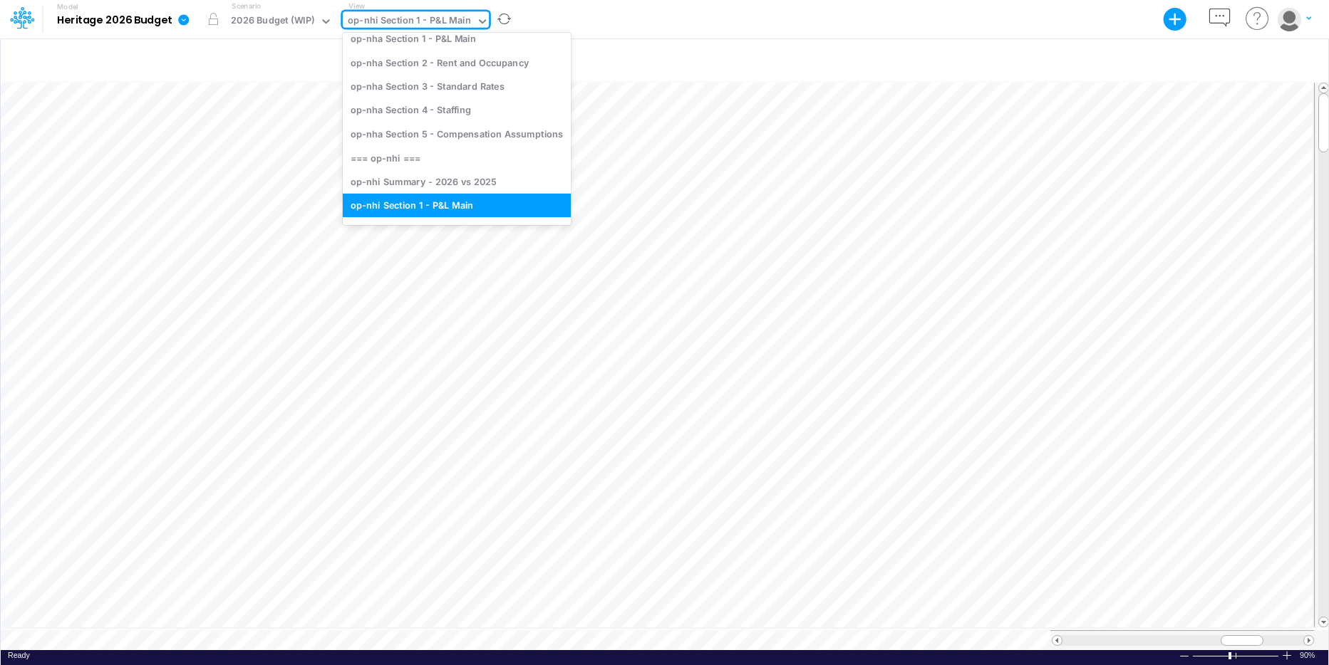
scroll to position [162, 0]
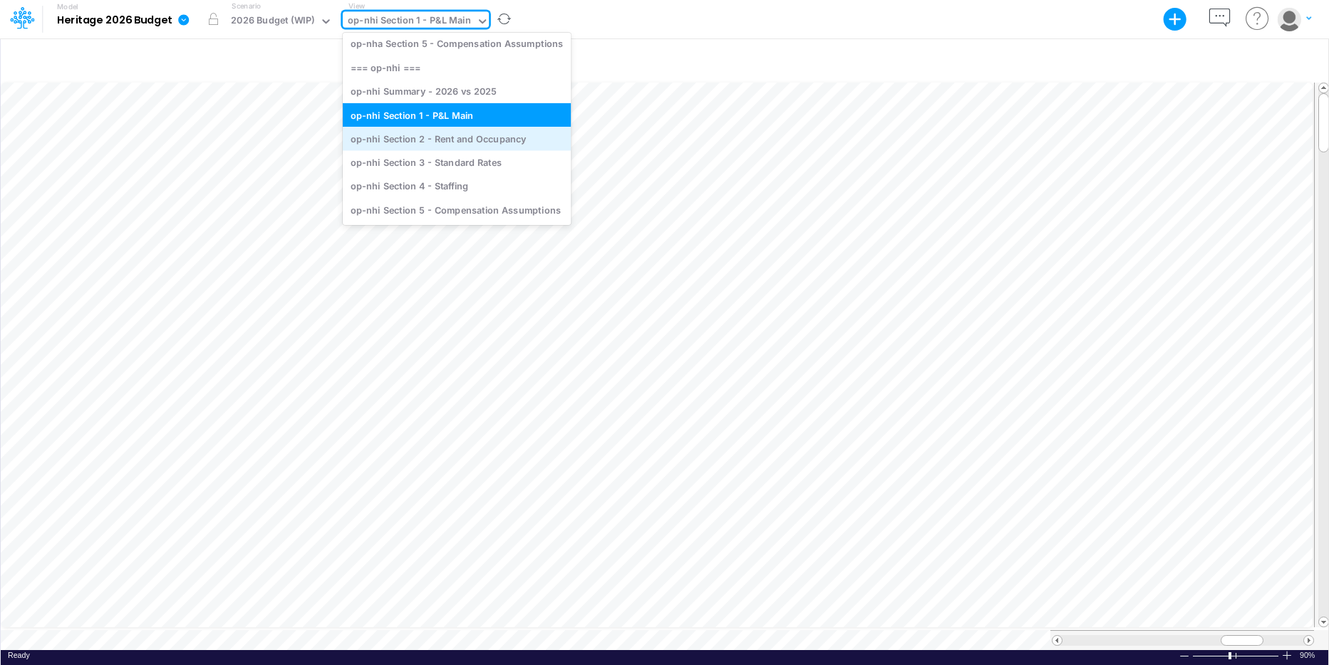
click at [467, 136] on div "op-nhi Section 2 - Rent and Occupancy" at bounding box center [457, 139] width 228 height 24
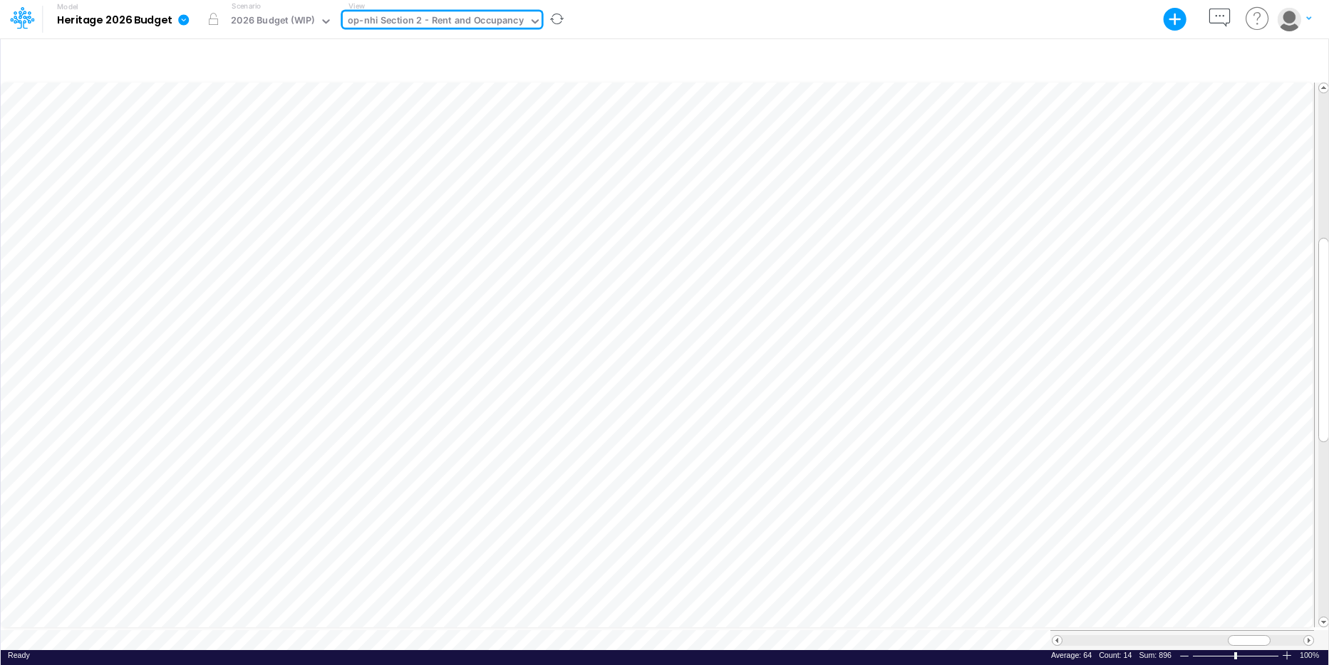
click at [529, 21] on icon at bounding box center [535, 21] width 13 height 13
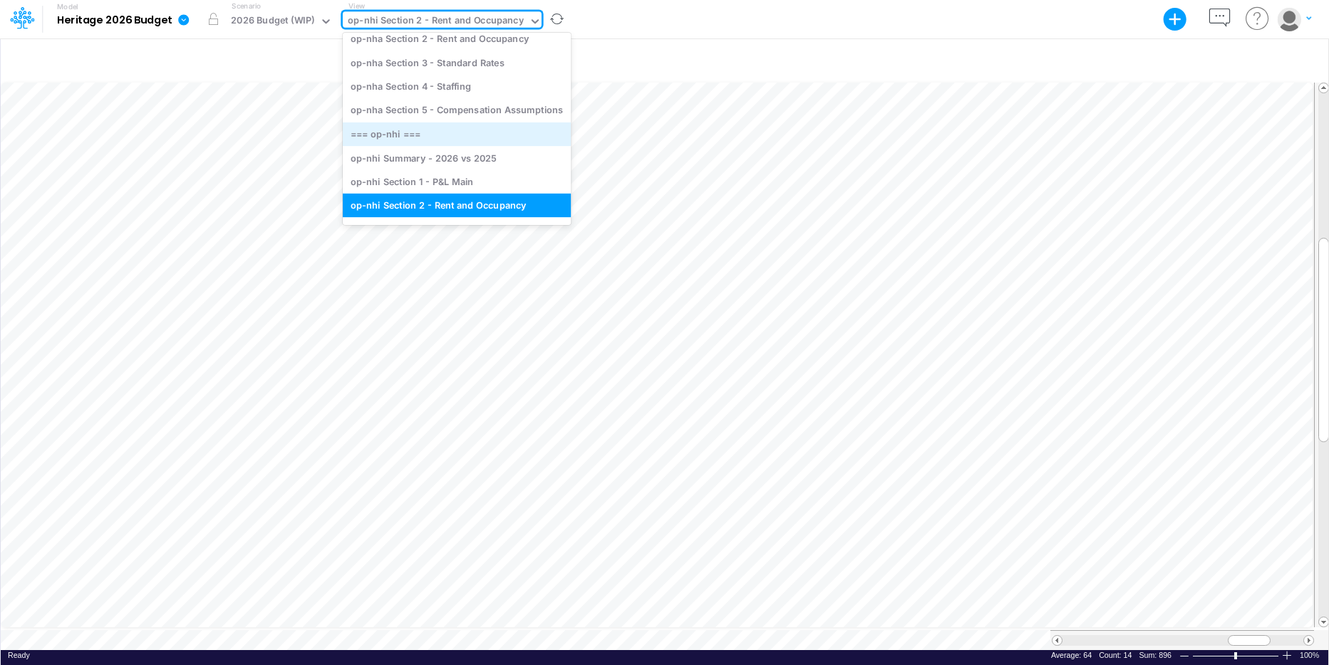
scroll to position [162, 0]
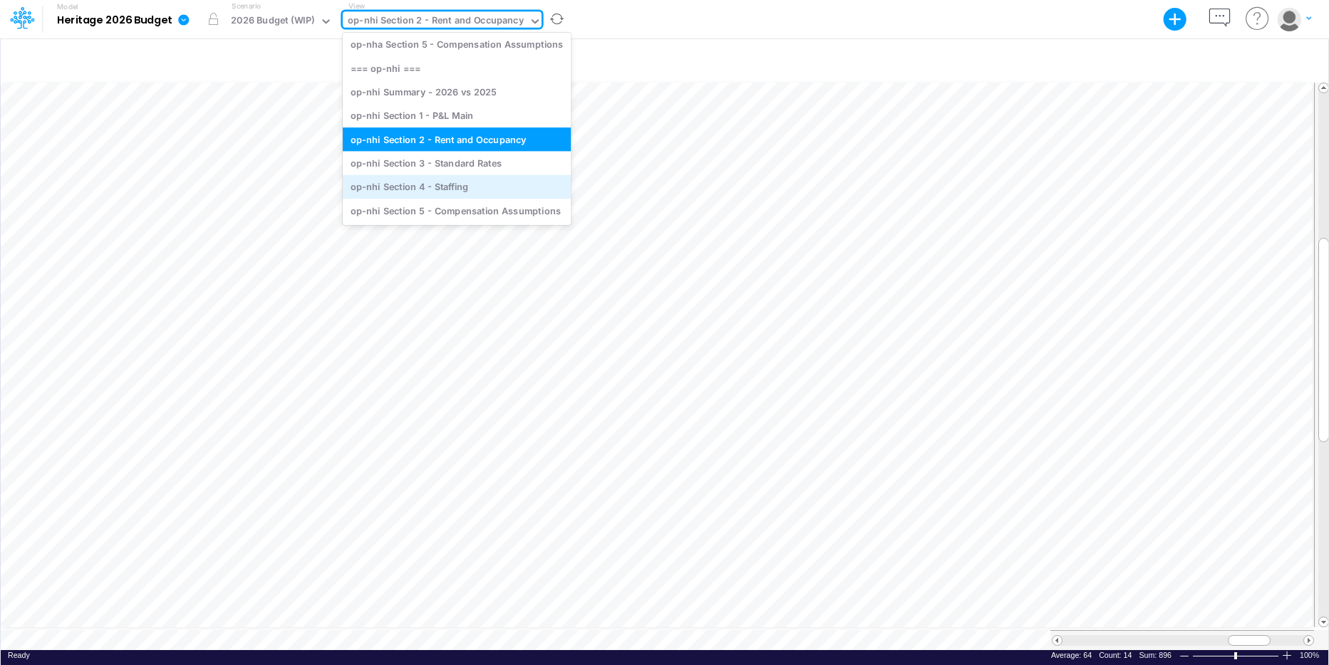
click at [447, 182] on div "op-nhi Section 4 - Staffing" at bounding box center [457, 187] width 228 height 24
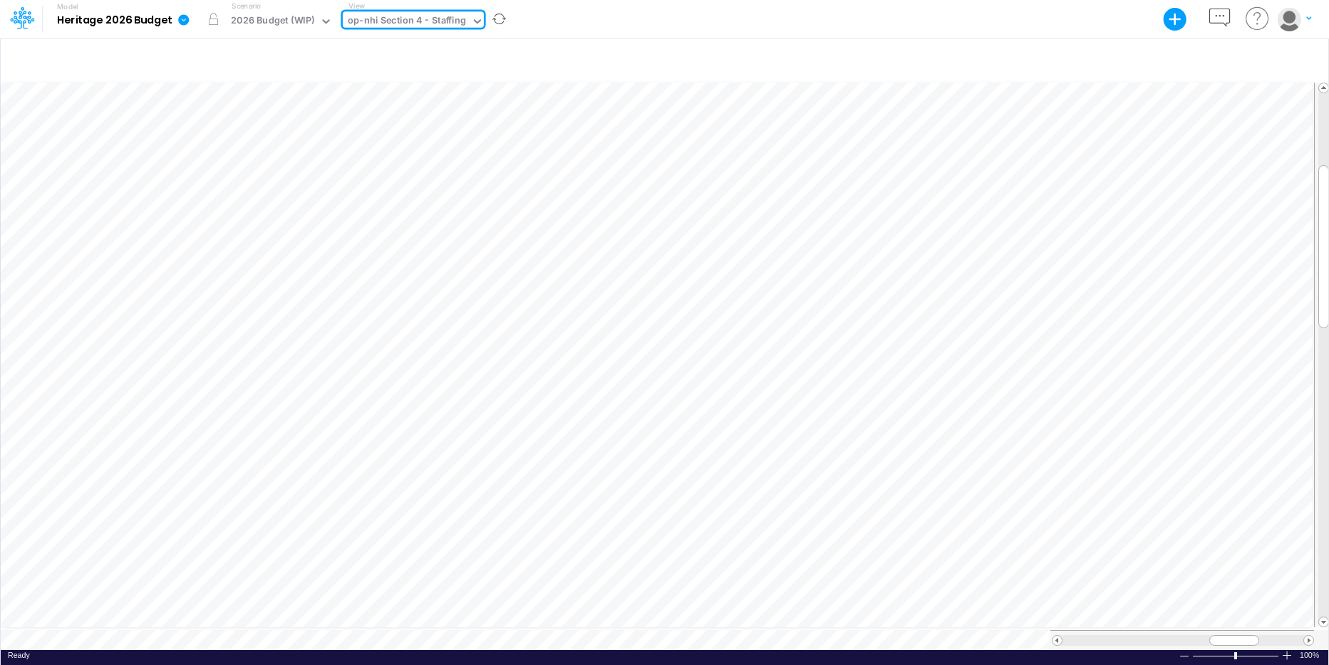
click at [471, 15] on icon at bounding box center [477, 21] width 13 height 13
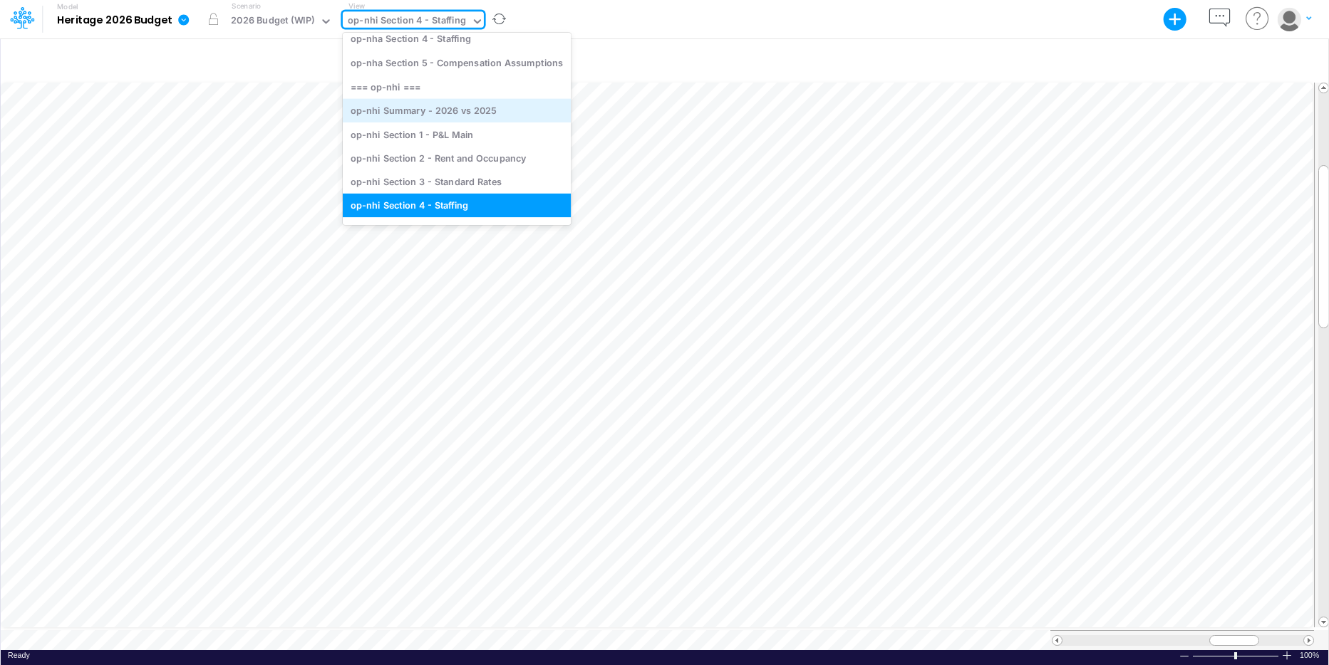
scroll to position [162, 0]
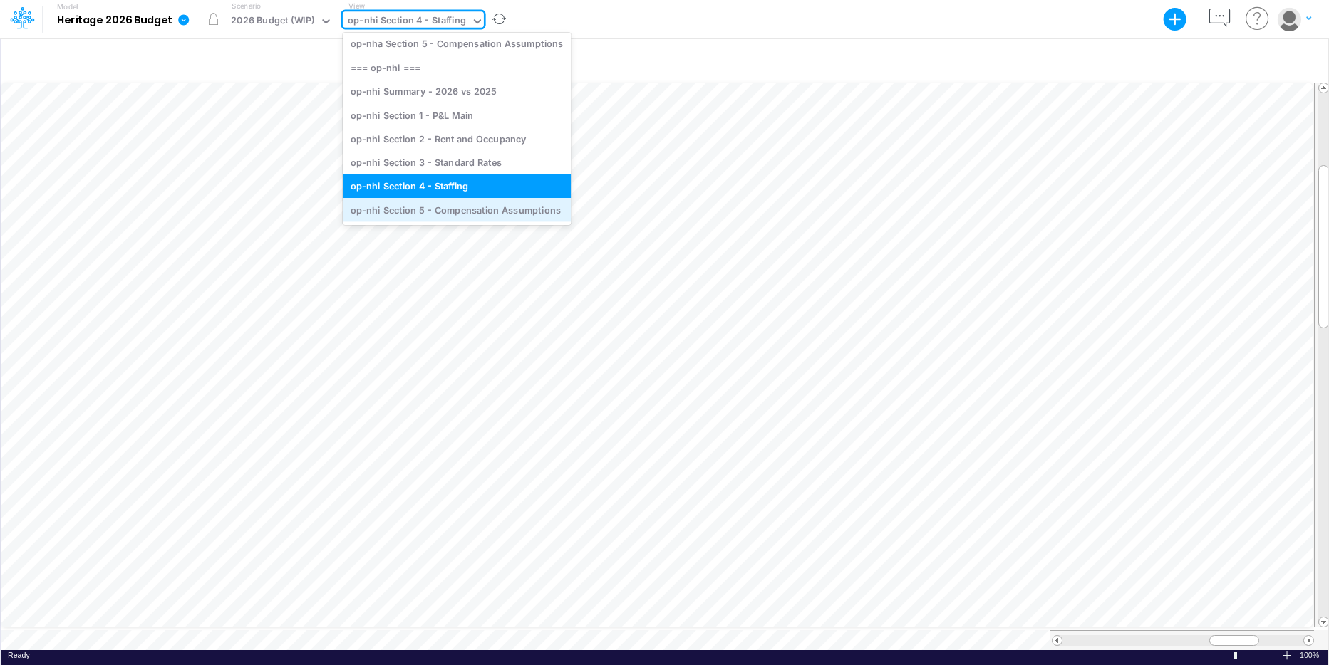
click at [430, 205] on div "op-nhi Section 5 - Compensation Assumptions" at bounding box center [457, 210] width 228 height 24
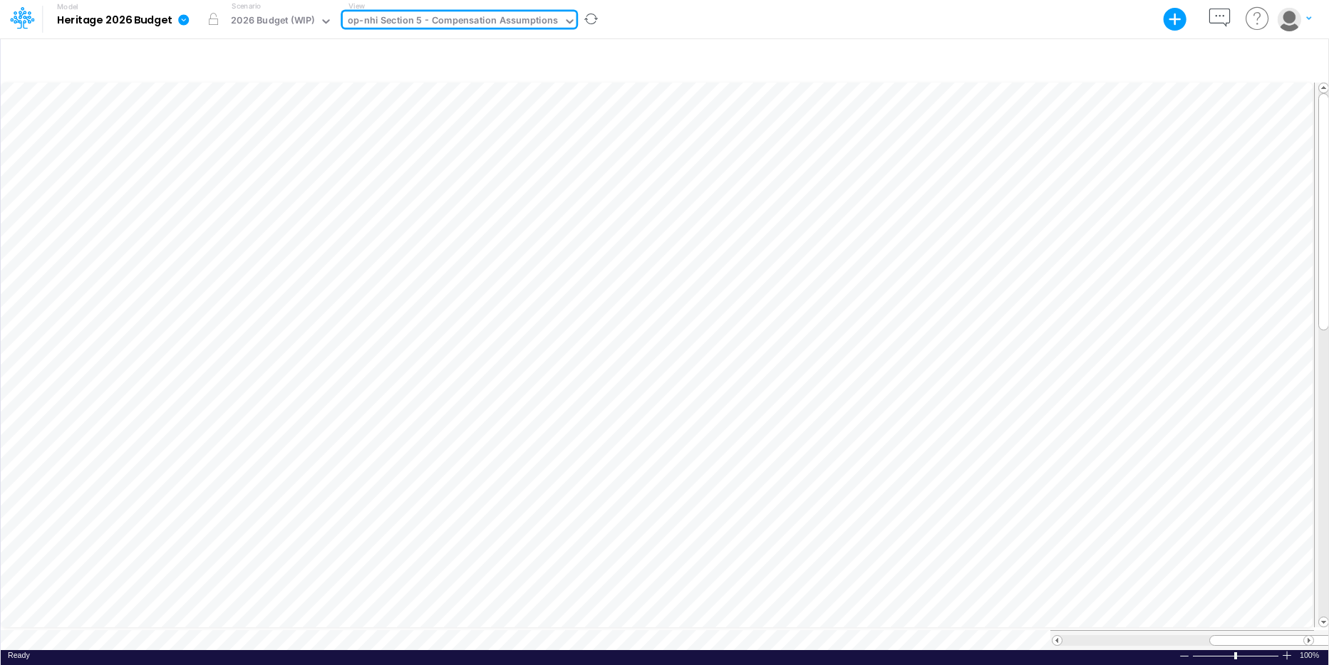
click at [135, 457] on div "Paste Cut Copy AutoFill Ready 100% Sum: null Max: null Min: null Numerical Coun…" at bounding box center [664, 352] width 1328 height 628
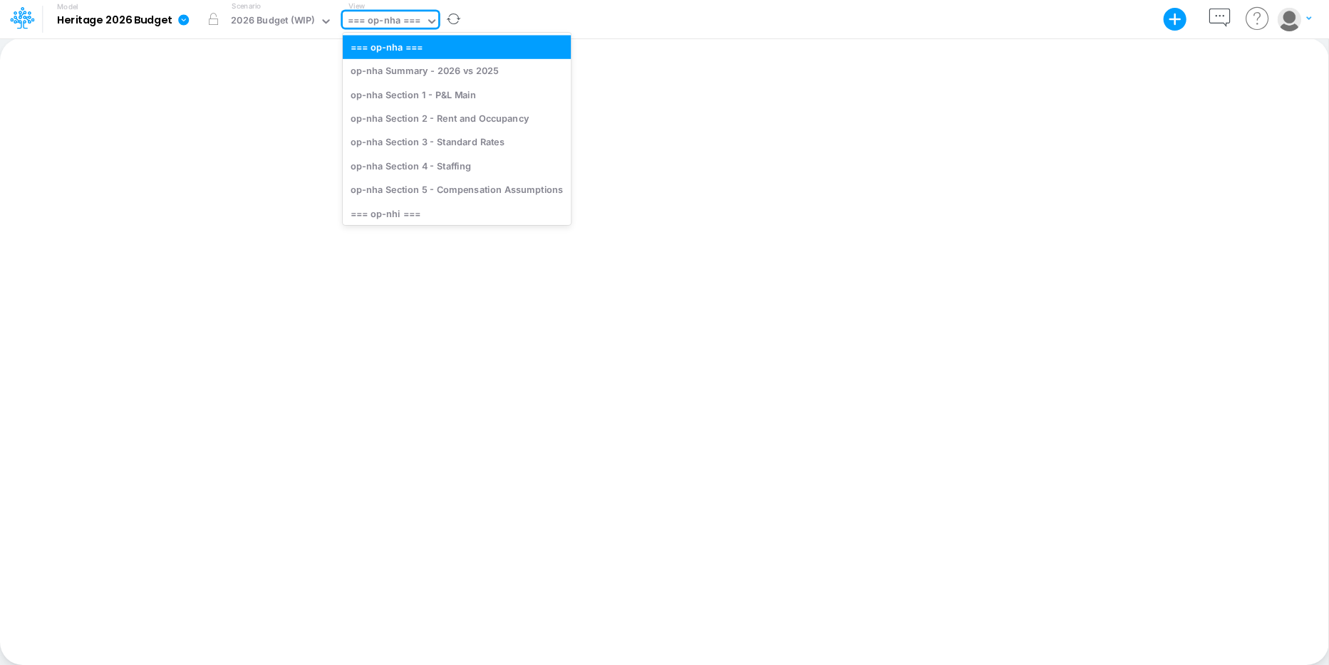
click at [432, 21] on icon at bounding box center [431, 21] width 13 height 13
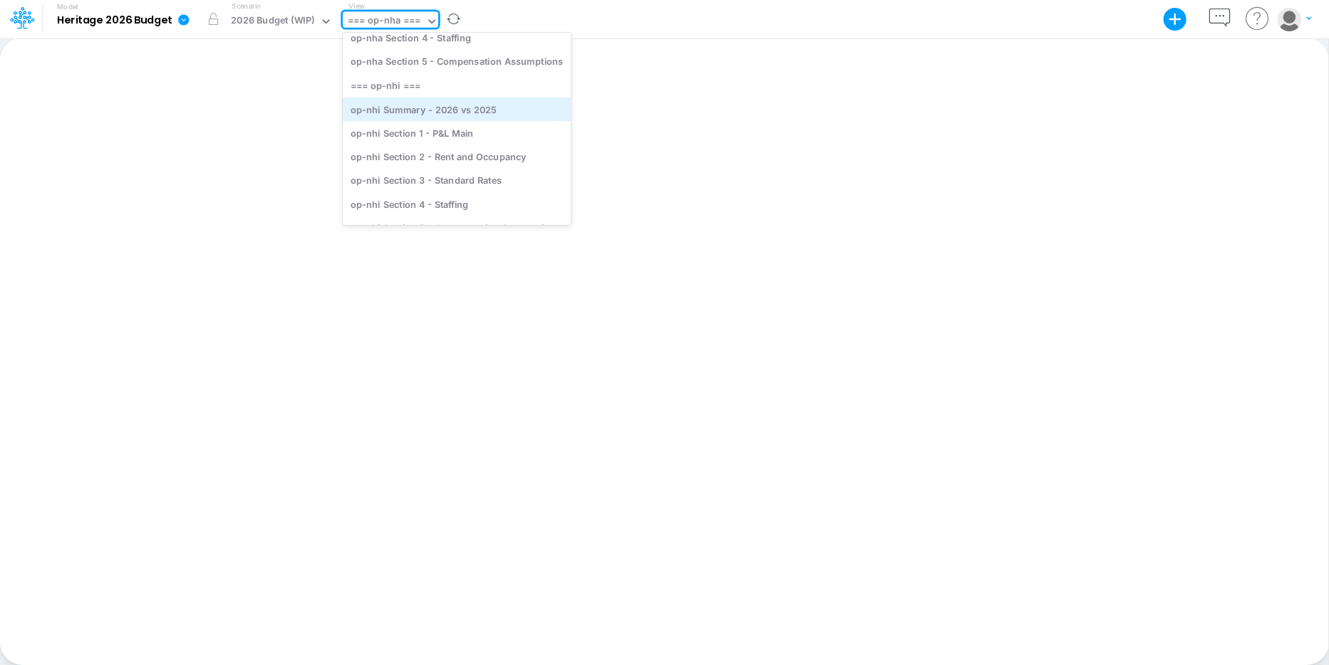
click at [489, 120] on div "op-nhi Summary - 2026 vs 2025" at bounding box center [457, 109] width 228 height 24
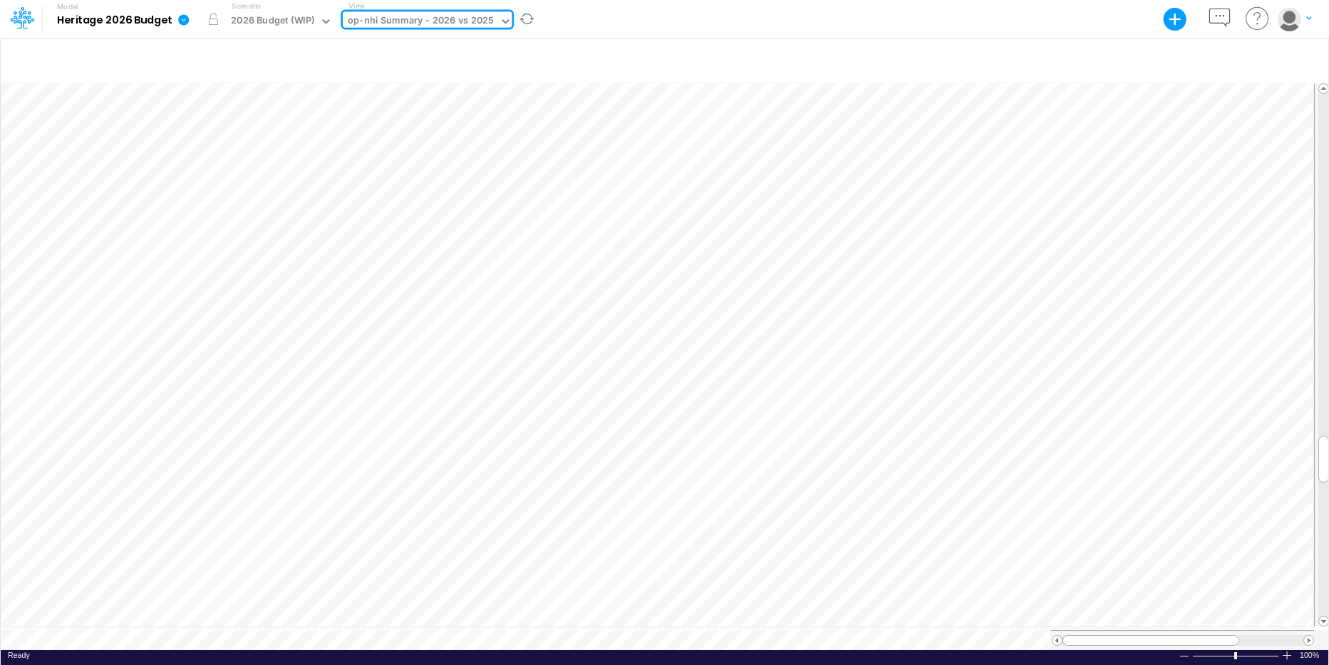
click at [502, 21] on icon at bounding box center [505, 21] width 7 height 4
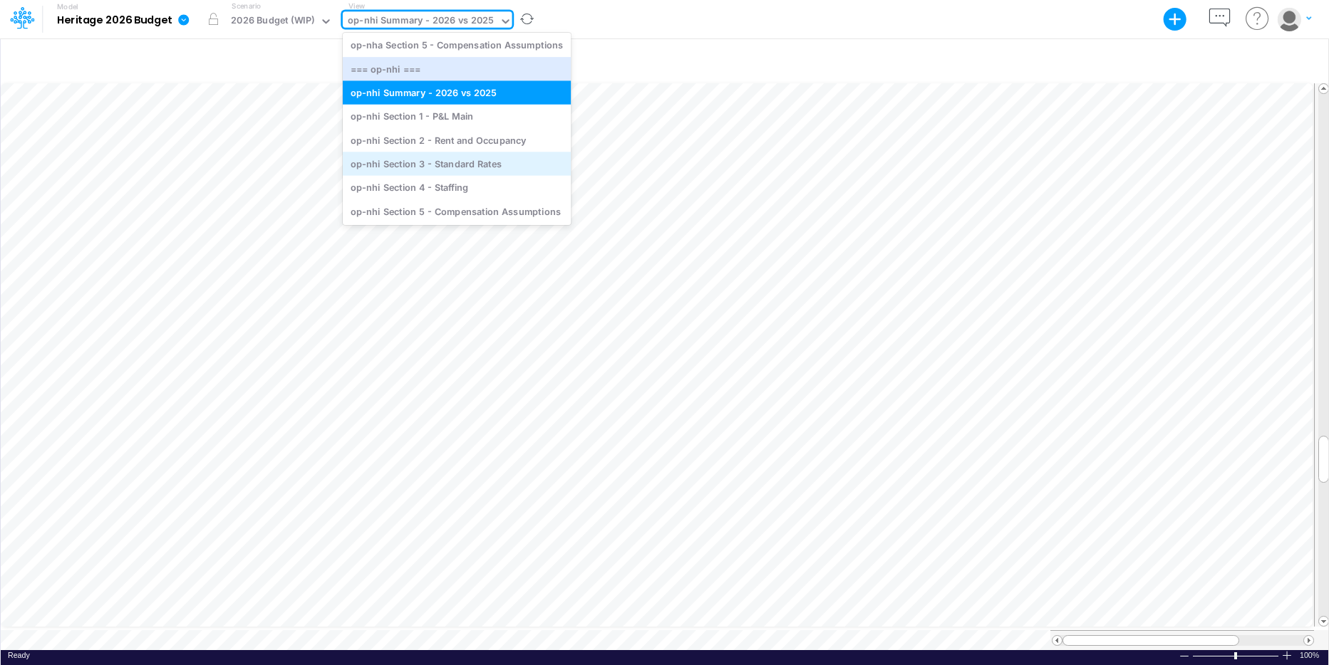
scroll to position [162, 0]
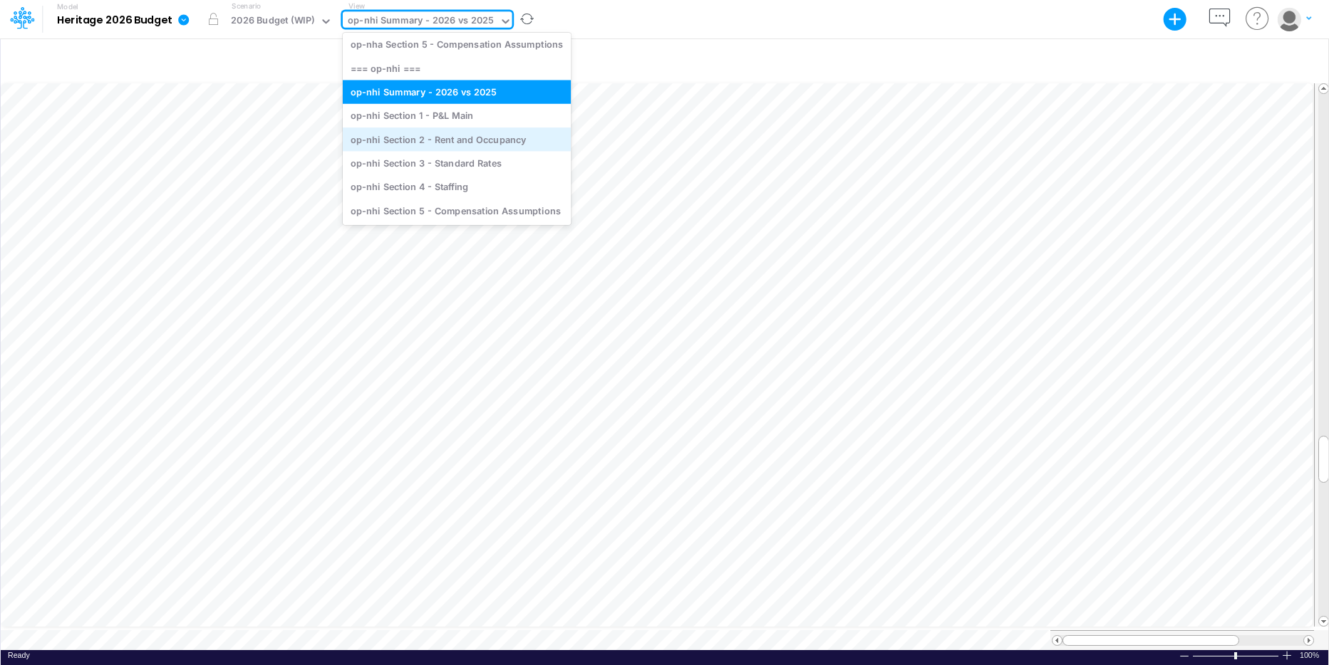
click at [473, 138] on div "op-nhi Section 2 - Rent and Occupancy" at bounding box center [457, 140] width 228 height 24
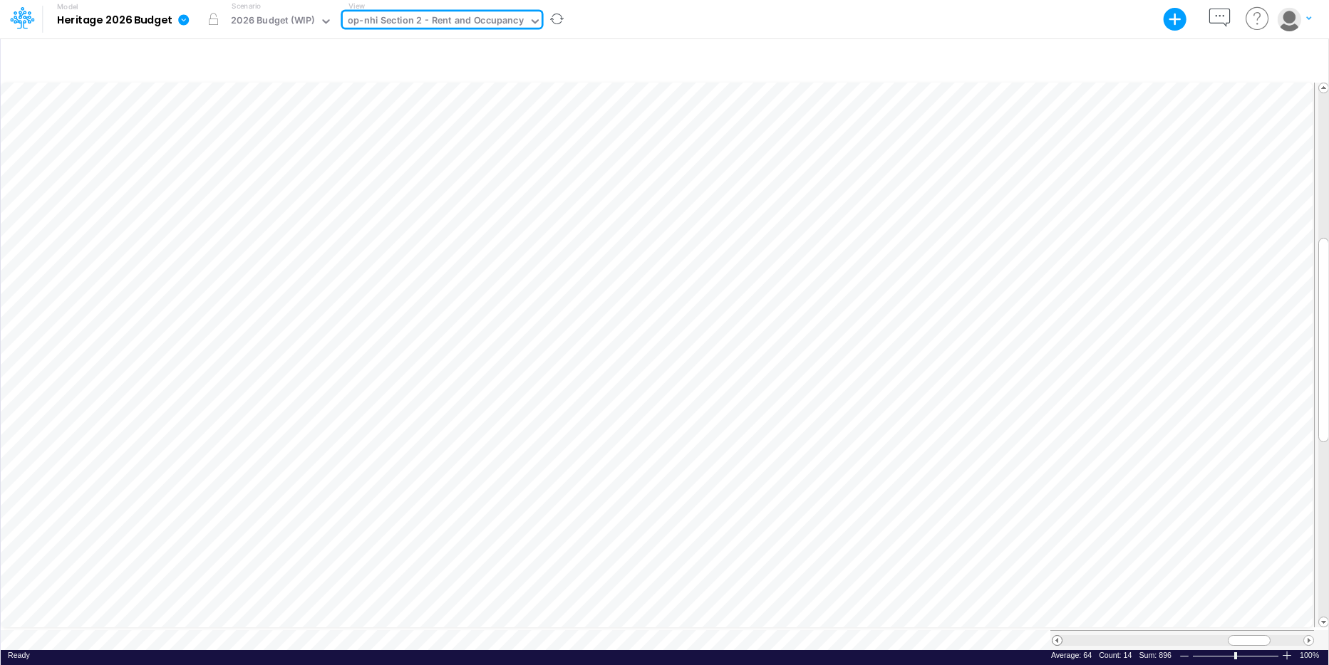
click at [1047, 457] on span at bounding box center [1056, 640] width 9 height 9
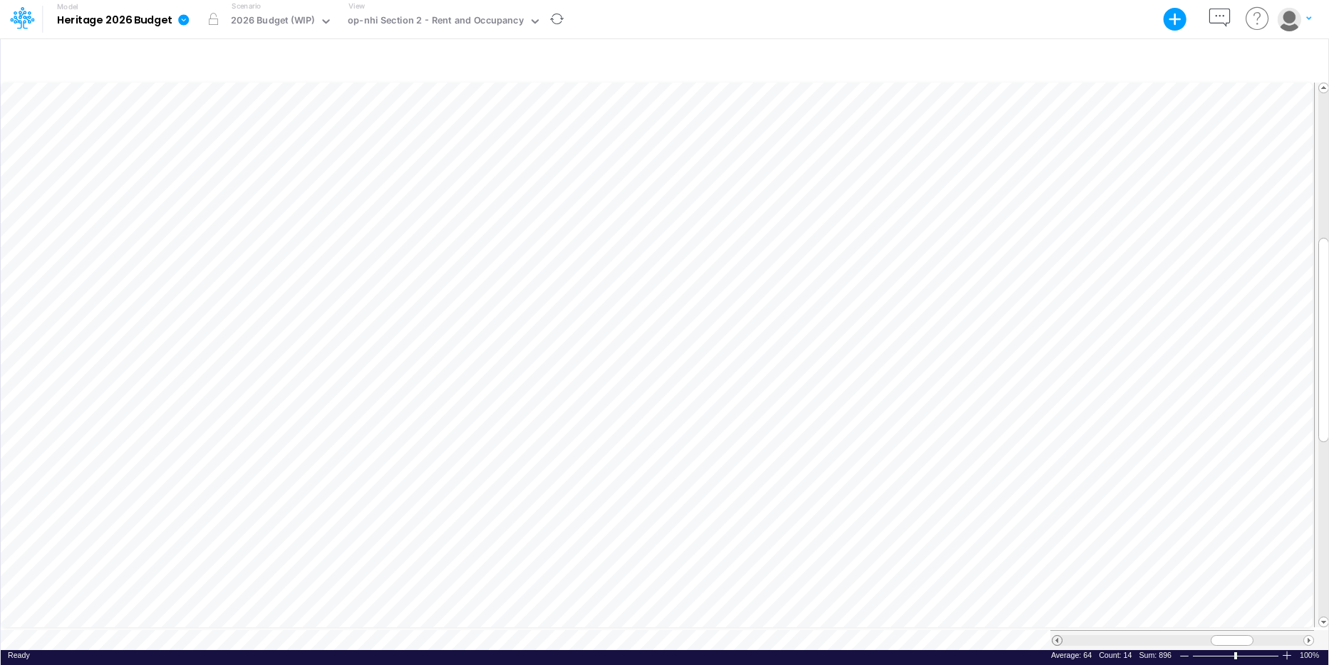
click at [1047, 457] on span at bounding box center [1056, 640] width 9 height 9
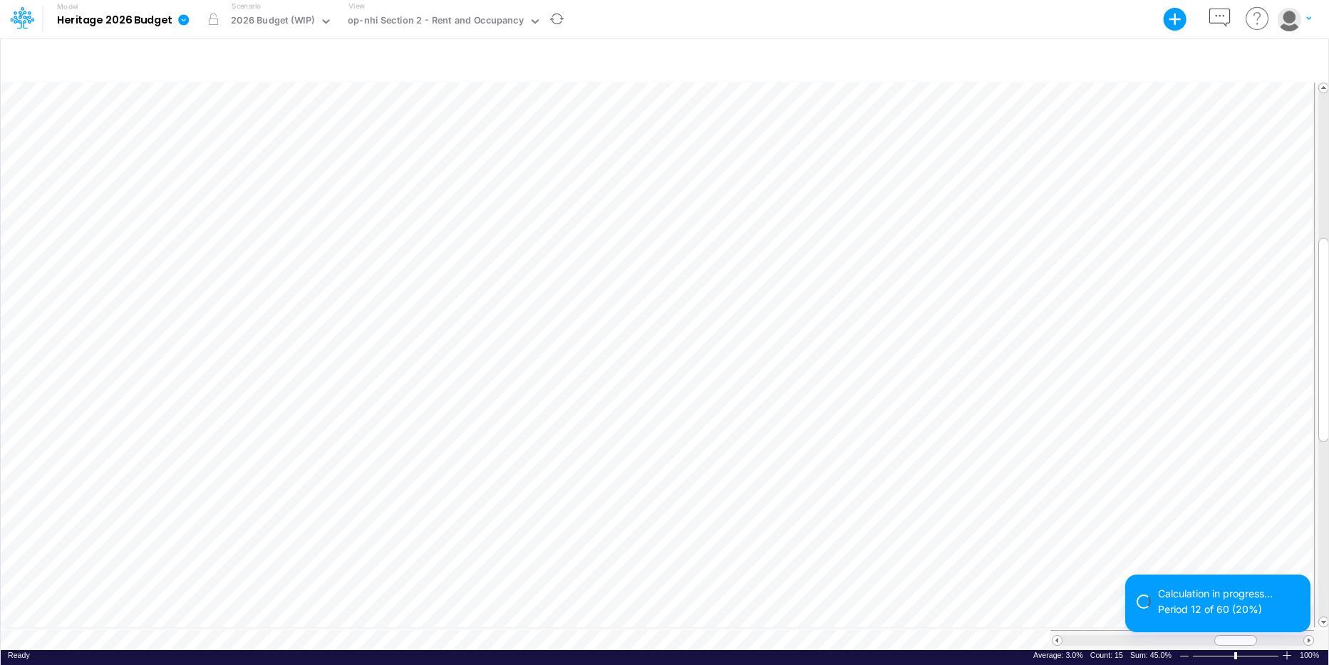
scroll to position [7, 1]
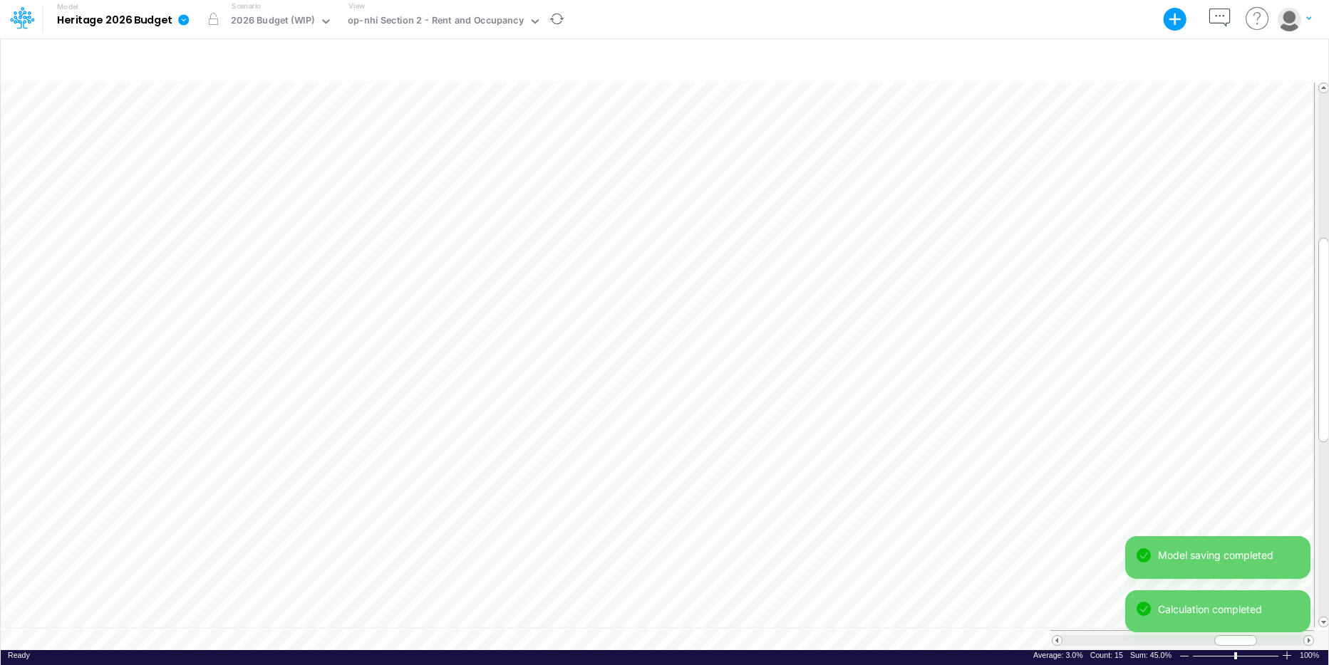
click at [1047, 457] on div "Model saving completed Calculation completed" at bounding box center [1217, 590] width 185 height 108
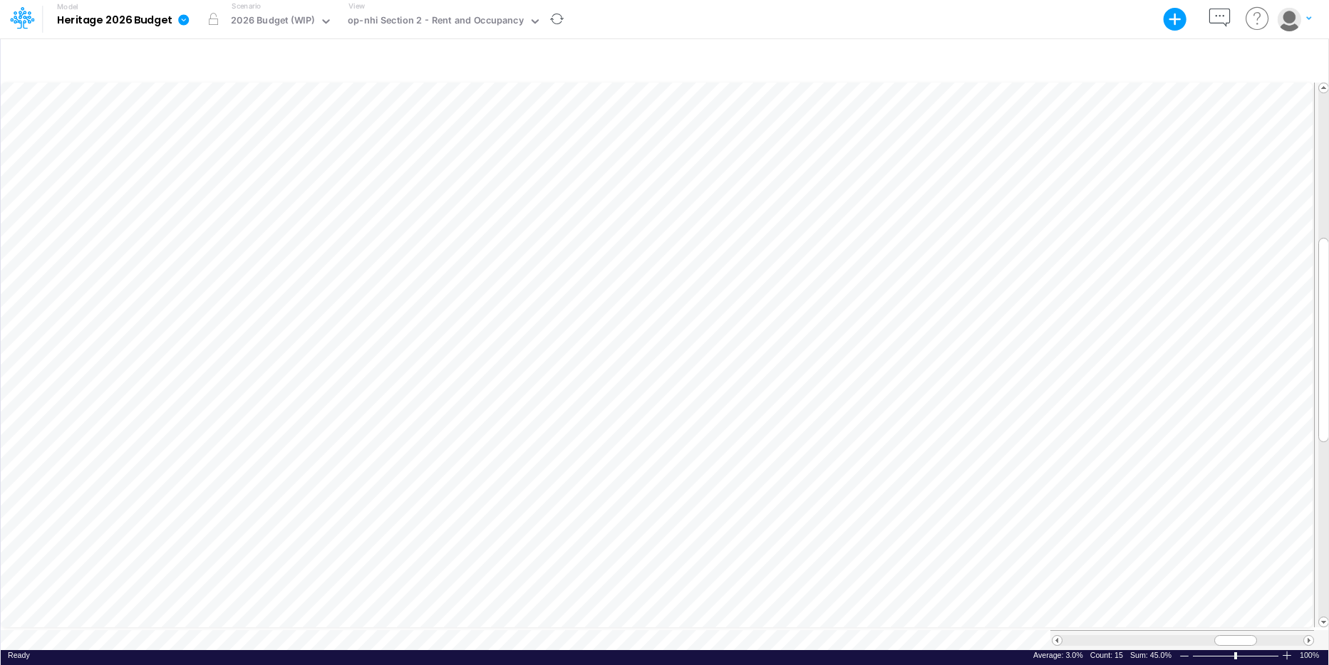
click at [1047, 457] on div "Model saving completed Calculation completed" at bounding box center [1217, 618] width 185 height 54
click at [1047, 457] on span at bounding box center [1308, 640] width 9 height 9
click at [532, 24] on icon at bounding box center [535, 21] width 13 height 13
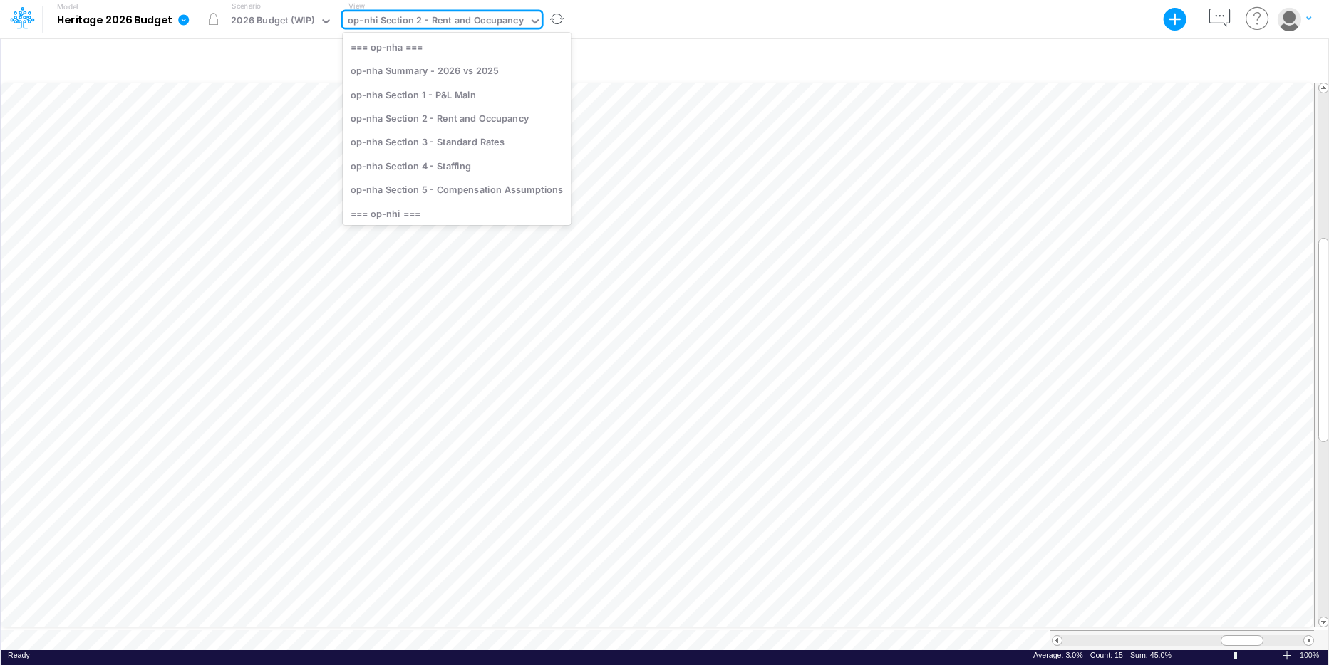
scroll to position [88, 0]
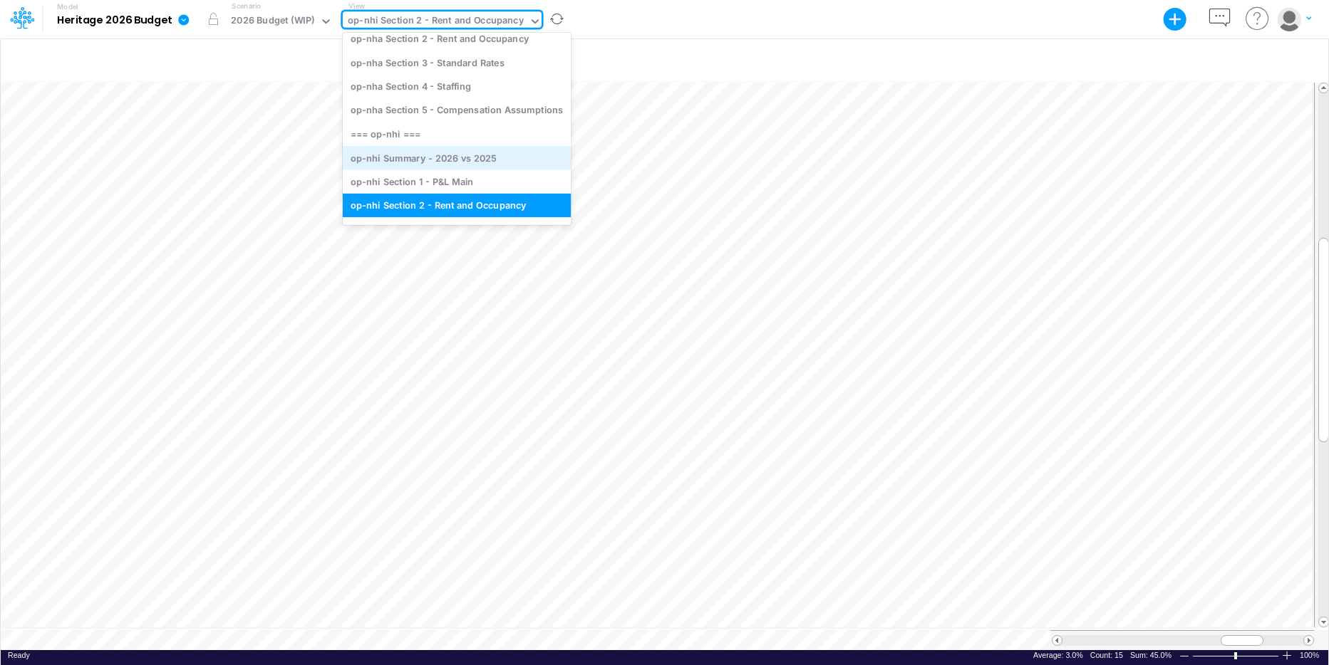
click at [498, 157] on div "op-nhi Summary - 2026 vs 2025" at bounding box center [457, 158] width 228 height 24
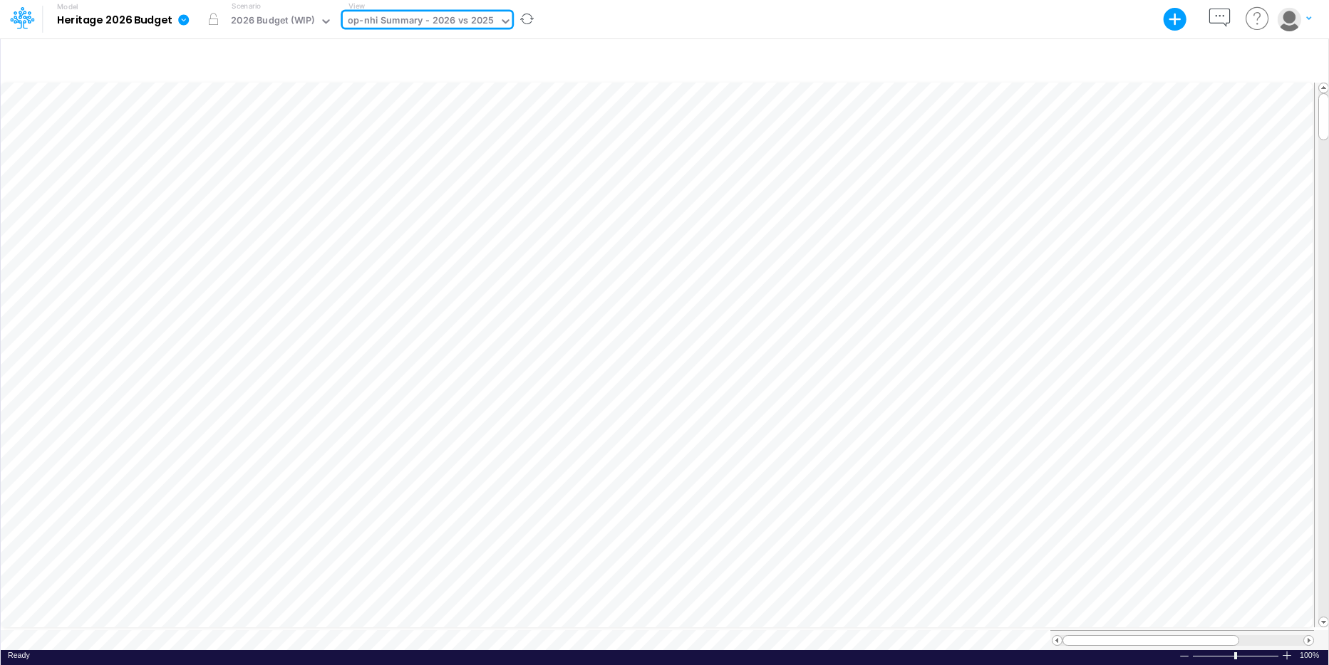
click at [501, 21] on icon at bounding box center [505, 21] width 13 height 13
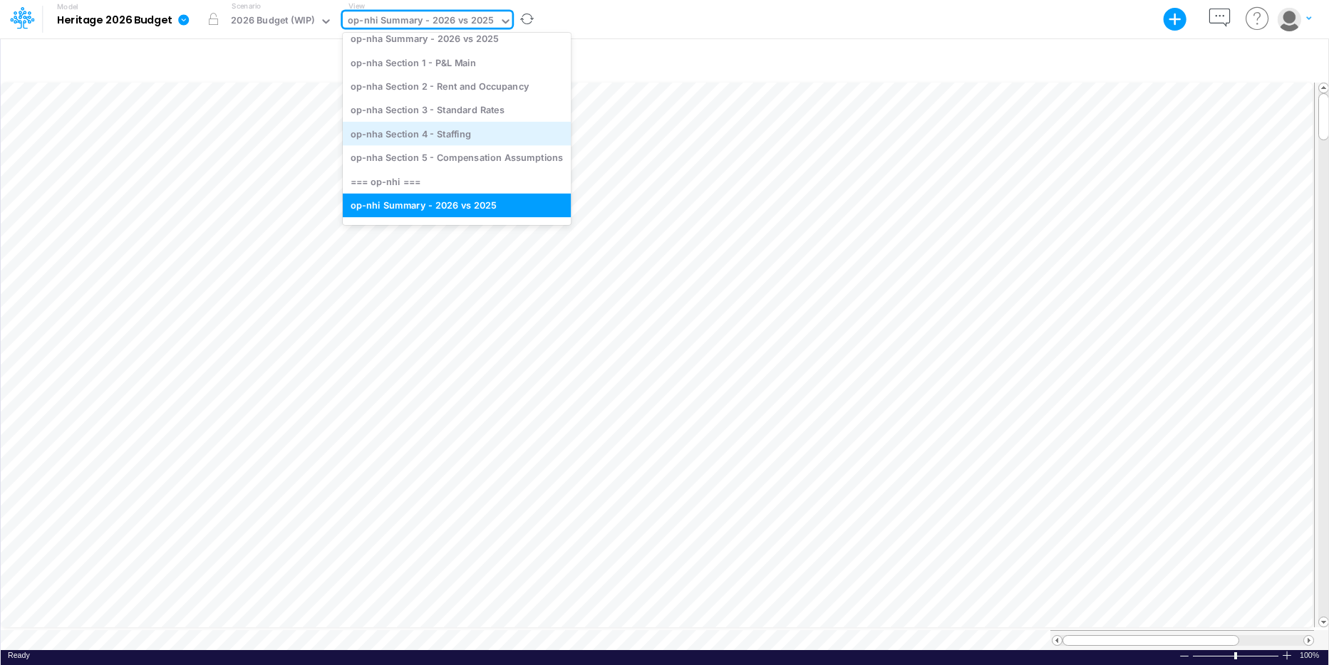
scroll to position [107, 0]
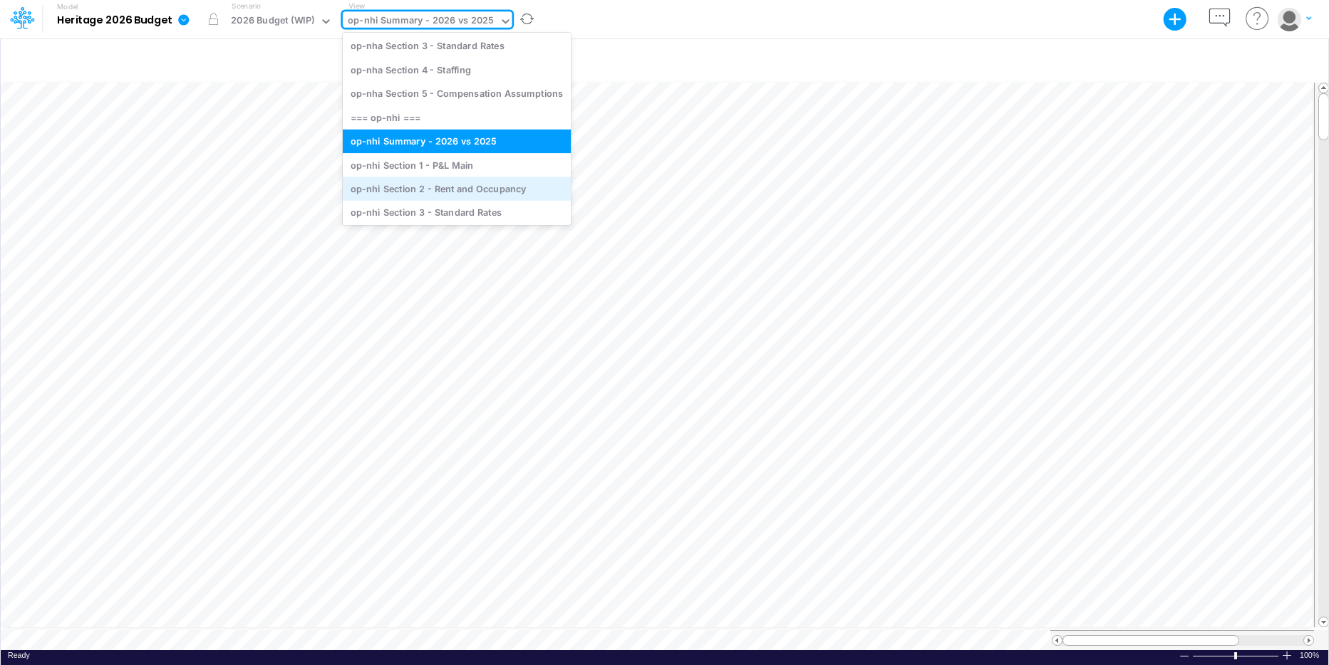
click at [482, 182] on div "op-nhi Section 2 - Rent and Occupancy" at bounding box center [457, 189] width 228 height 24
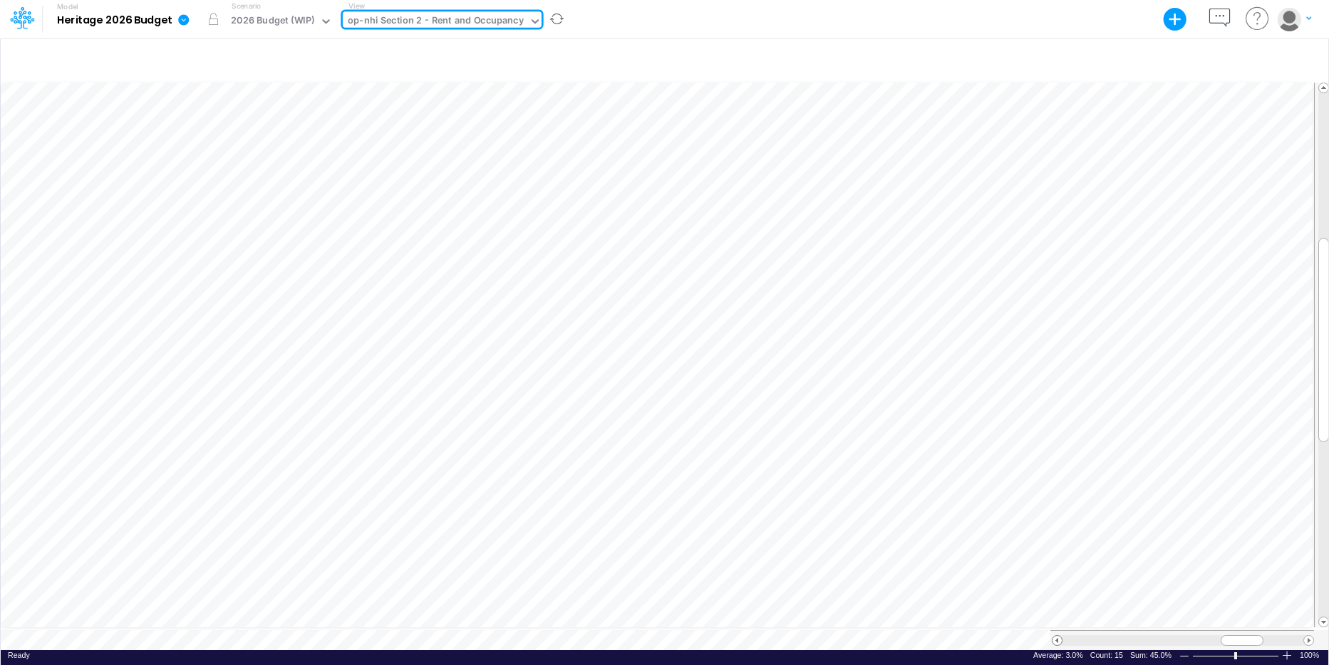
click at [1047, 457] on span at bounding box center [1056, 640] width 9 height 9
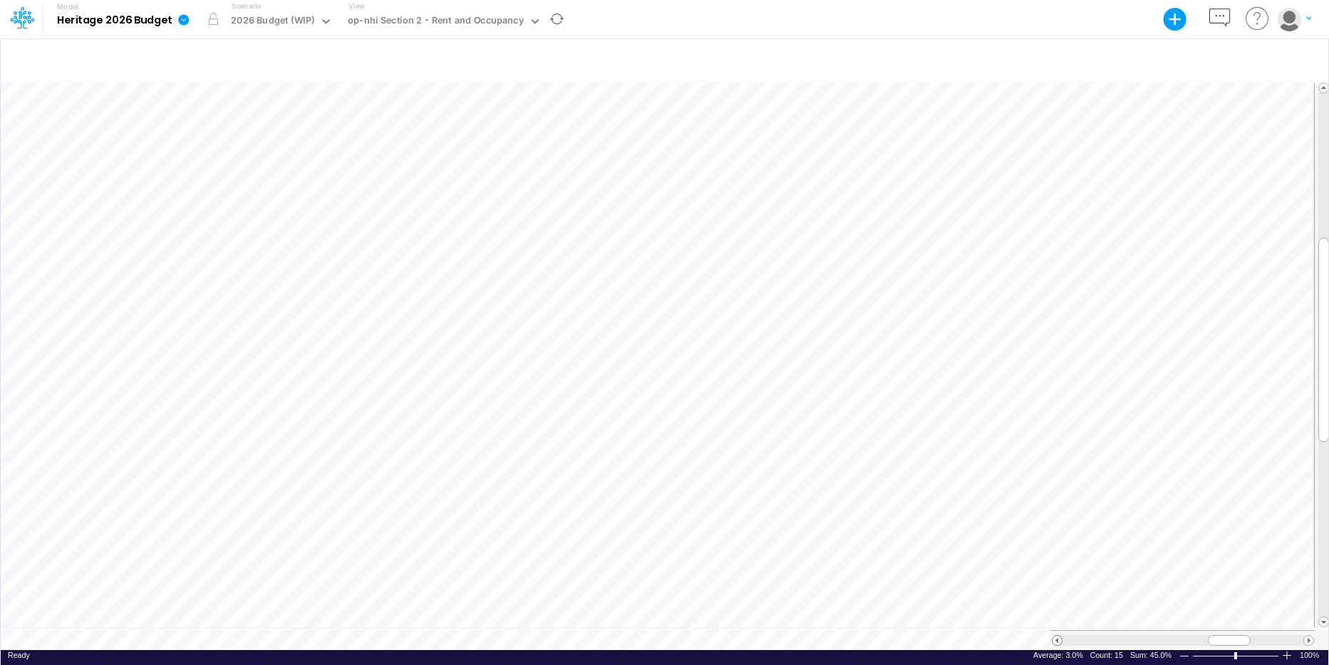
click at [1047, 457] on span at bounding box center [1056, 640] width 9 height 9
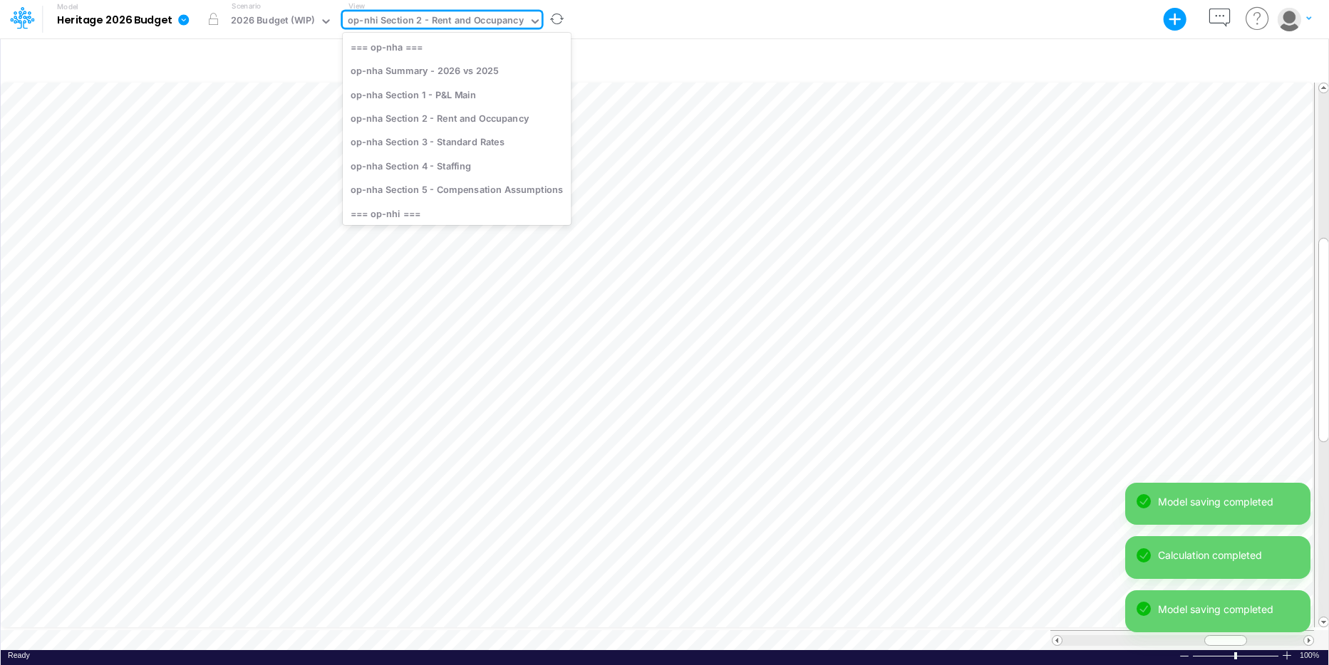
click at [529, 22] on icon at bounding box center [535, 21] width 13 height 13
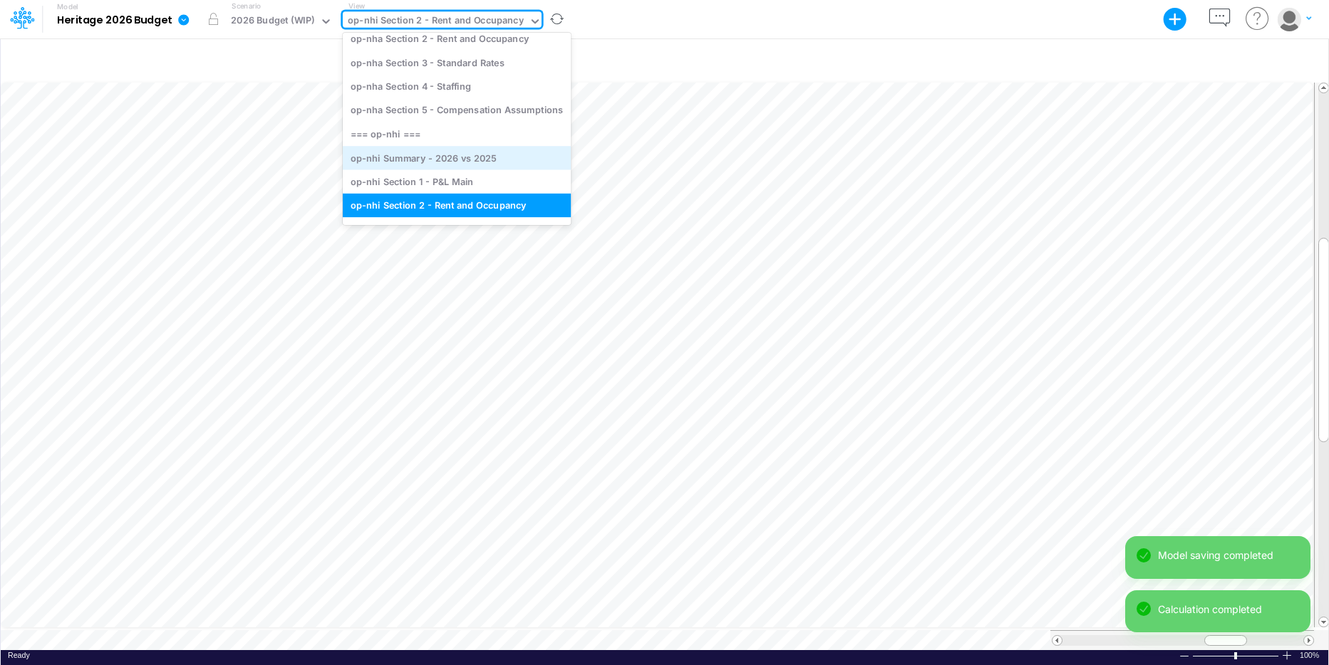
click at [436, 152] on div "op-nhi Summary - 2026 vs 2025" at bounding box center [457, 158] width 228 height 24
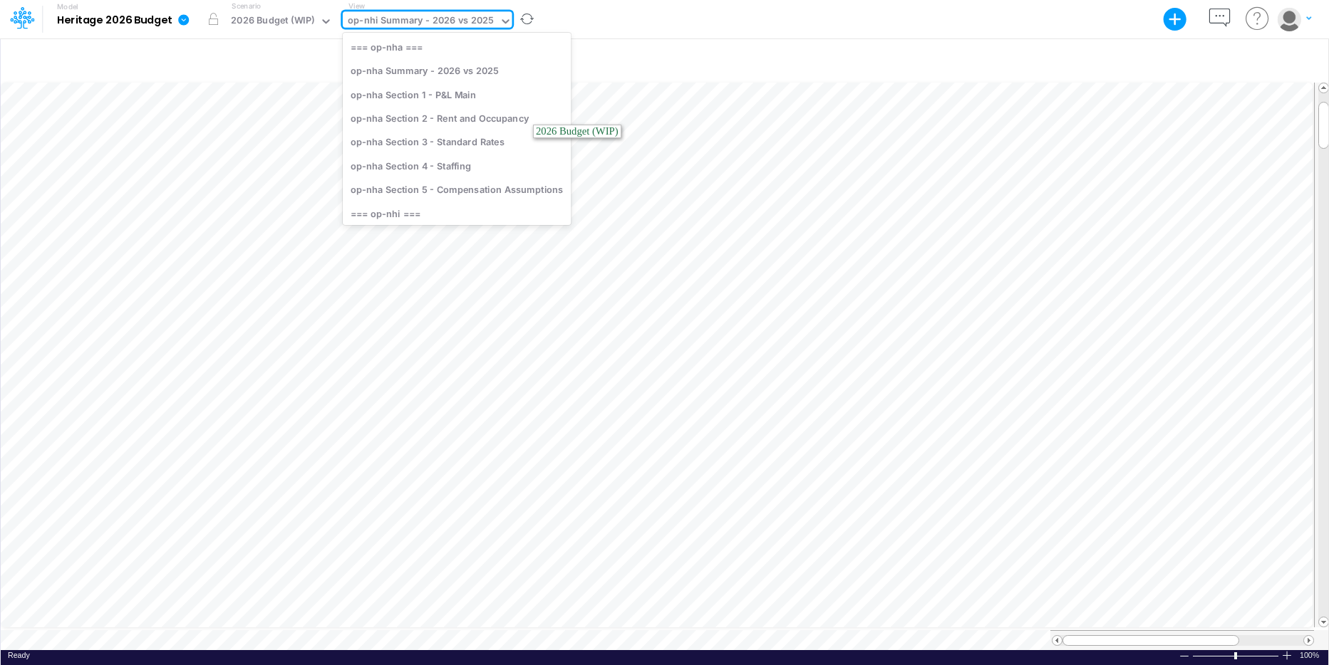
click at [502, 22] on icon at bounding box center [505, 21] width 7 height 4
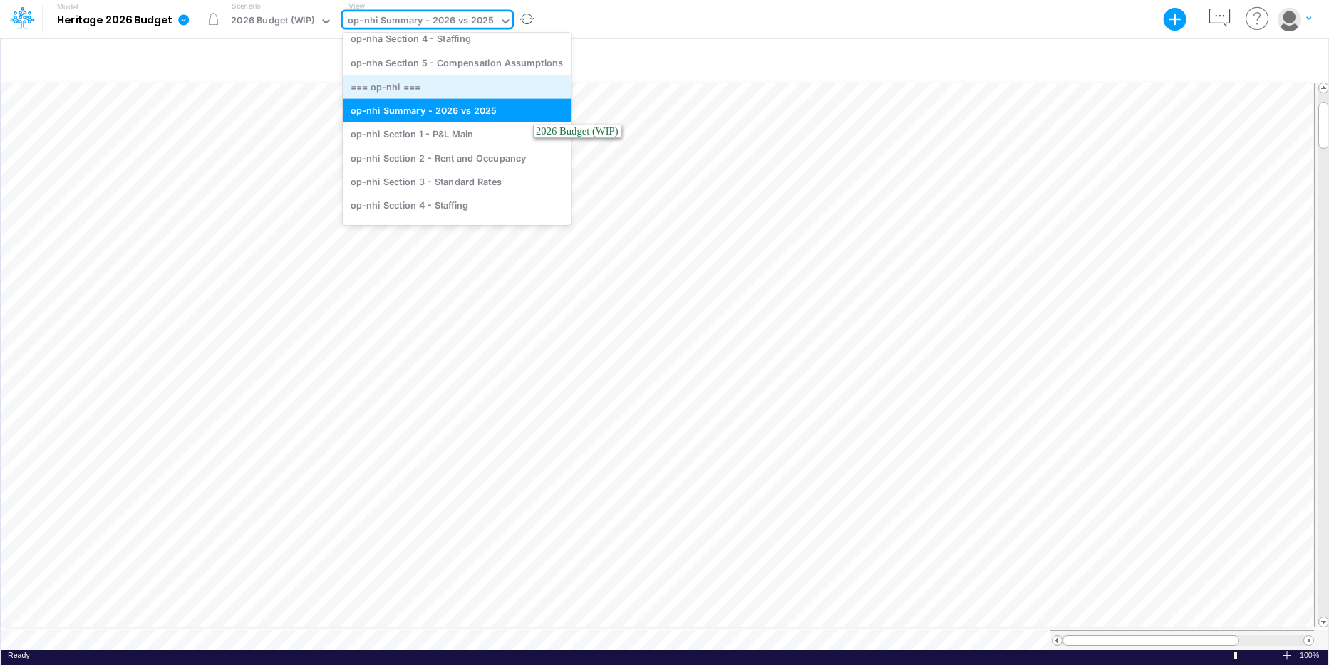
scroll to position [162, 0]
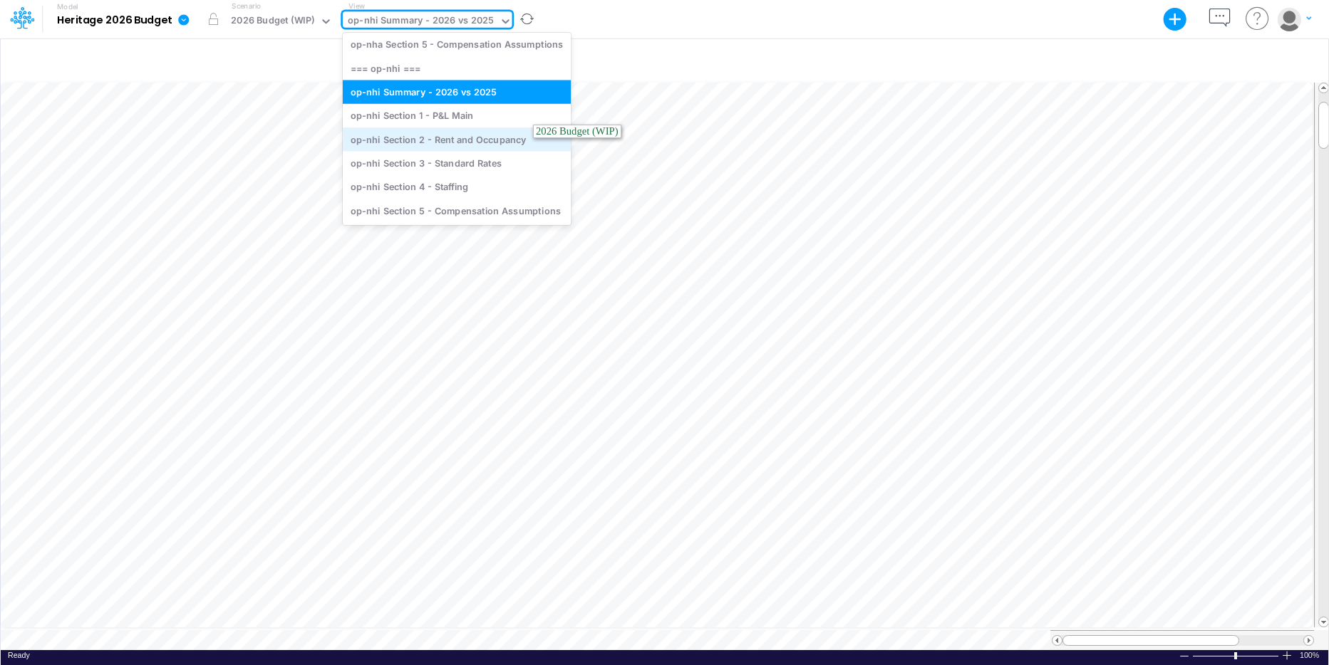
click at [477, 136] on div "op-nhi Section 2 - Rent and Occupancy" at bounding box center [457, 140] width 228 height 24
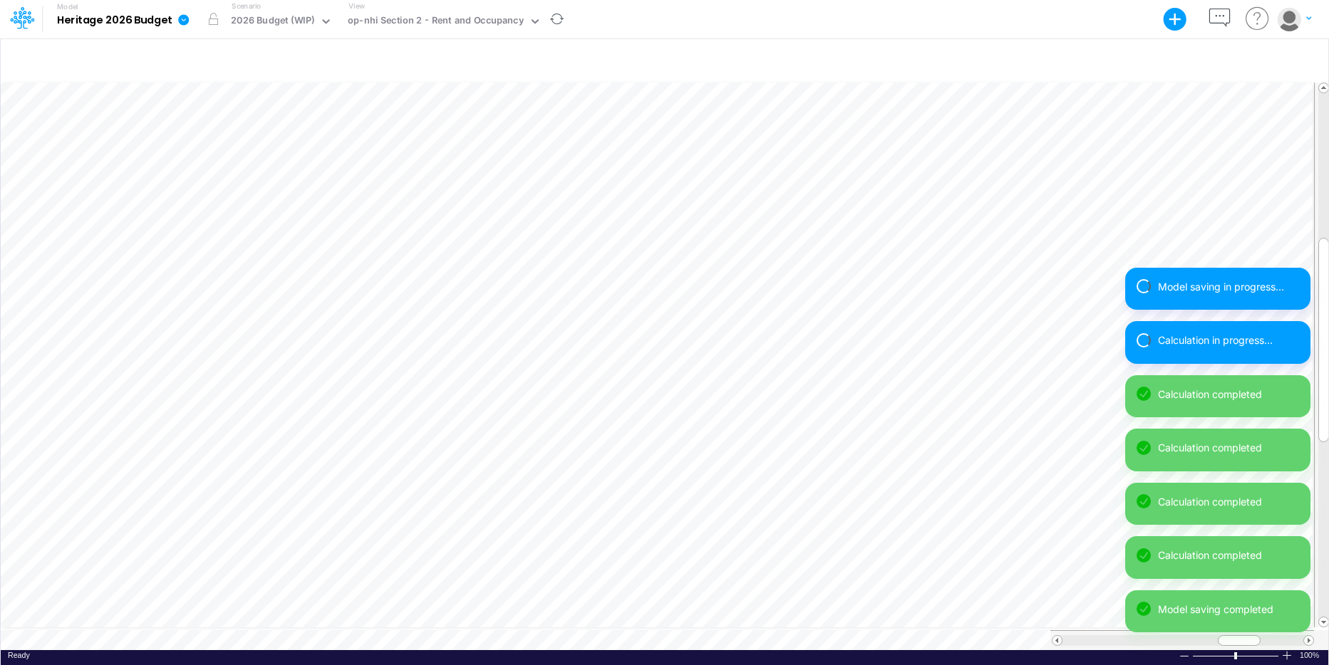
scroll to position [7, 1]
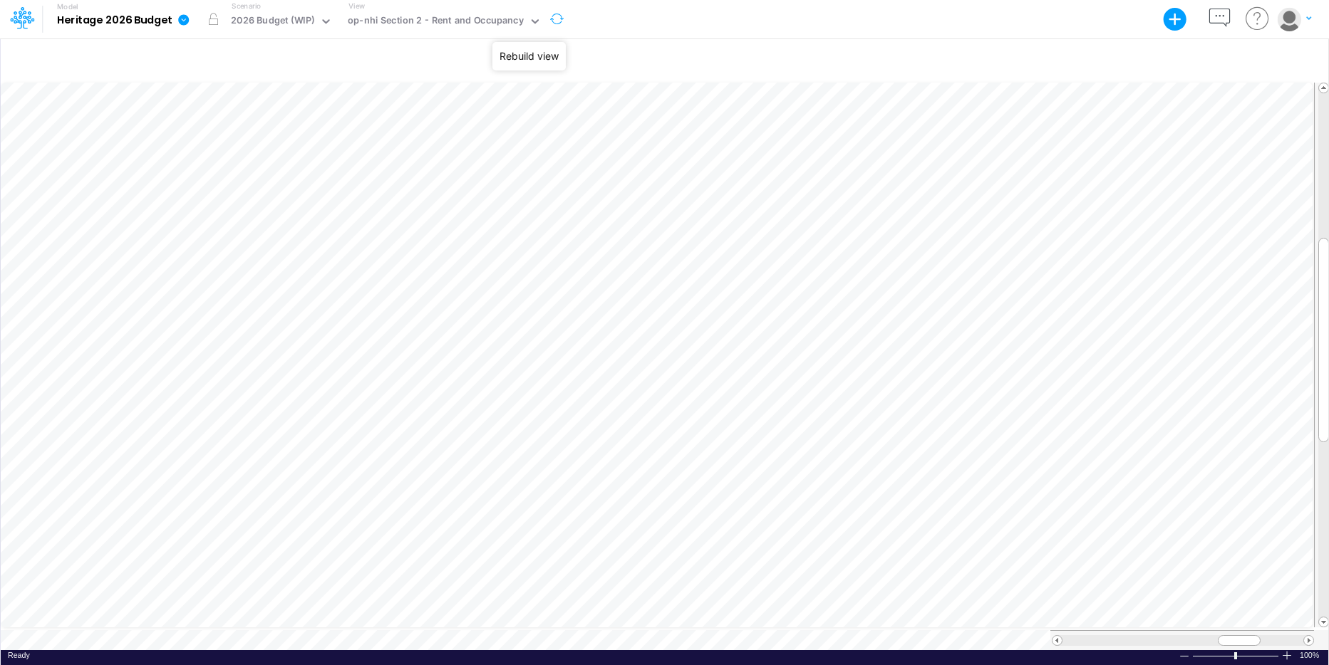
click at [541, 26] on button "button" at bounding box center [556, 19] width 30 height 37
click at [531, 25] on icon at bounding box center [535, 21] width 13 height 13
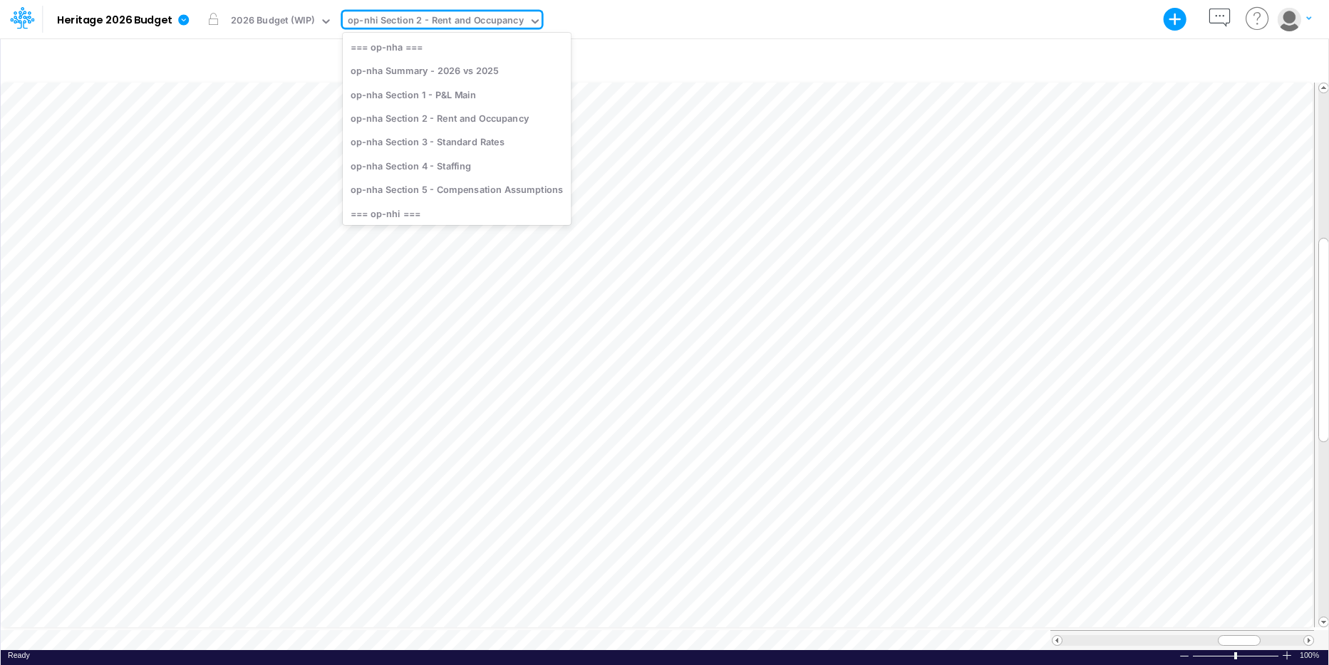
scroll to position [88, 0]
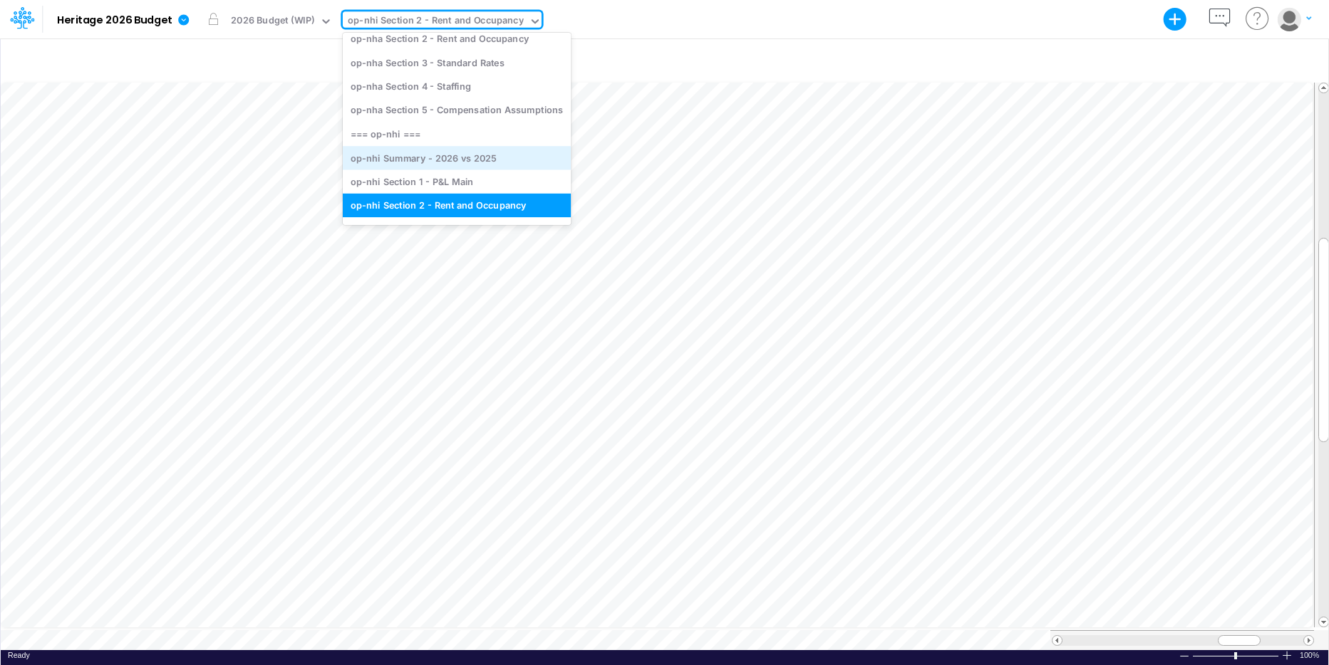
click at [465, 159] on div "op-nhi Summary - 2026 vs 2025" at bounding box center [457, 158] width 228 height 24
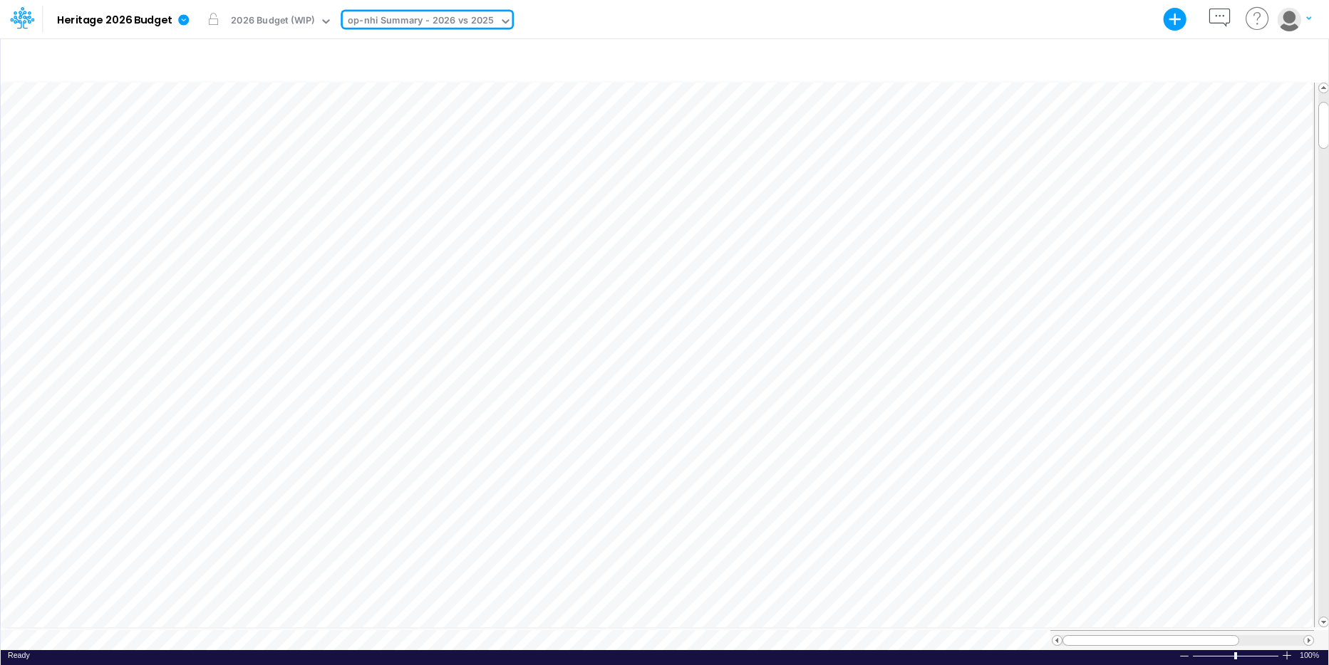
click at [499, 16] on icon at bounding box center [505, 21] width 13 height 13
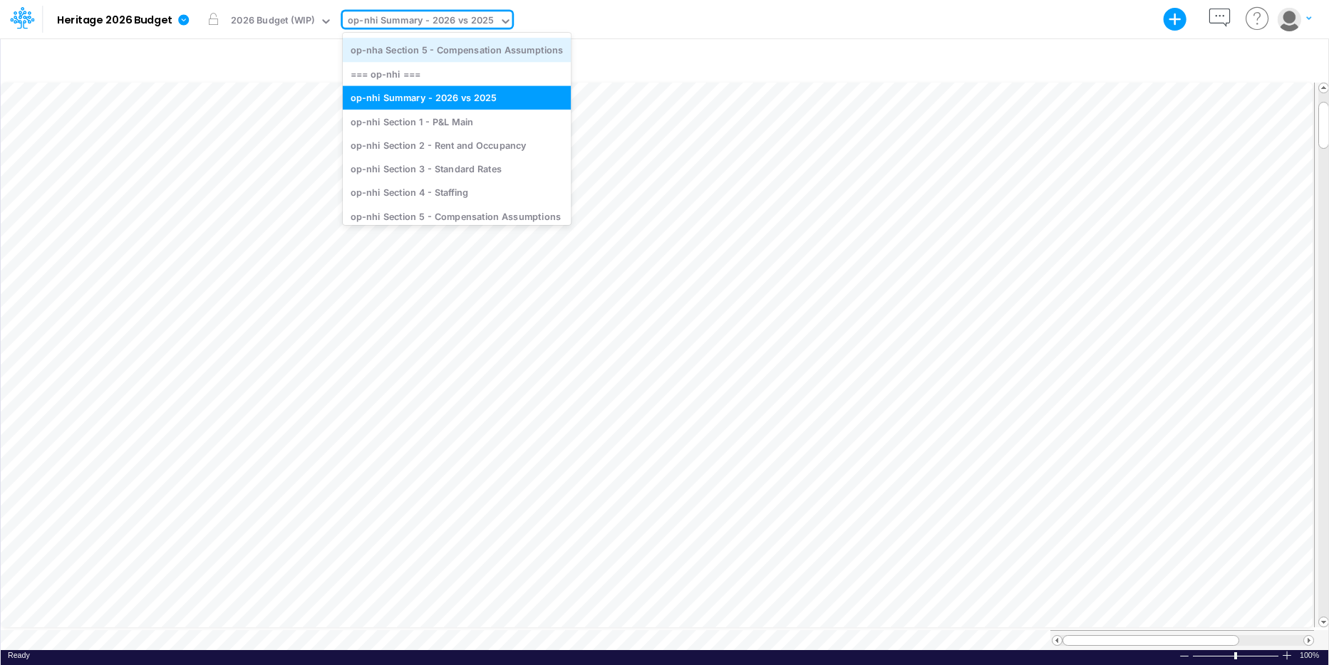
scroll to position [162, 0]
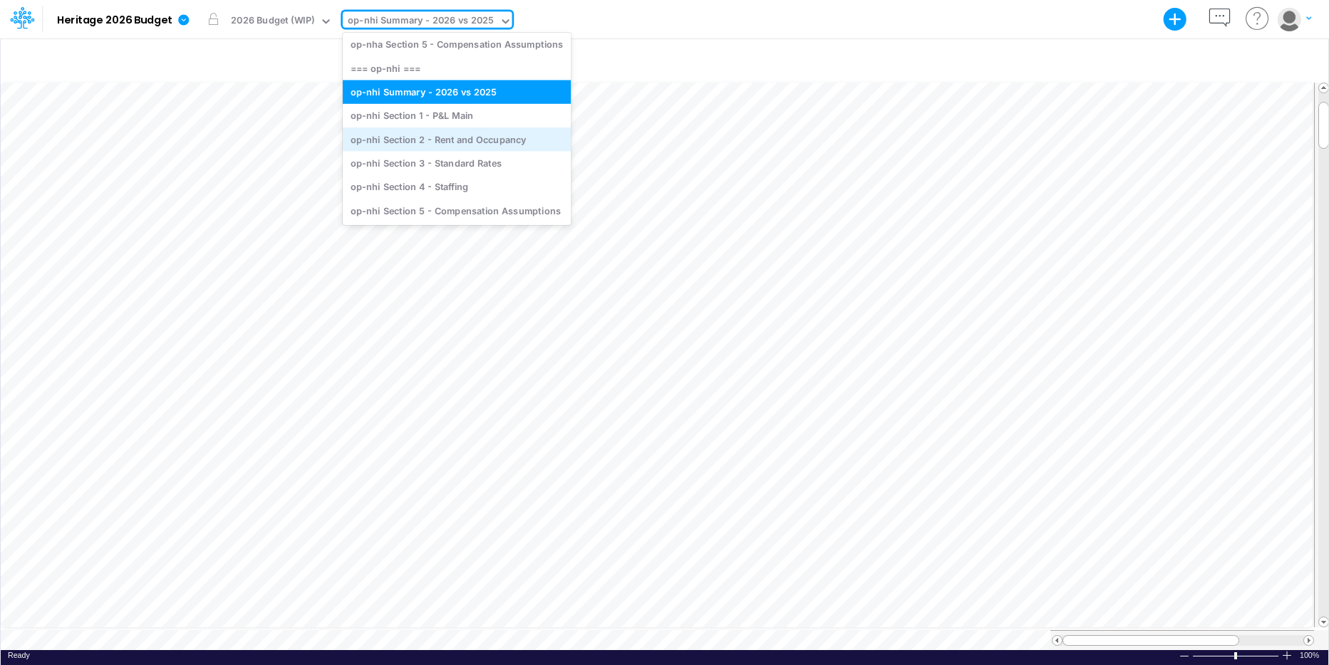
click at [479, 147] on div "op-nhi Section 2 - Rent and Occupancy" at bounding box center [457, 140] width 228 height 24
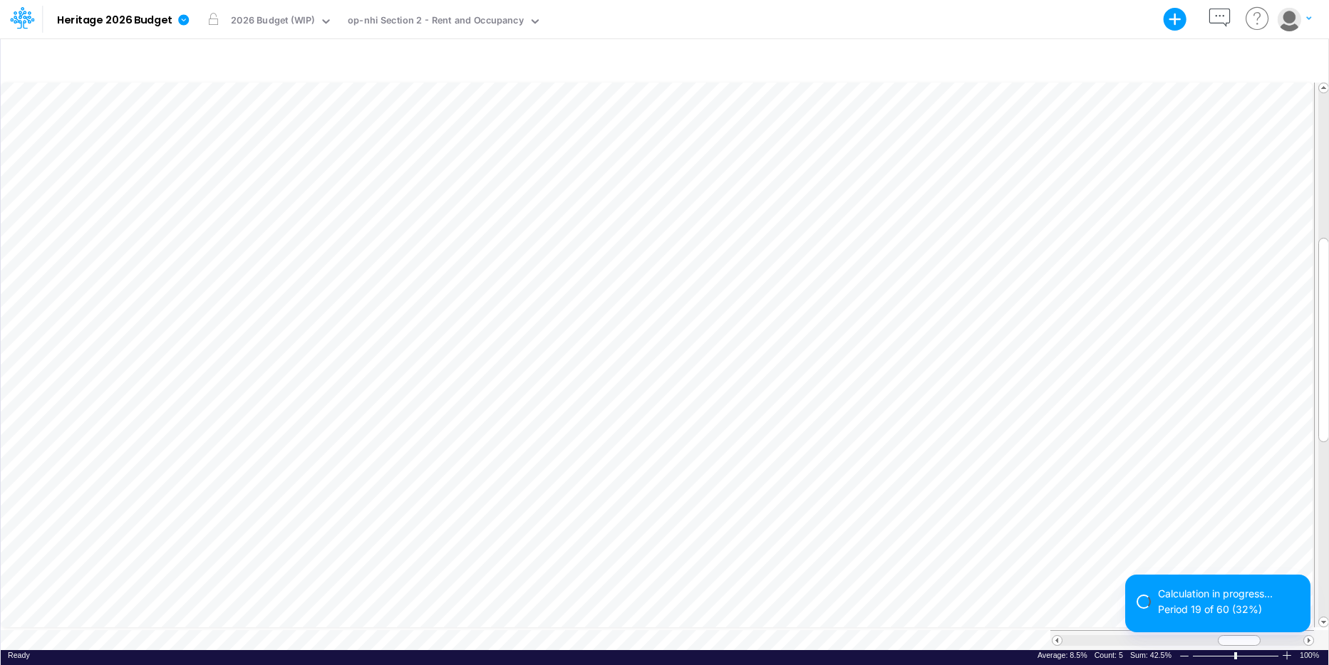
scroll to position [7, 1]
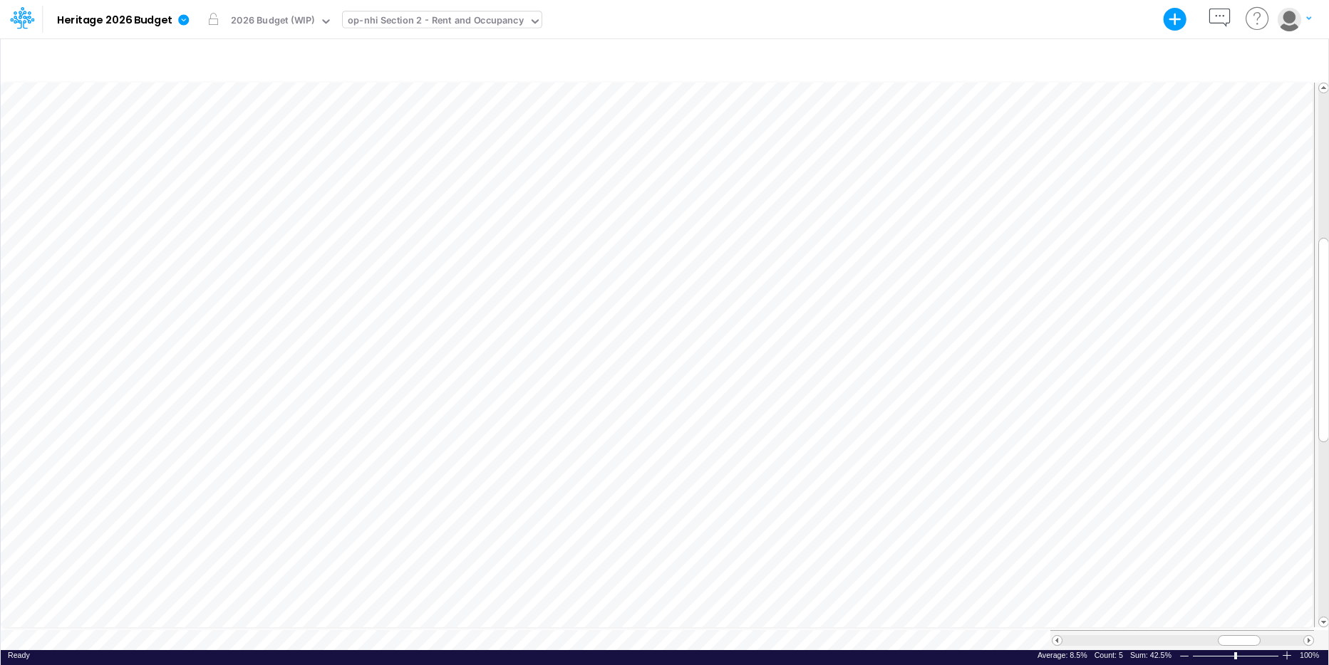
click at [517, 23] on div "op-nhi Section 2 - Rent and Occupancy" at bounding box center [436, 22] width 176 height 16
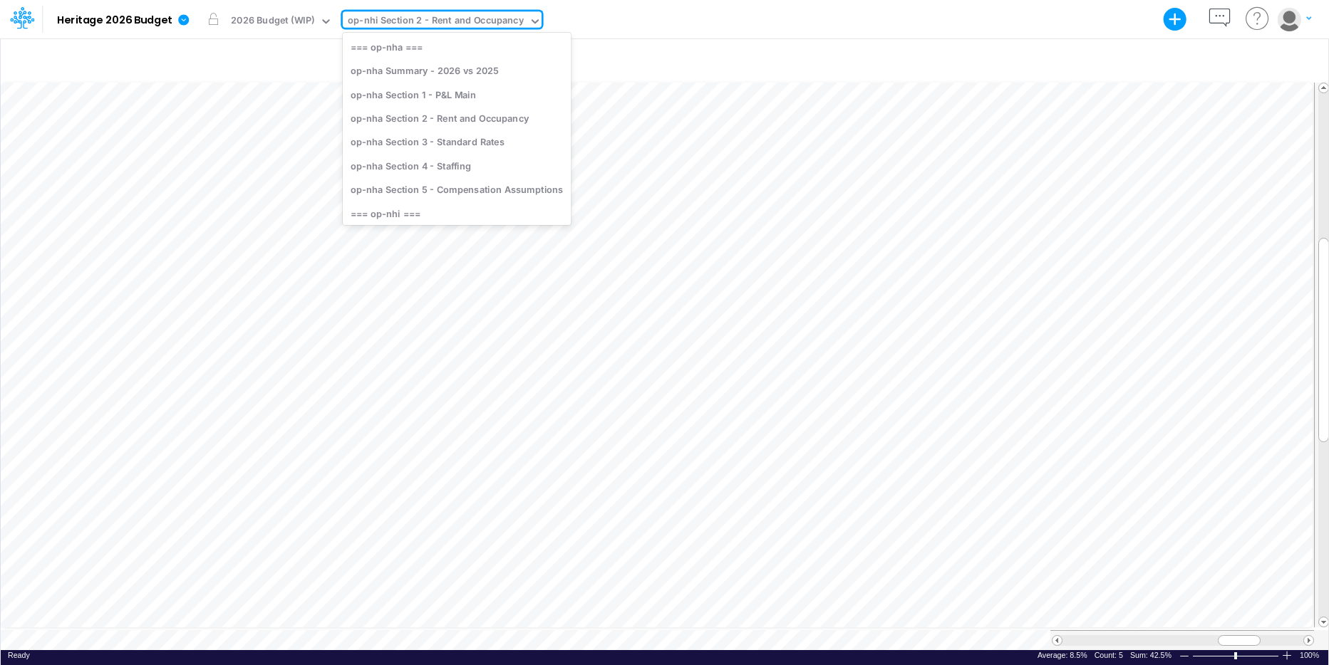
scroll to position [88, 0]
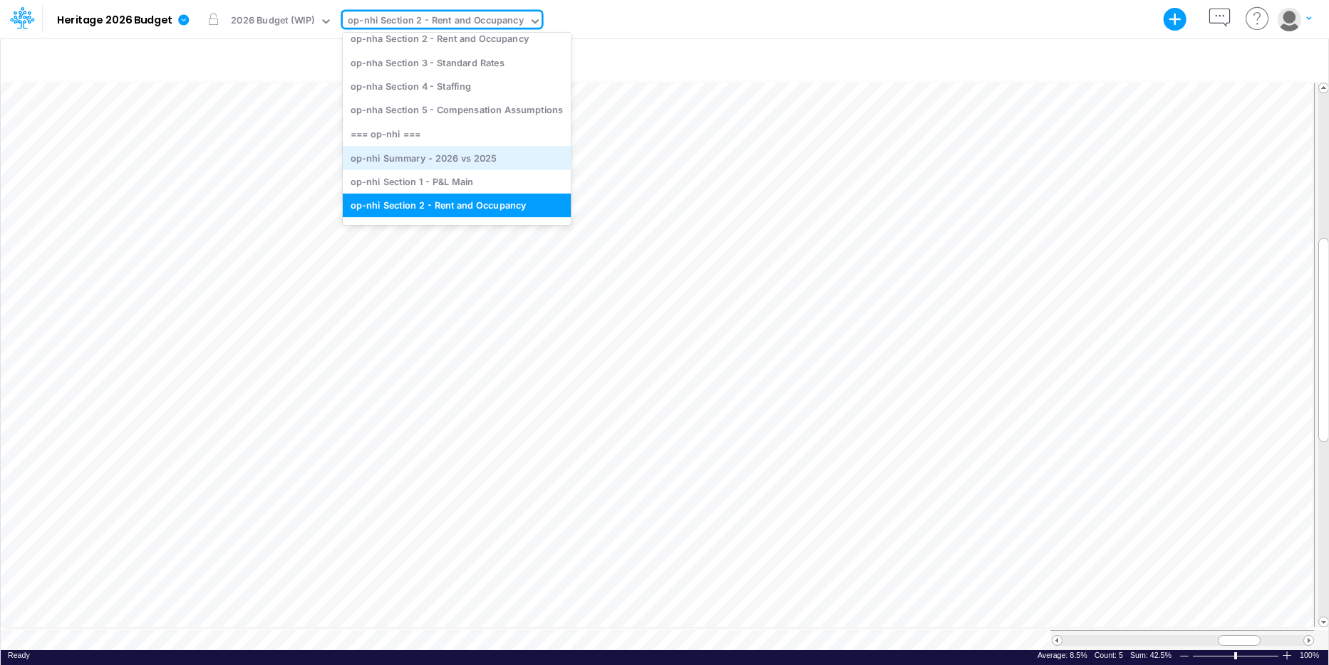
click at [471, 147] on div "op-nhi Summary - 2026 vs 2025" at bounding box center [457, 158] width 228 height 24
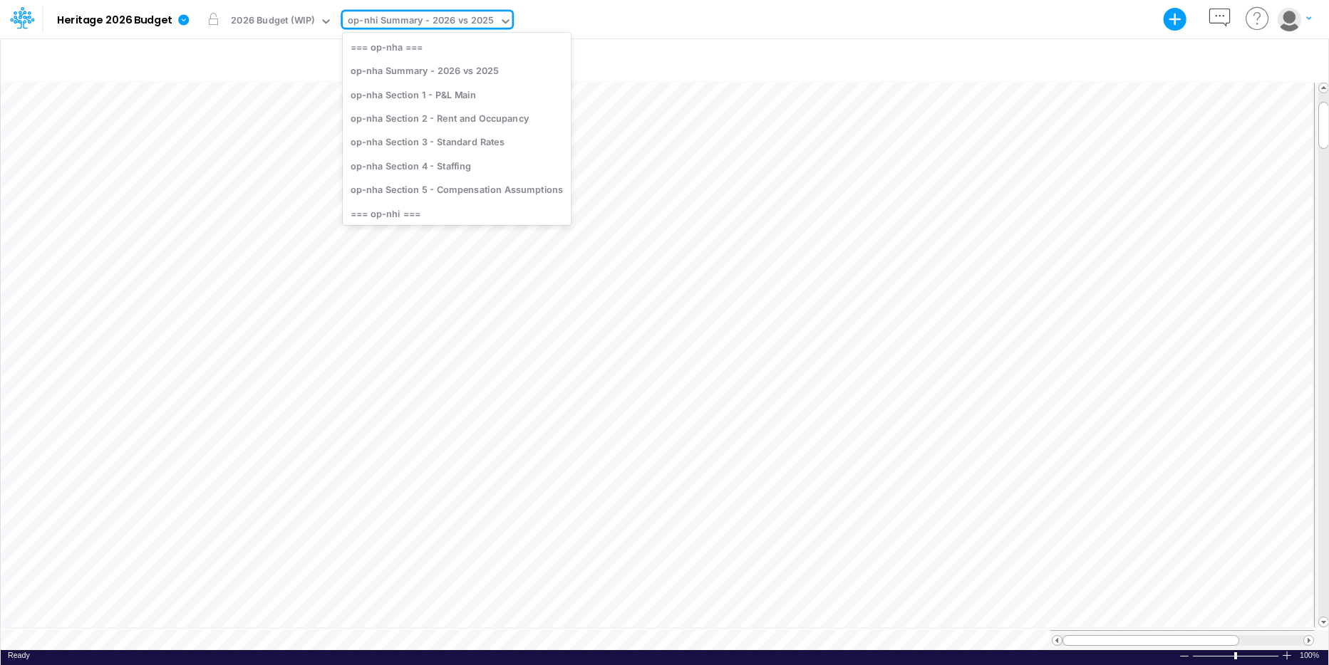
click at [504, 24] on icon at bounding box center [505, 21] width 13 height 13
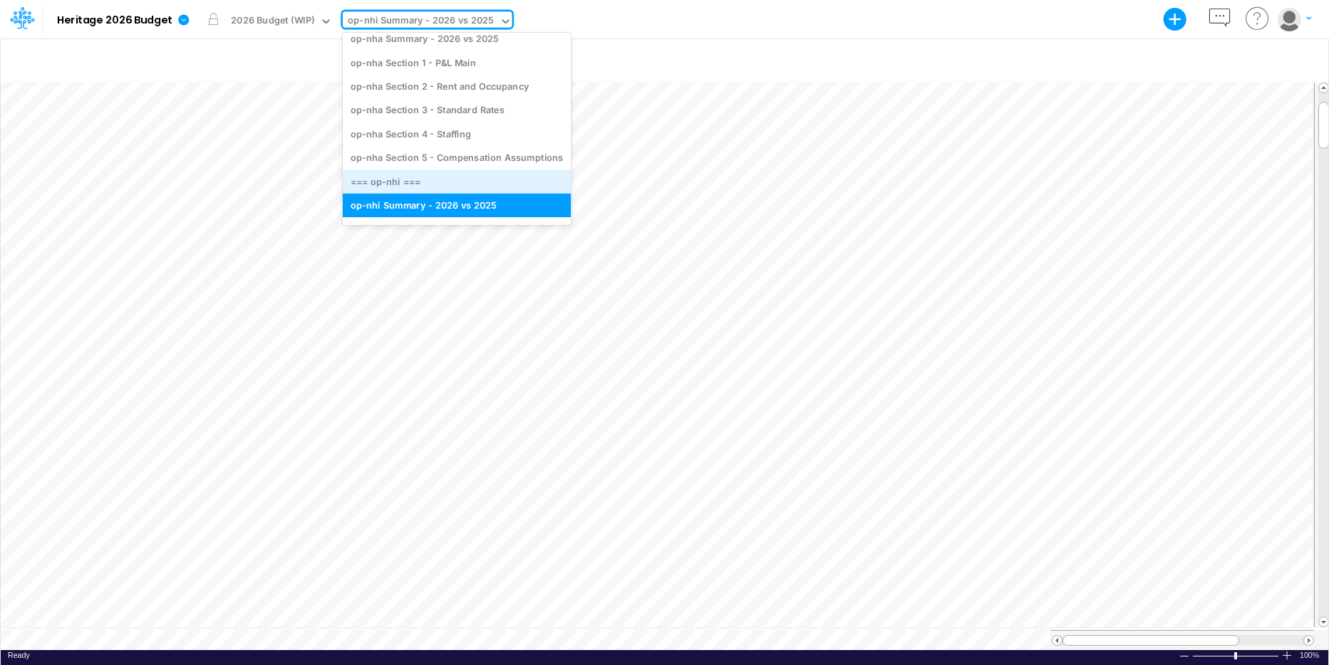
scroll to position [107, 0]
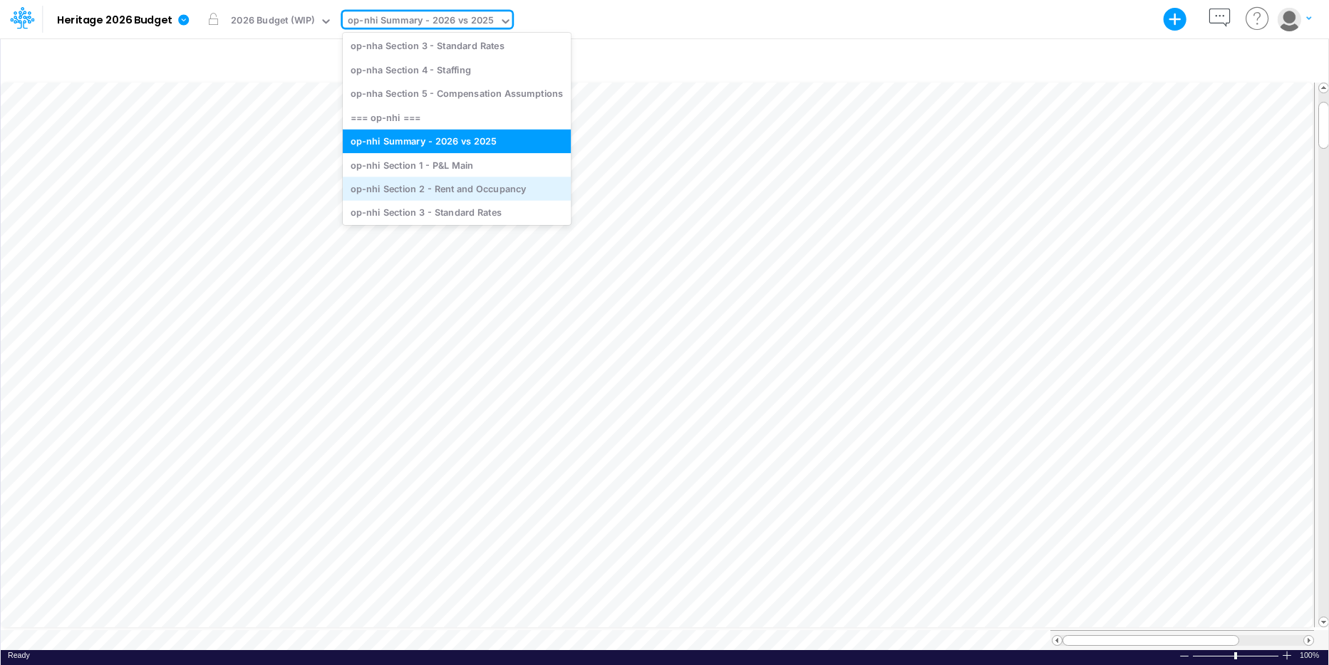
click at [489, 188] on div "op-nhi Section 2 - Rent and Occupancy" at bounding box center [457, 189] width 228 height 24
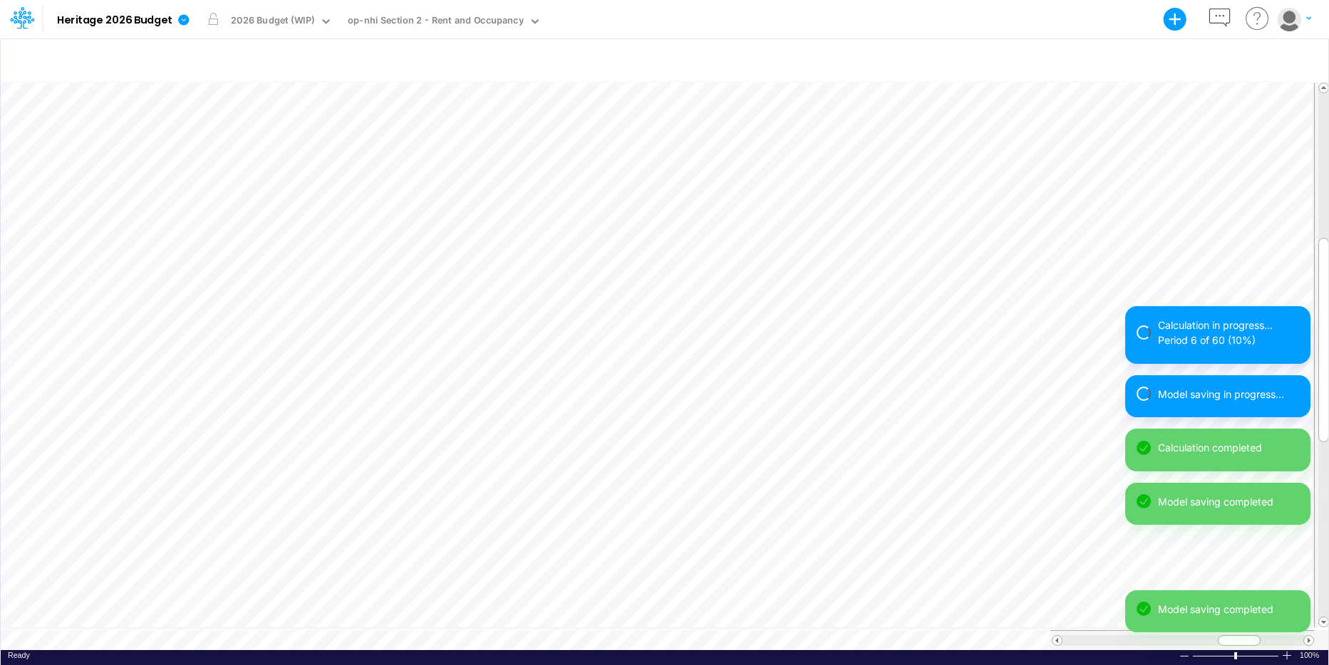
scroll to position [7, 1]
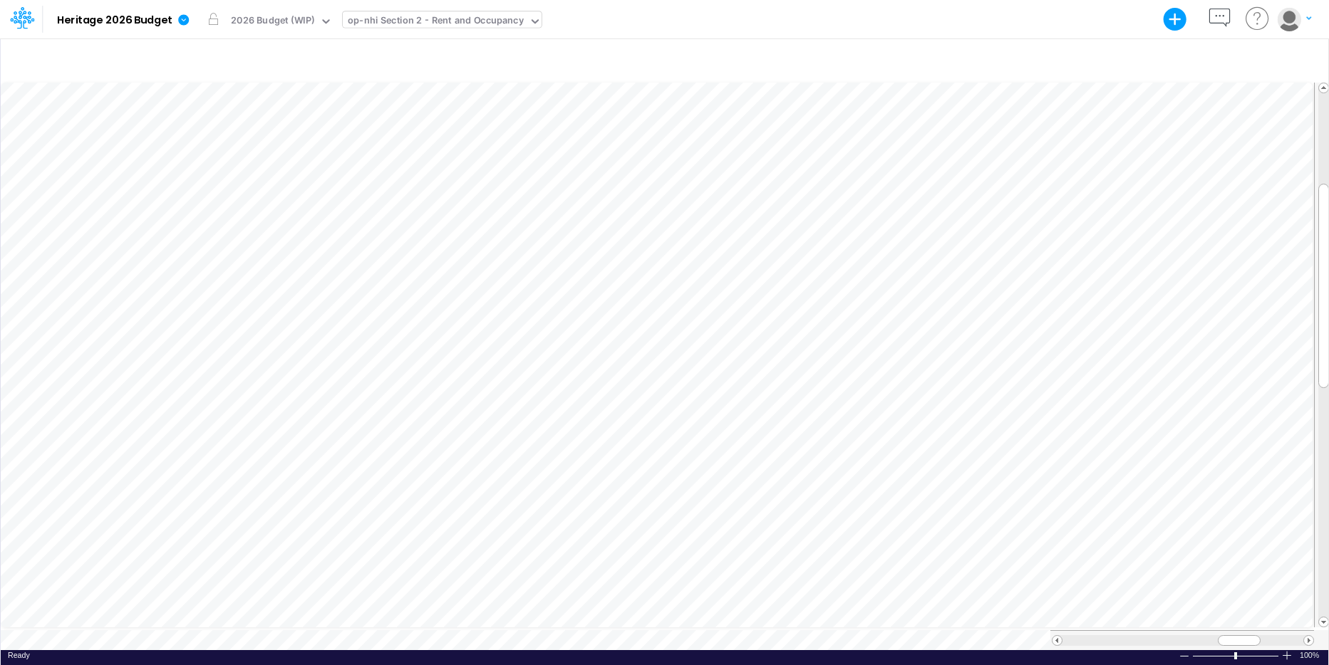
click at [529, 24] on icon at bounding box center [535, 21] width 13 height 13
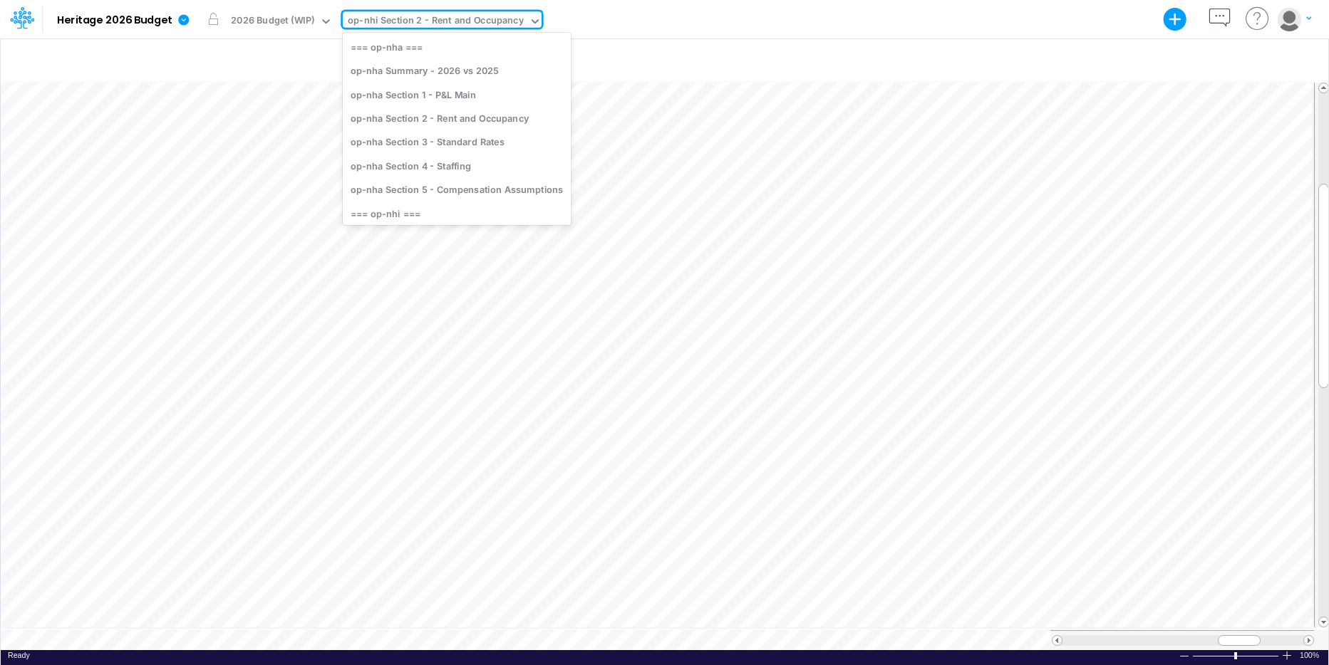
scroll to position [88, 0]
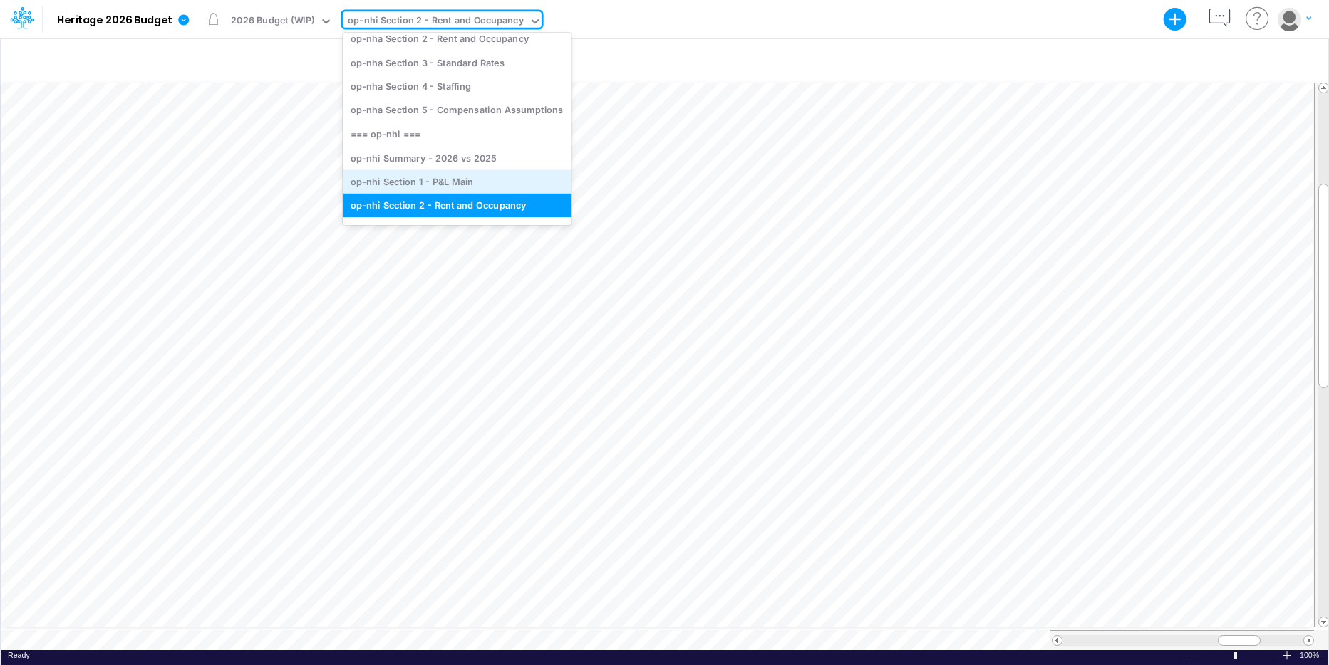
click at [536, 179] on div "op-nhi Section 1 - P&L Main" at bounding box center [457, 182] width 228 height 24
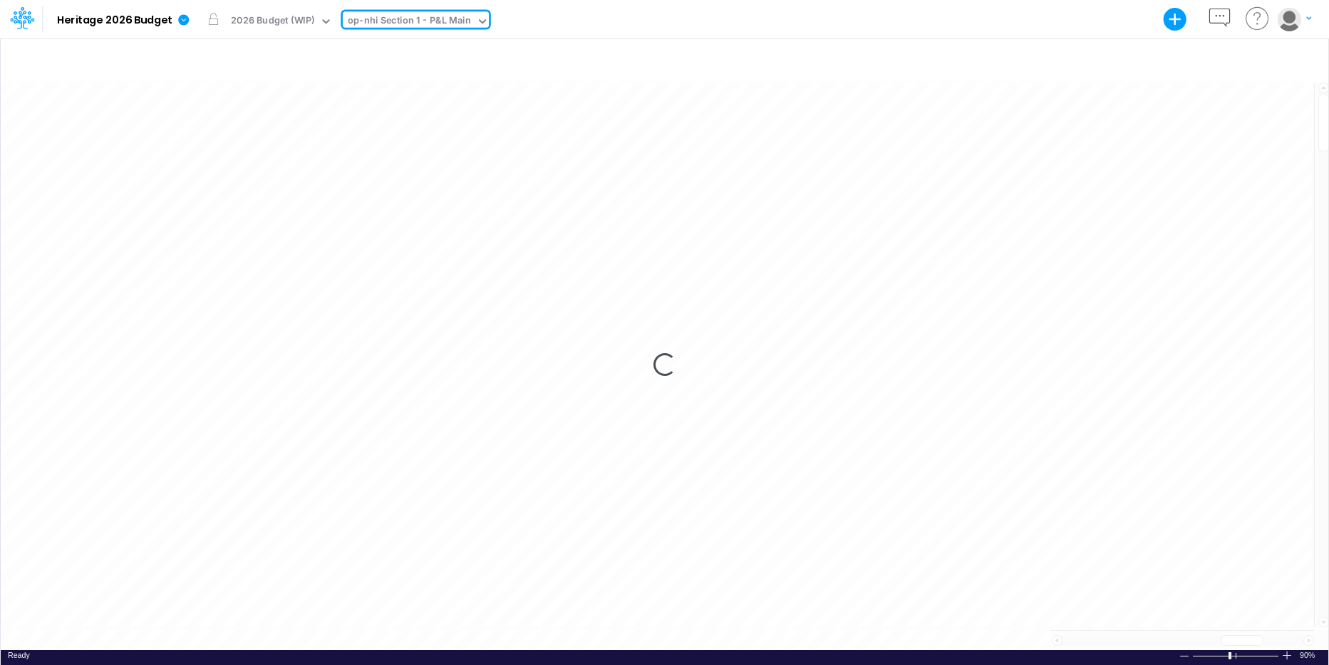
click at [479, 21] on icon at bounding box center [482, 21] width 7 height 4
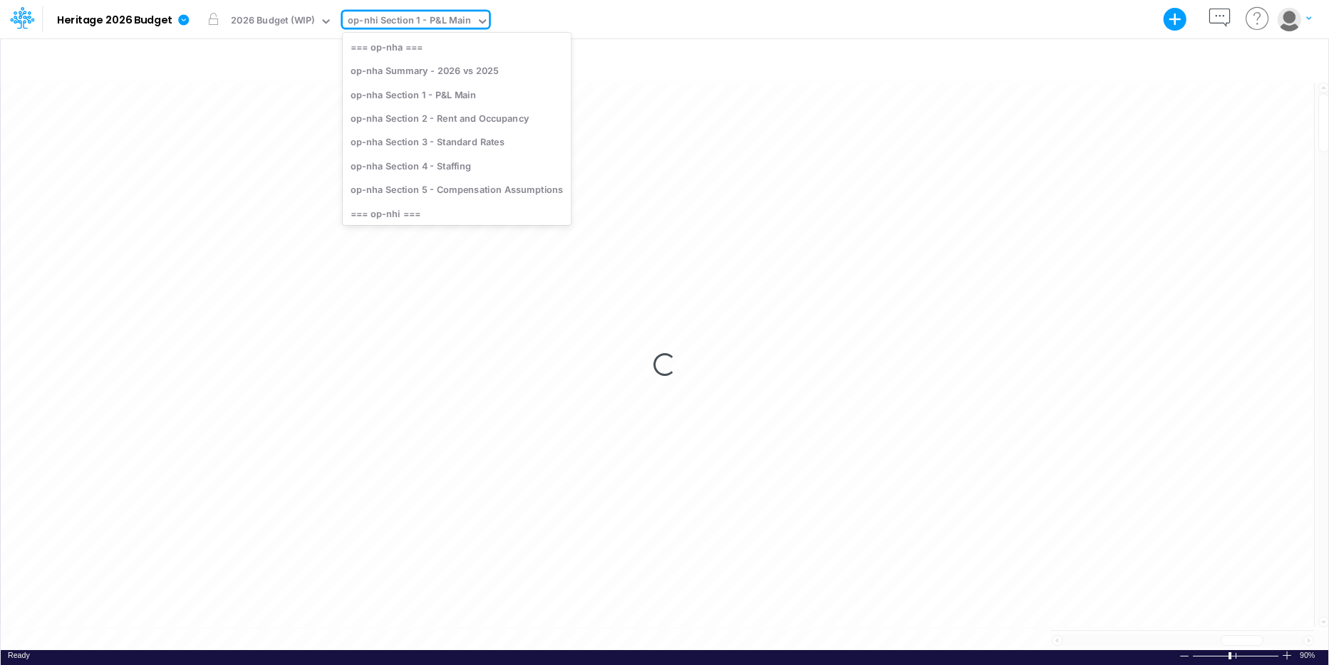
scroll to position [62, 0]
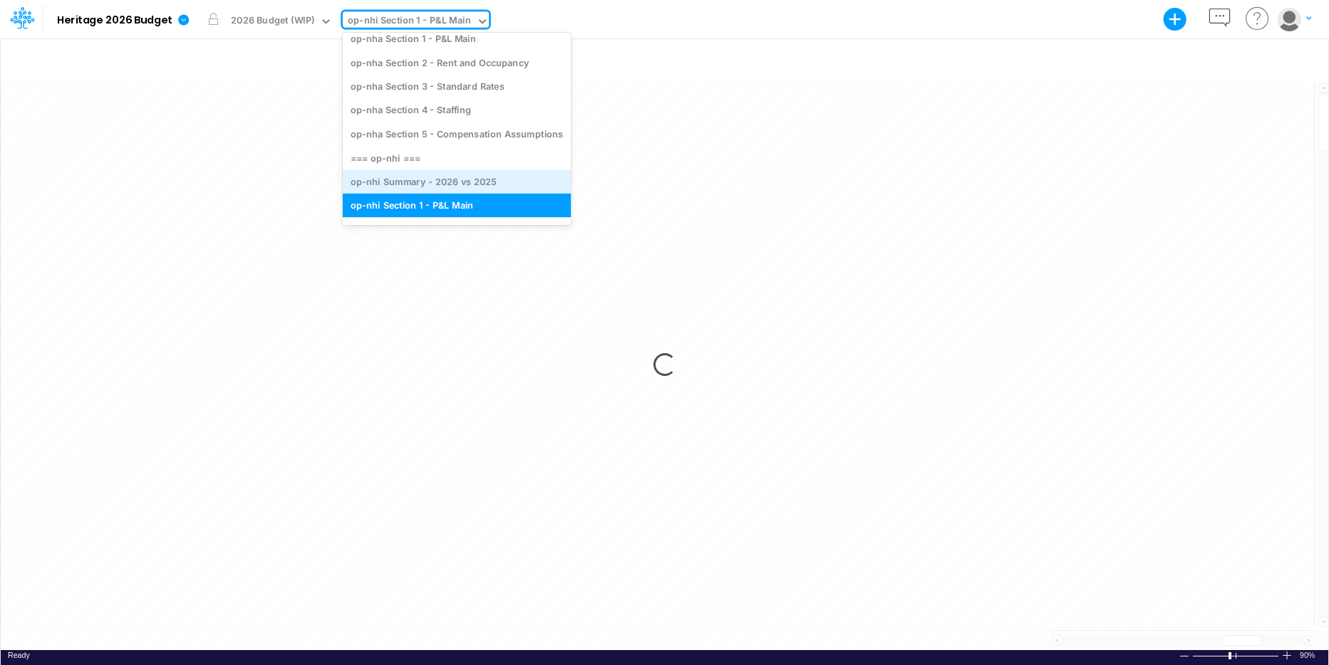
click at [461, 182] on div "op-nhi Summary - 2026 vs 2025" at bounding box center [457, 182] width 228 height 24
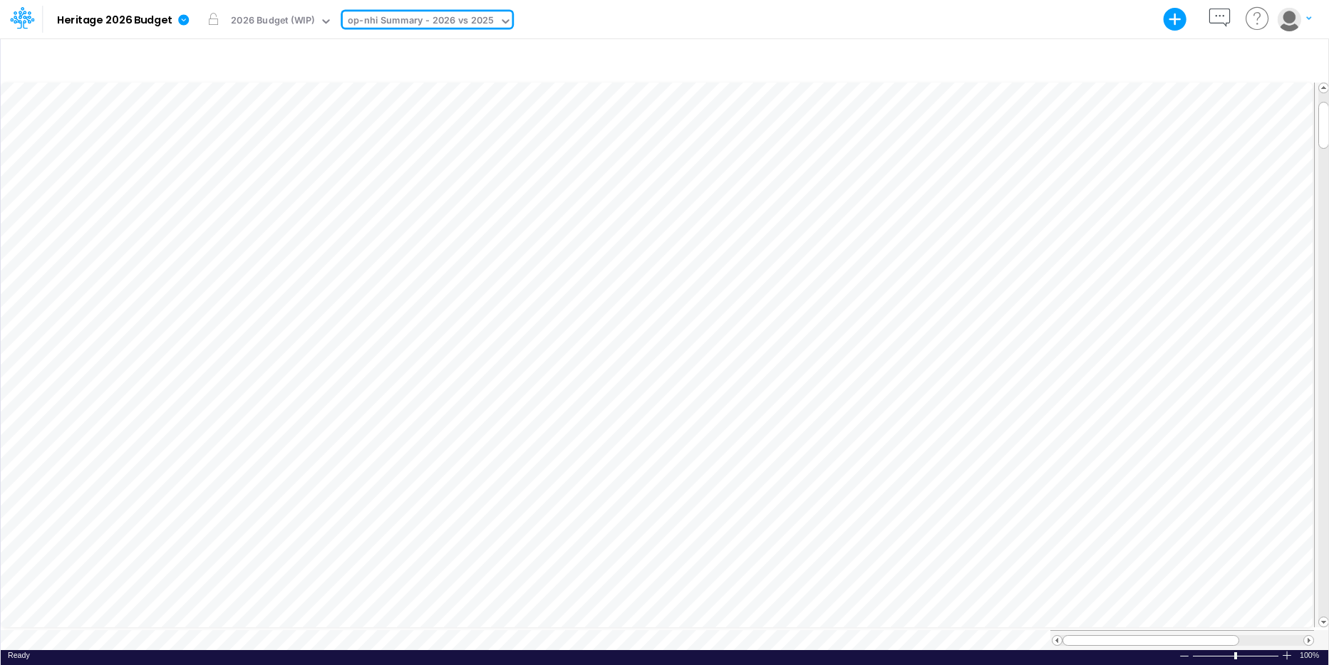
click at [494, 19] on div "op-nhi Summary - 2026 vs 2025" at bounding box center [421, 21] width 157 height 21
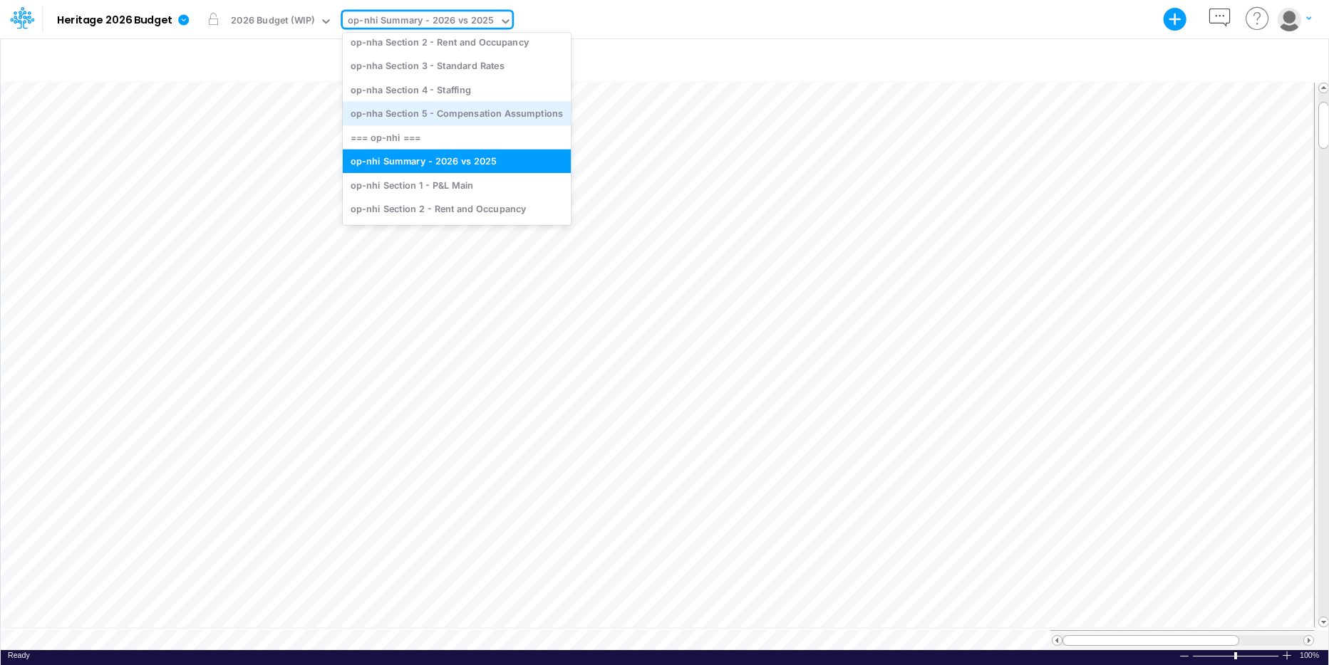
scroll to position [107, 0]
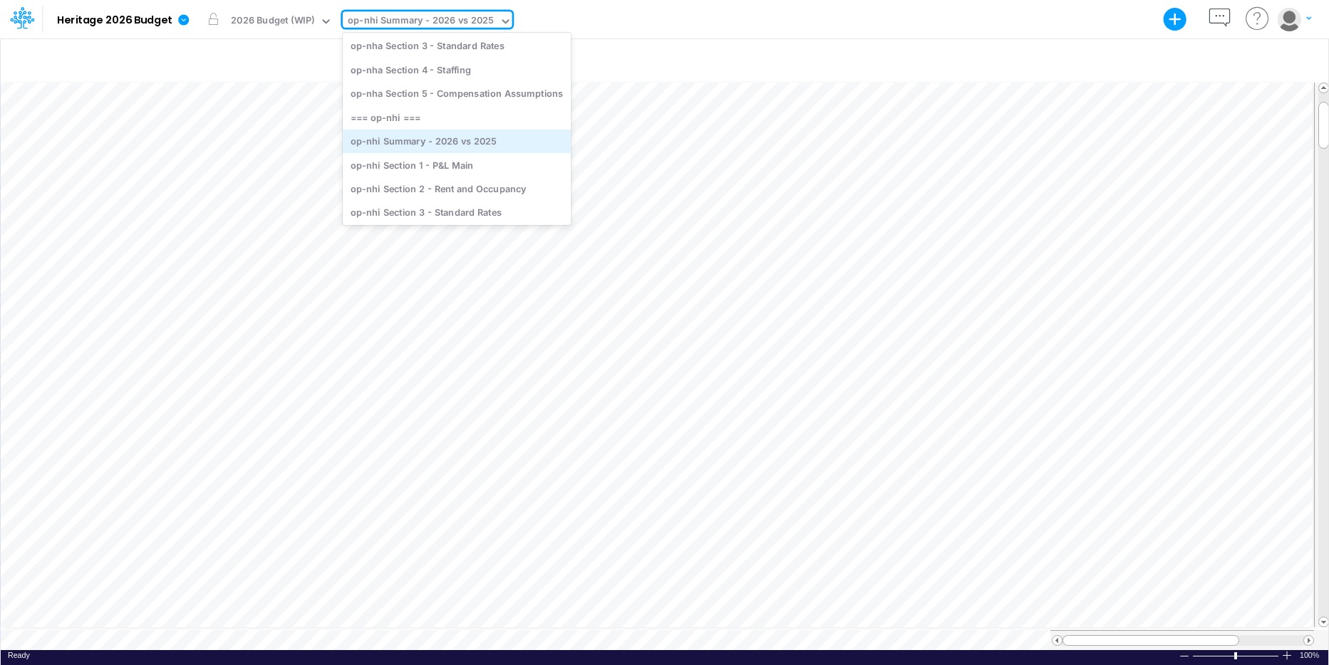
click at [406, 139] on div "op-nhi Summary - 2026 vs 2025" at bounding box center [457, 141] width 228 height 24
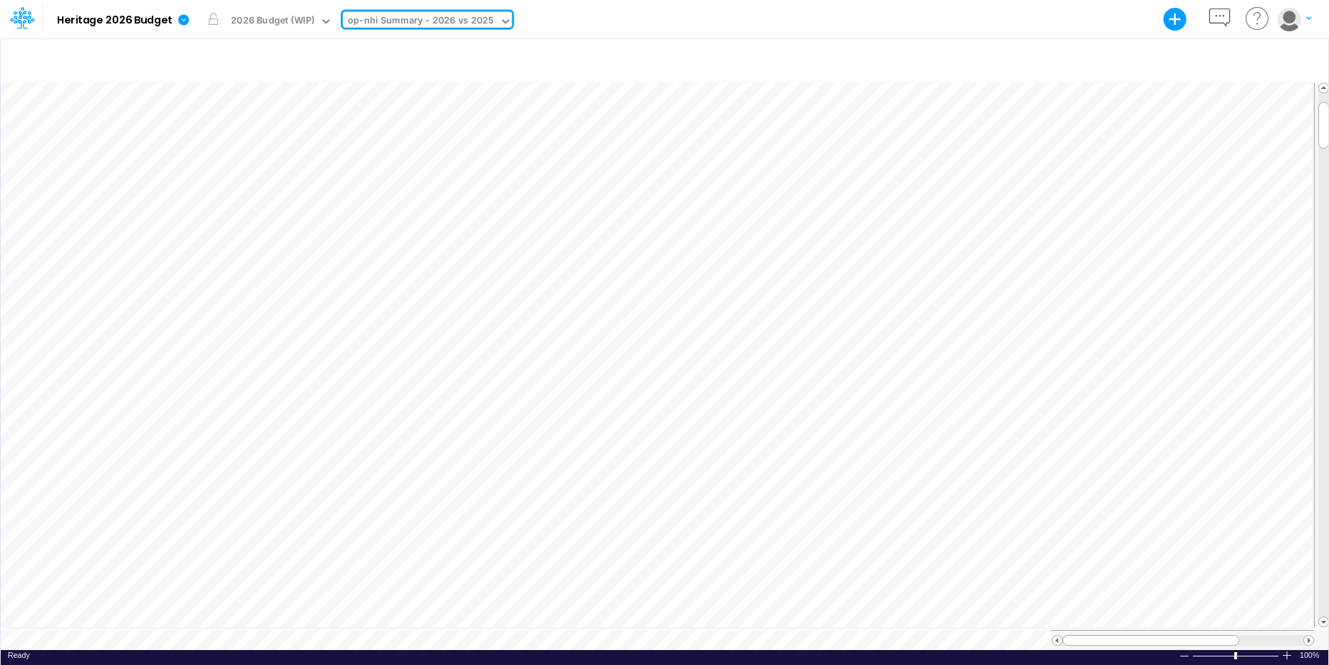
click at [499, 21] on icon at bounding box center [505, 21] width 13 height 13
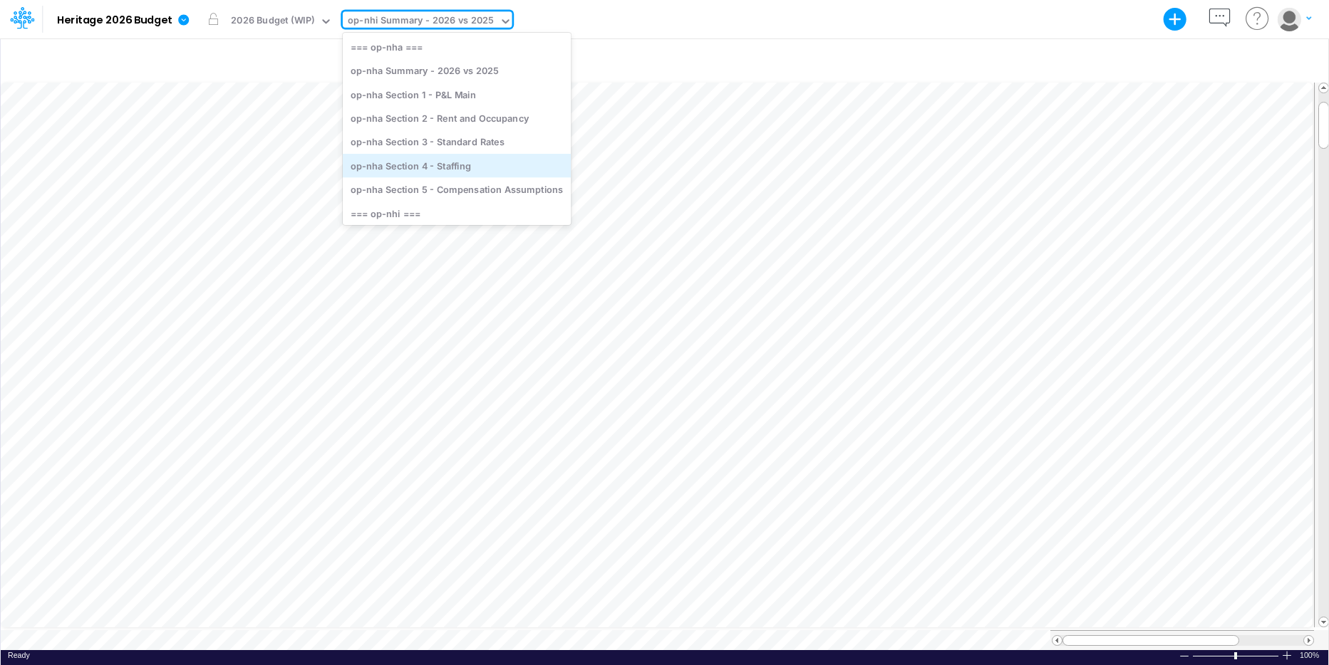
scroll to position [142, 0]
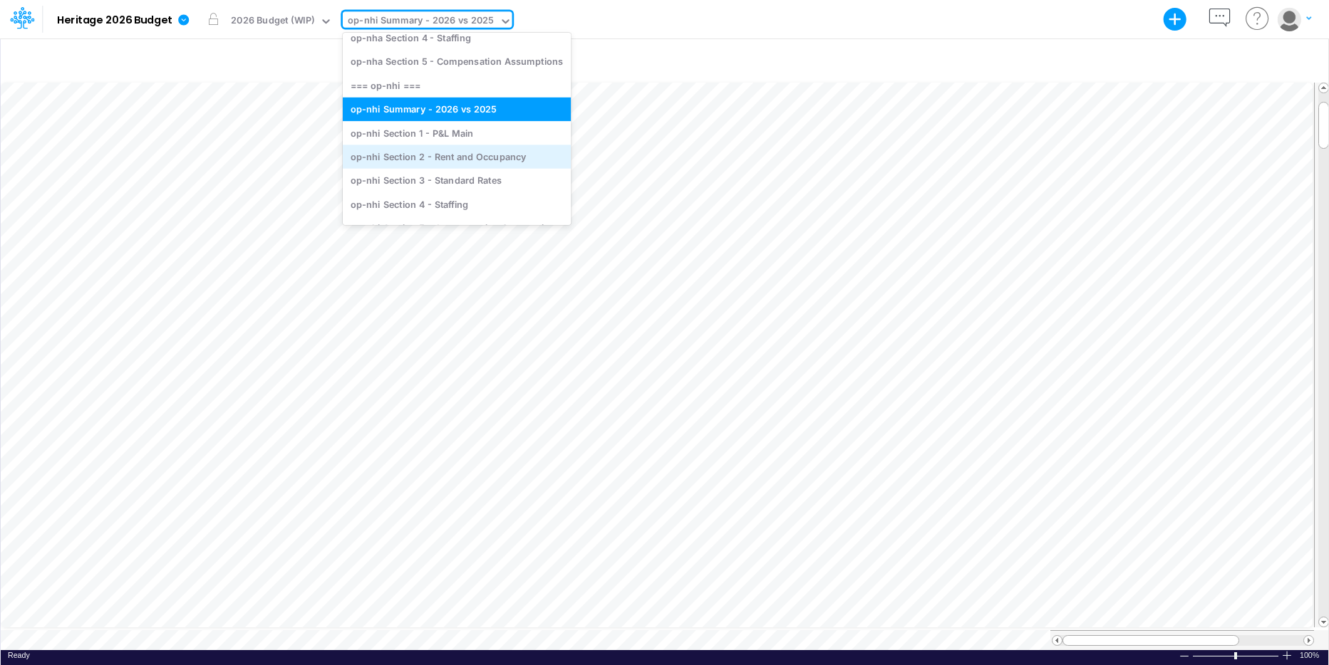
click at [470, 159] on div "op-nhi Section 2 - Rent and Occupancy" at bounding box center [457, 157] width 228 height 24
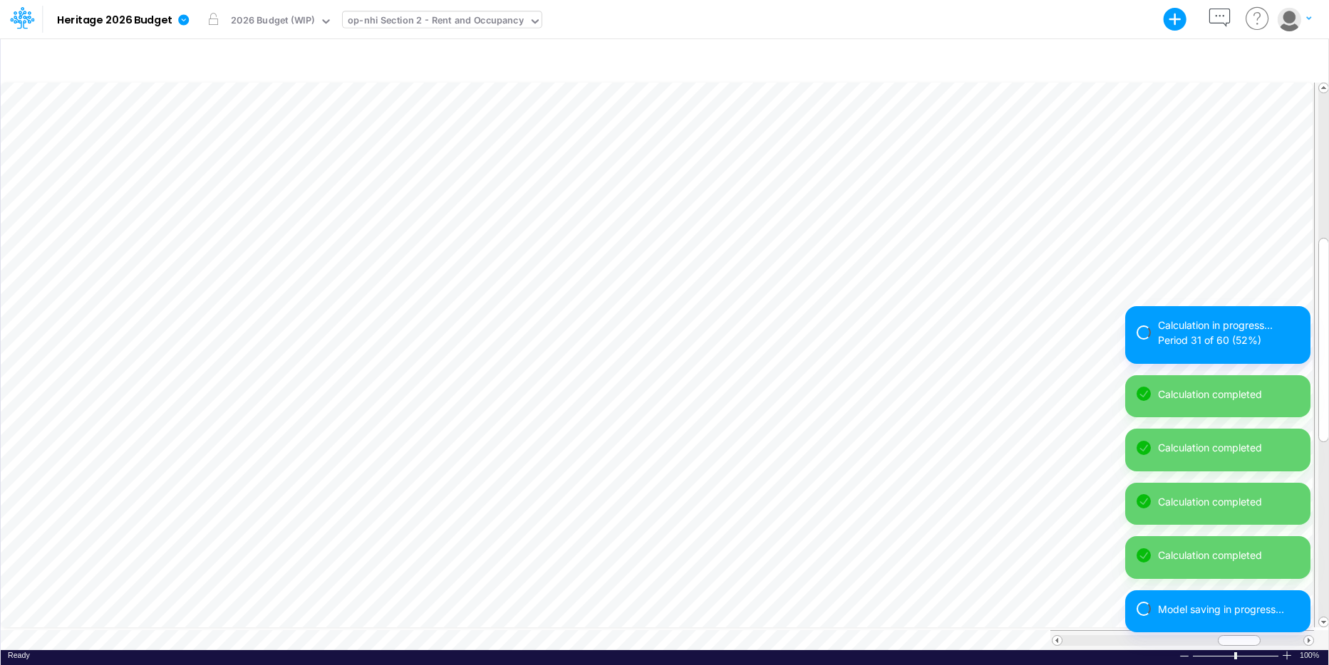
scroll to position [7, 1]
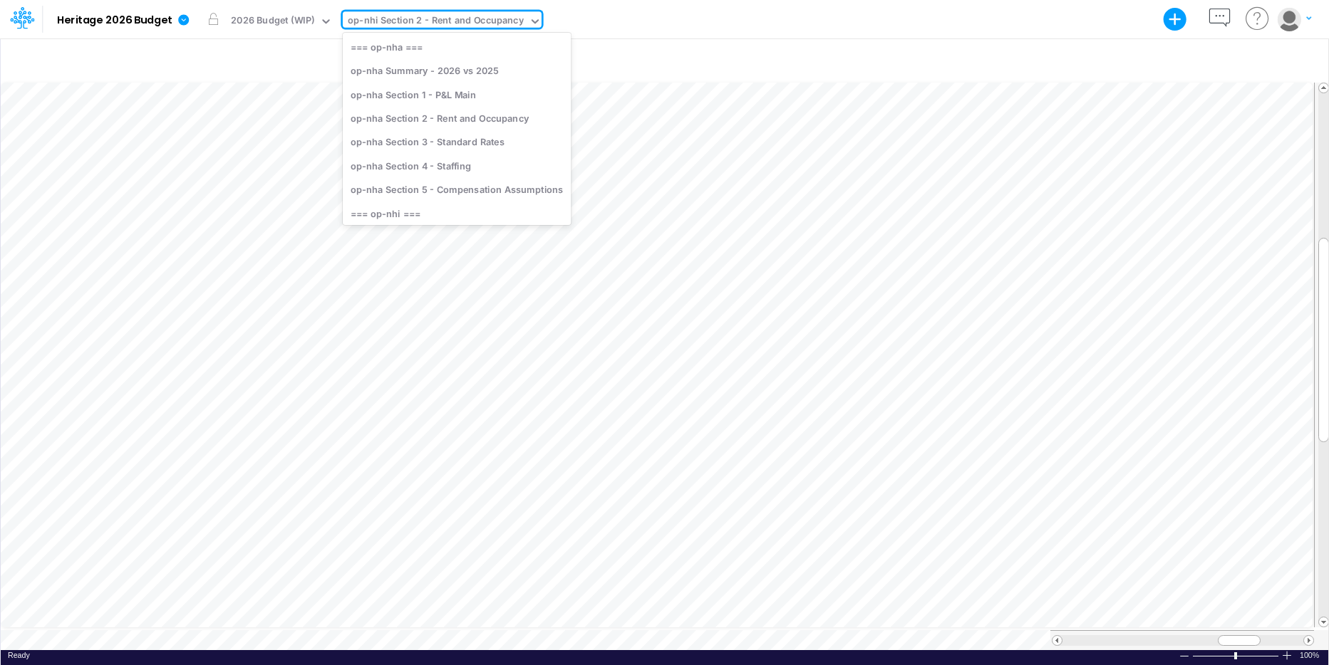
click at [531, 21] on icon at bounding box center [535, 21] width 13 height 13
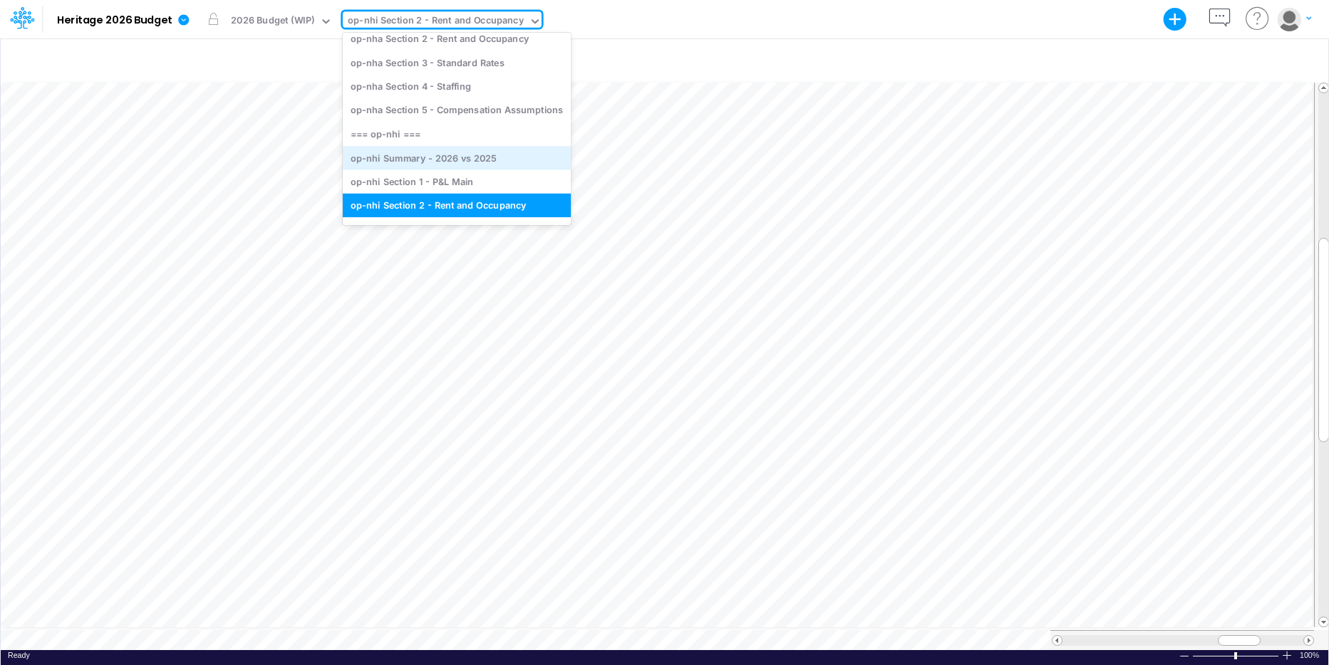
click at [485, 157] on div "op-nhi Summary - 2026 vs 2025" at bounding box center [457, 158] width 228 height 24
